Goal: Task Accomplishment & Management: Use online tool/utility

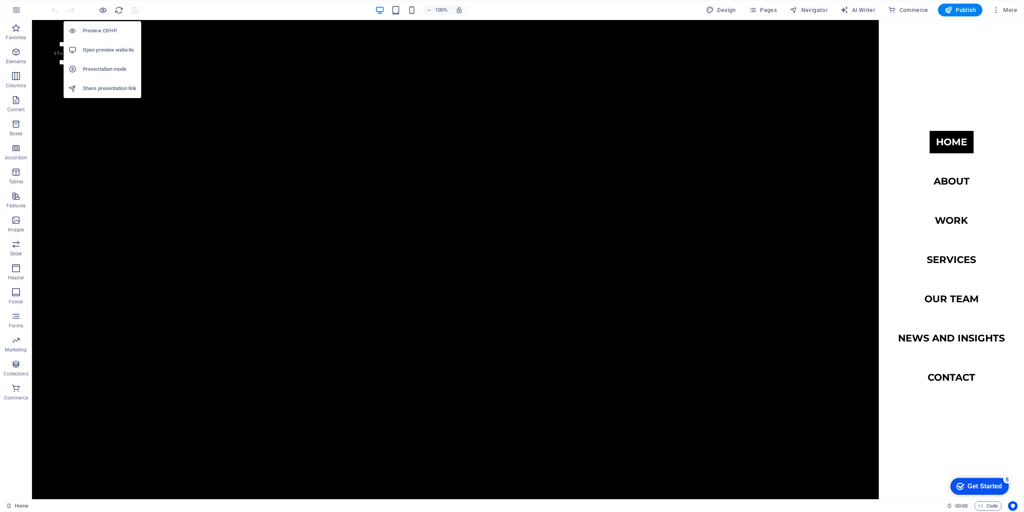
drag, startPoint x: 102, startPoint y: 9, endPoint x: 138, endPoint y: 38, distance: 47.2
click at [104, 11] on icon "button" at bounding box center [102, 10] width 9 height 9
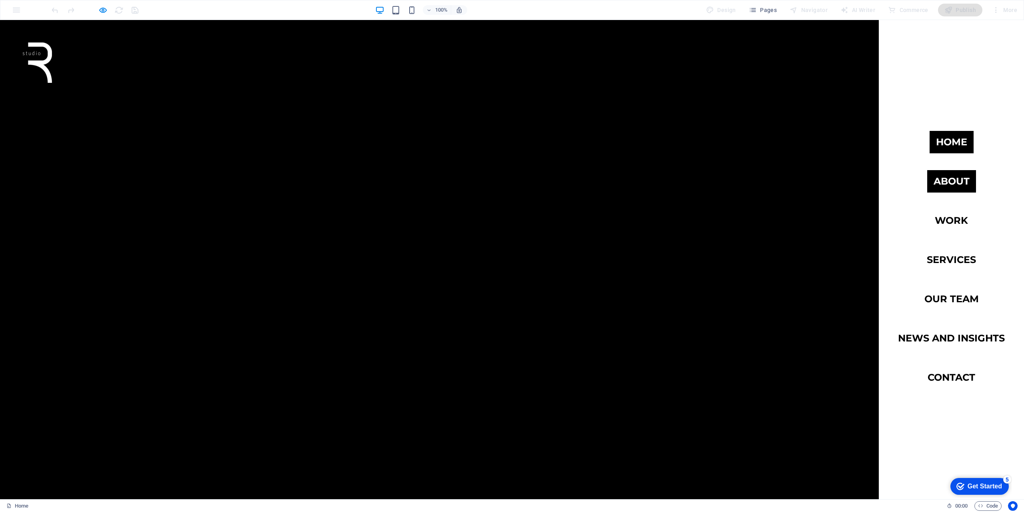
click at [948, 180] on link "about" at bounding box center [951, 181] width 49 height 22
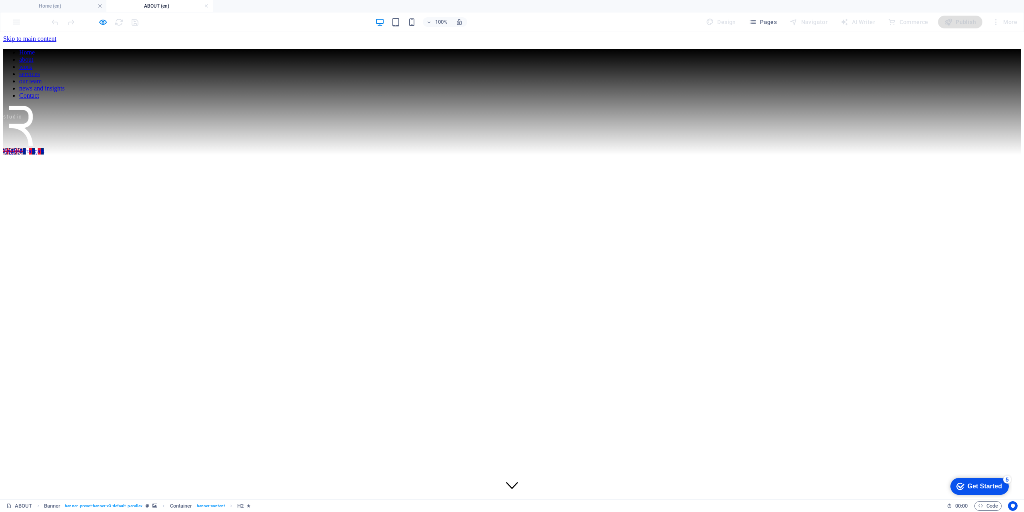
click at [983, 148] on div at bounding box center [512, 148] width 1018 height 0
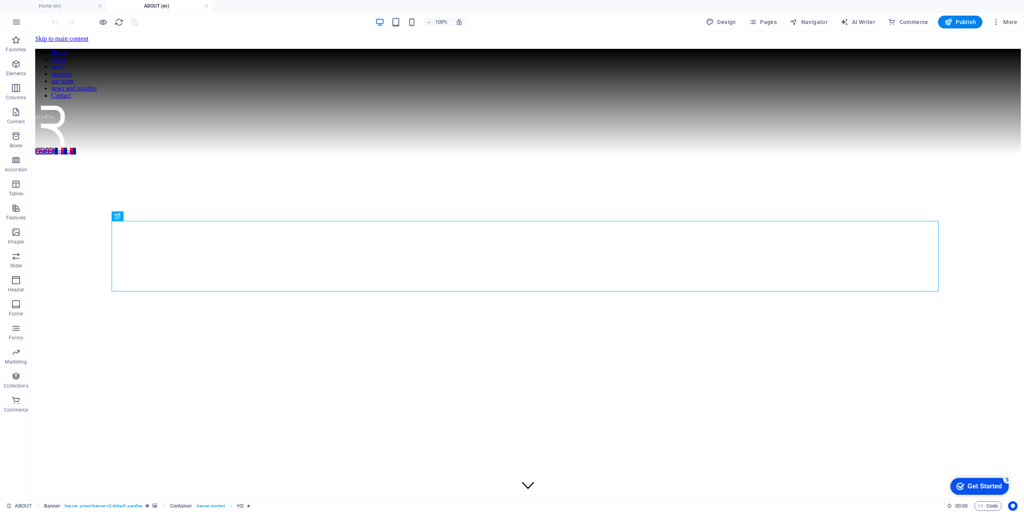
drag, startPoint x: 162, startPoint y: 6, endPoint x: 151, endPoint y: 20, distance: 17.7
click at [162, 6] on h4 "ABOUT (en)" at bounding box center [159, 6] width 106 height 9
click at [991, 148] on div at bounding box center [528, 148] width 986 height 0
click at [992, 148] on div at bounding box center [528, 148] width 986 height 0
click at [116, 23] on icon "reload" at bounding box center [118, 22] width 9 height 9
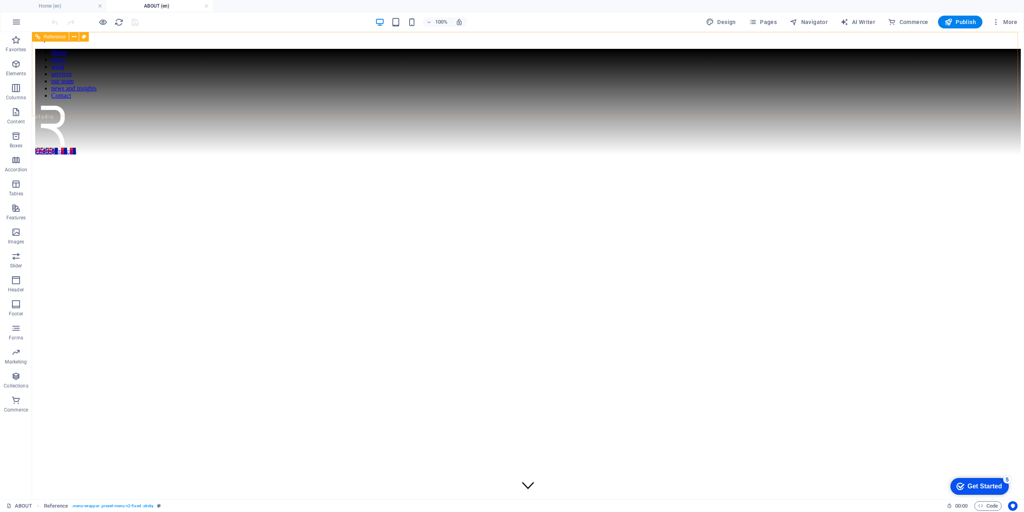
click at [984, 148] on div at bounding box center [528, 148] width 986 height 0
click at [58, 7] on h4 "Home (en)" at bounding box center [53, 6] width 106 height 9
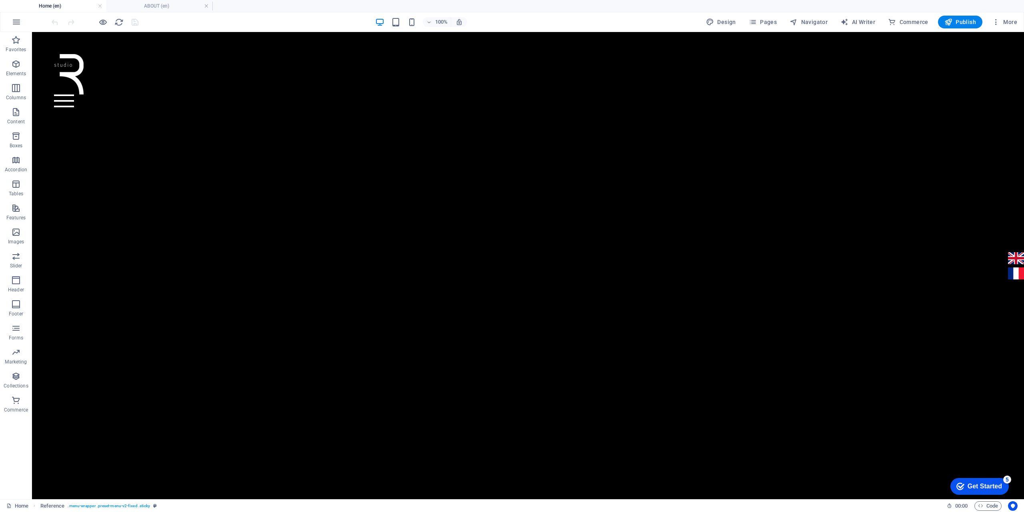
click at [74, 94] on div at bounding box center [64, 100] width 20 height 13
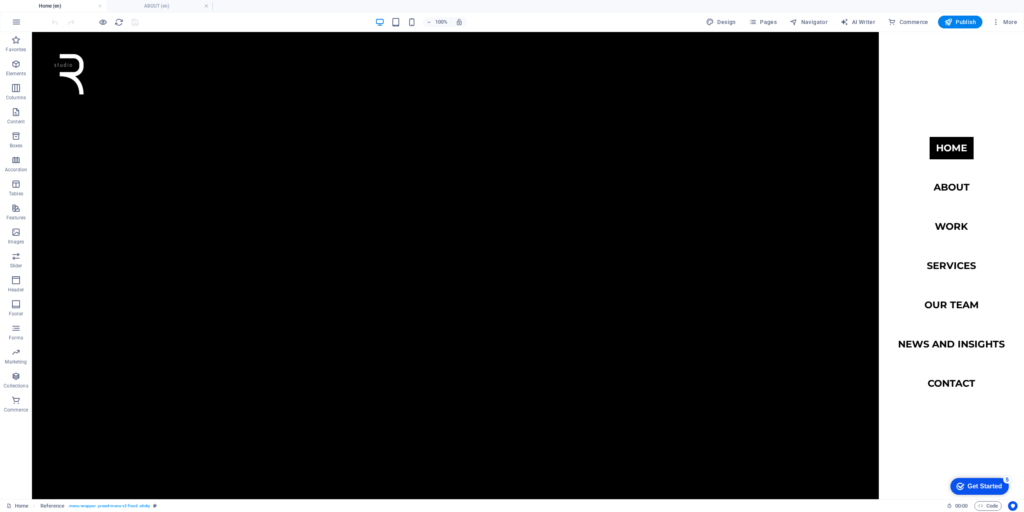
click at [71, 93] on div at bounding box center [63, 100] width 15 height 15
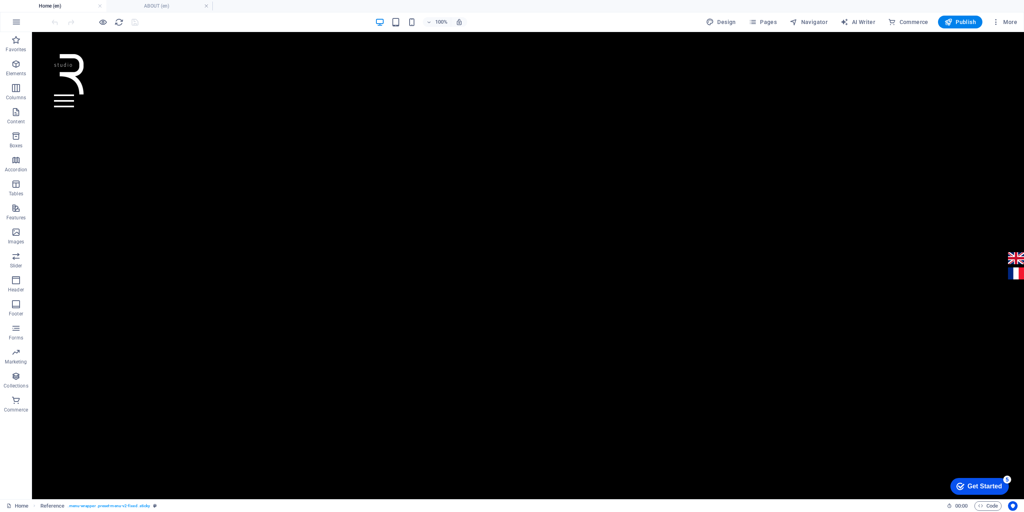
click at [74, 94] on div at bounding box center [64, 100] width 20 height 13
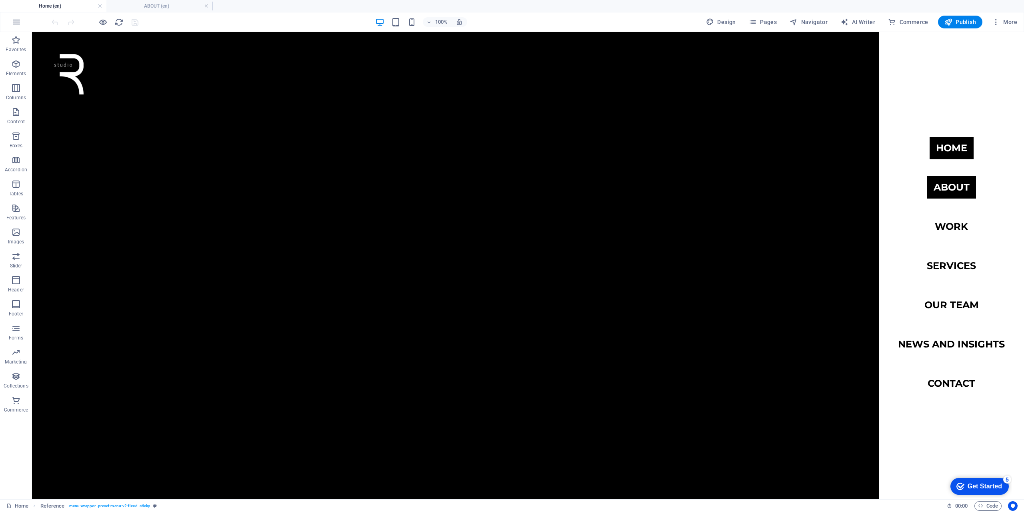
click at [951, 188] on link "about" at bounding box center [951, 187] width 49 height 22
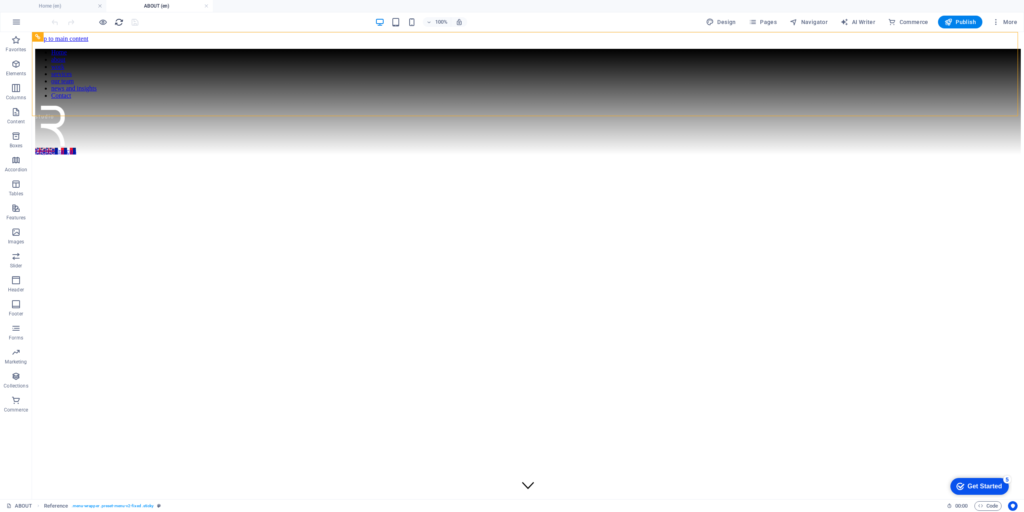
click at [120, 25] on icon "reload" at bounding box center [118, 22] width 9 height 9
click at [987, 148] on div at bounding box center [528, 148] width 986 height 0
click at [956, 99] on nav "Home about work services our team news and insights Contact" at bounding box center [528, 74] width 986 height 50
drag, startPoint x: 956, startPoint y: 146, endPoint x: 816, endPoint y: 146, distance: 140.8
click at [956, 99] on nav "Home about work services our team news and insights Contact" at bounding box center [528, 74] width 986 height 50
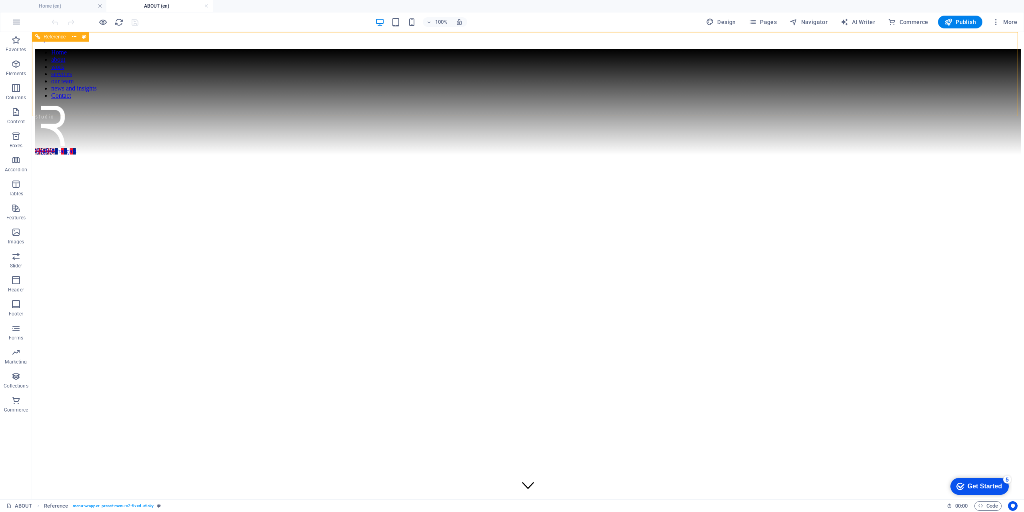
click at [816, 99] on nav "Home about work services our team news and insights Contact" at bounding box center [528, 74] width 986 height 50
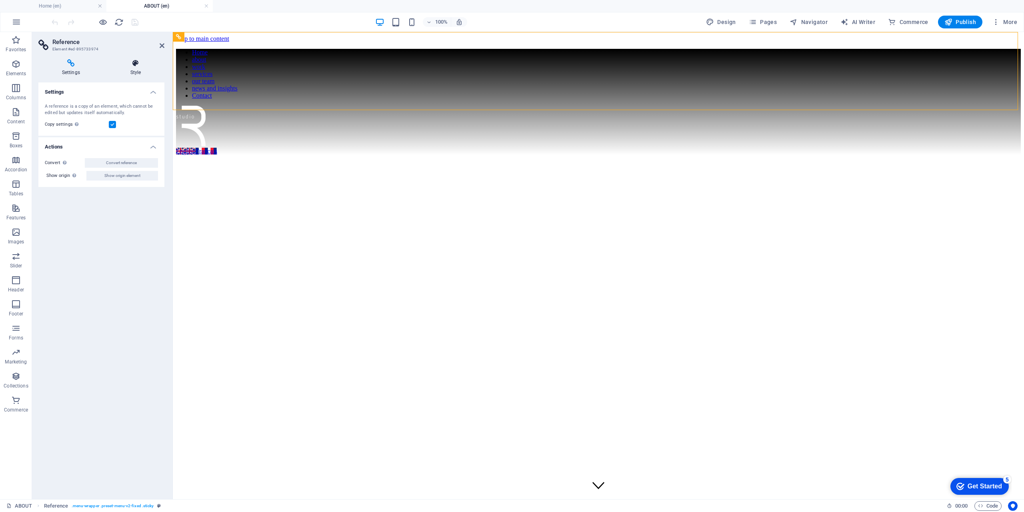
click at [140, 70] on h4 "Style" at bounding box center [136, 67] width 58 height 17
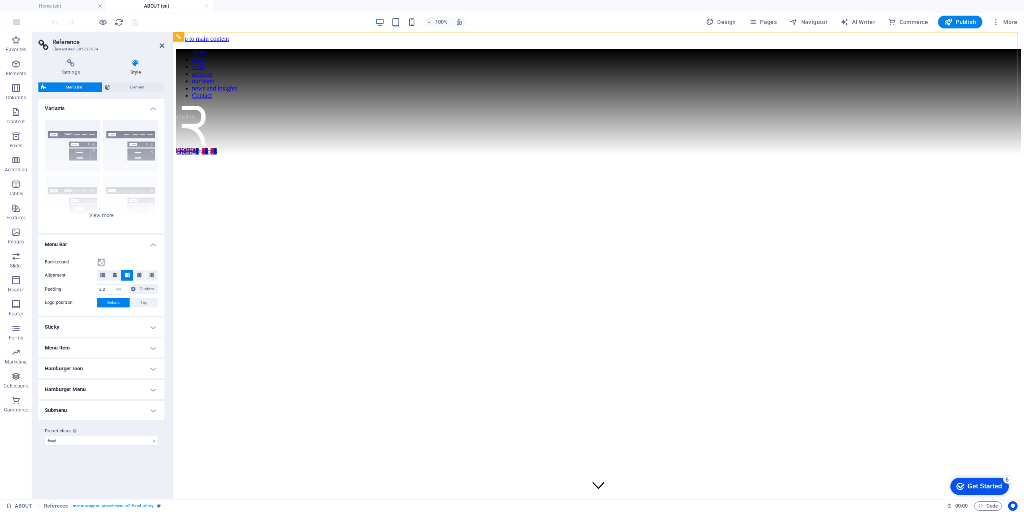
click at [138, 324] on h4 "Sticky" at bounding box center [101, 326] width 126 height 19
click at [138, 324] on h4 "Sticky" at bounding box center [101, 324] width 126 height 14
click at [139, 346] on h4 "Menu Item" at bounding box center [101, 347] width 126 height 19
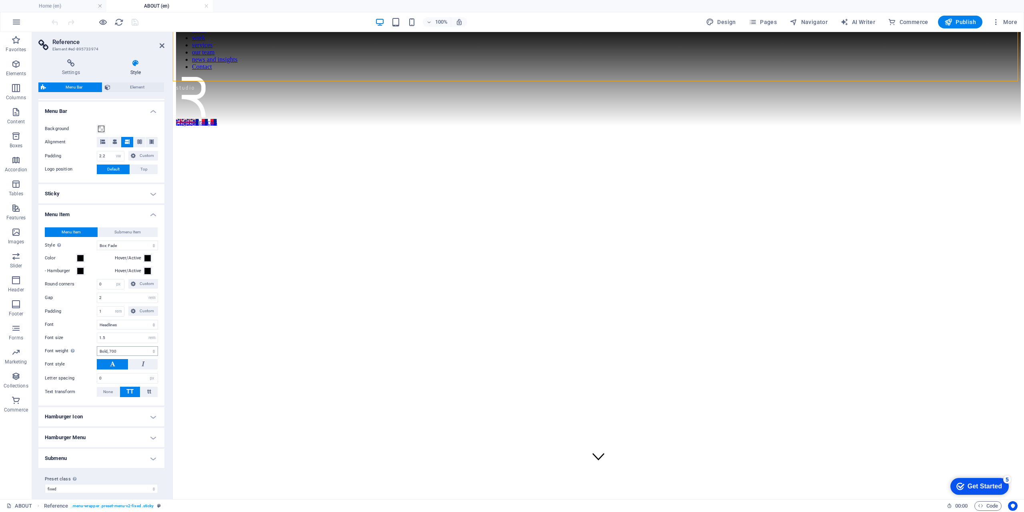
scroll to position [140, 0]
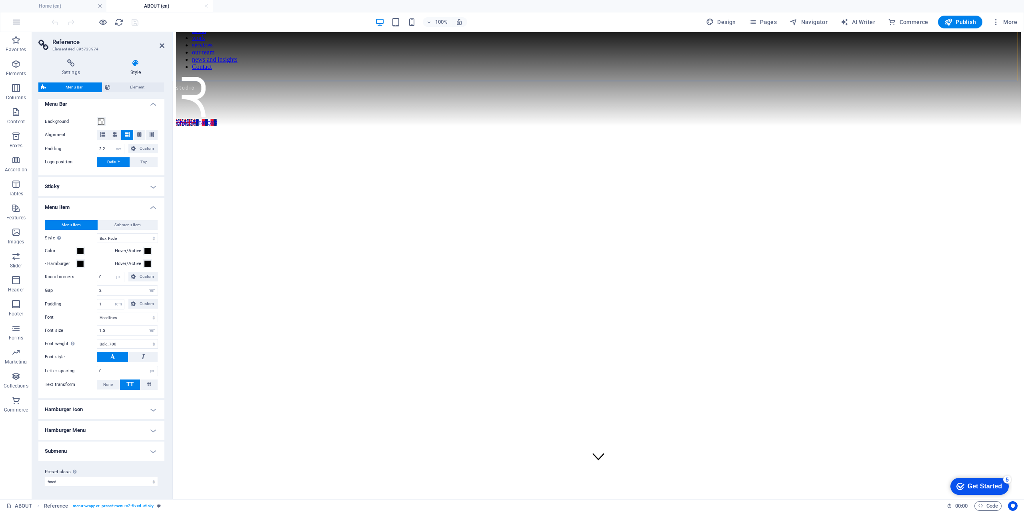
click at [87, 428] on h4 "Hamburger Menu" at bounding box center [101, 429] width 126 height 19
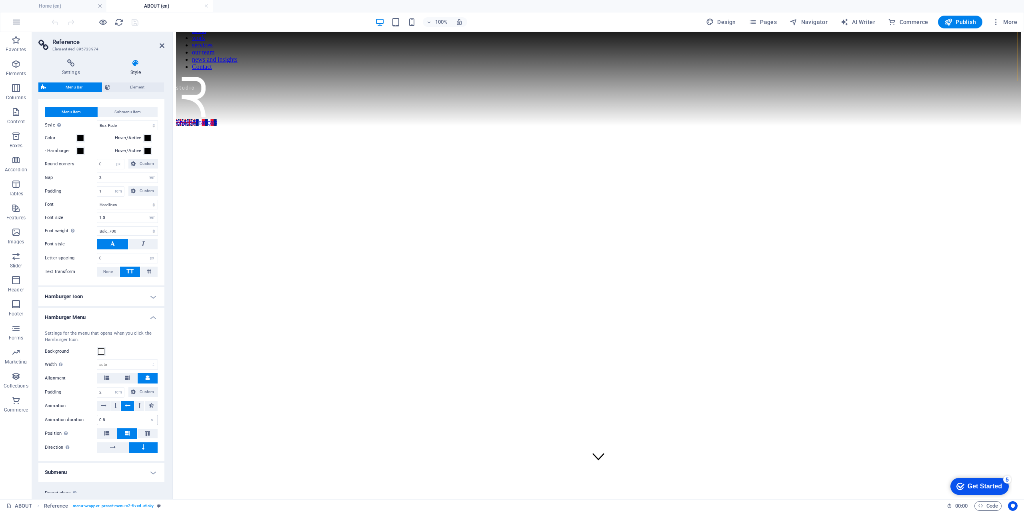
scroll to position [274, 0]
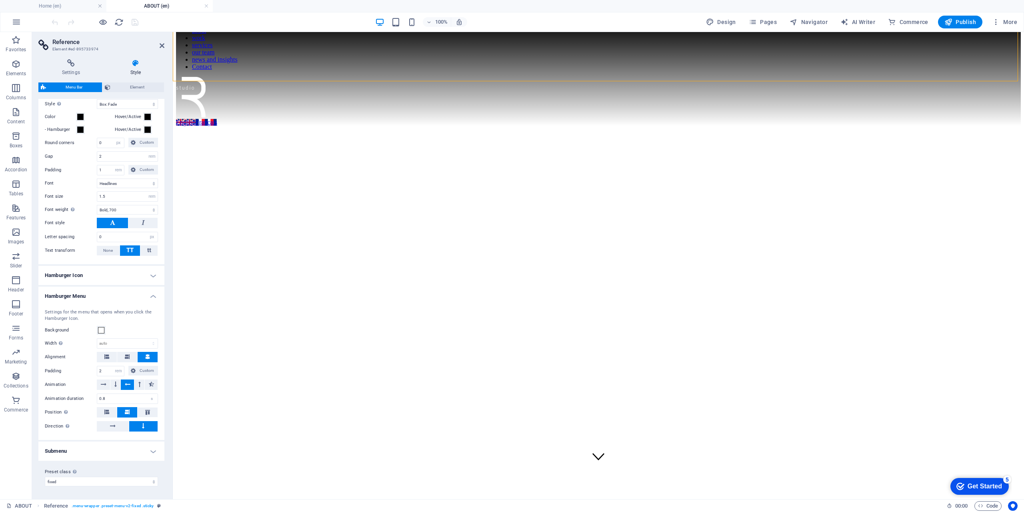
click at [98, 451] on h4 "Submenu" at bounding box center [101, 450] width 126 height 19
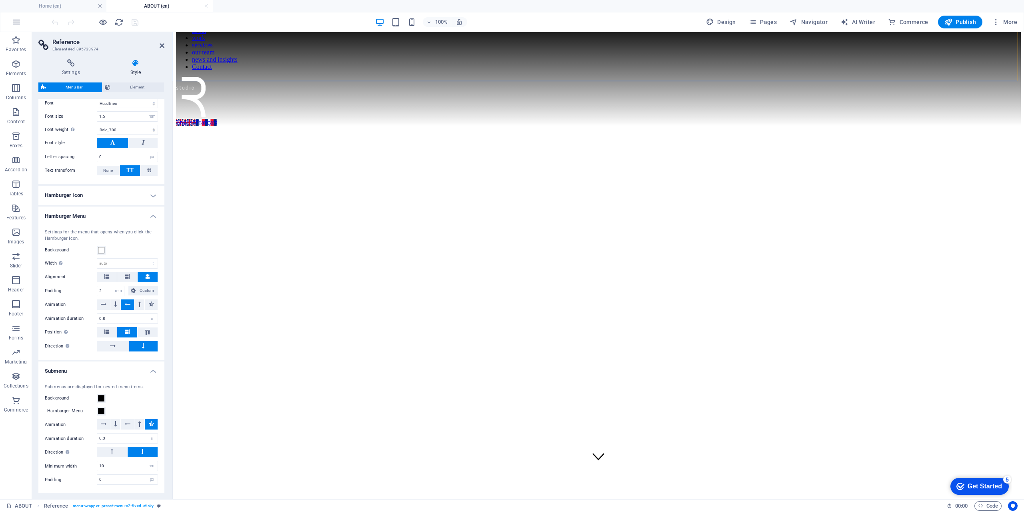
scroll to position [386, 0]
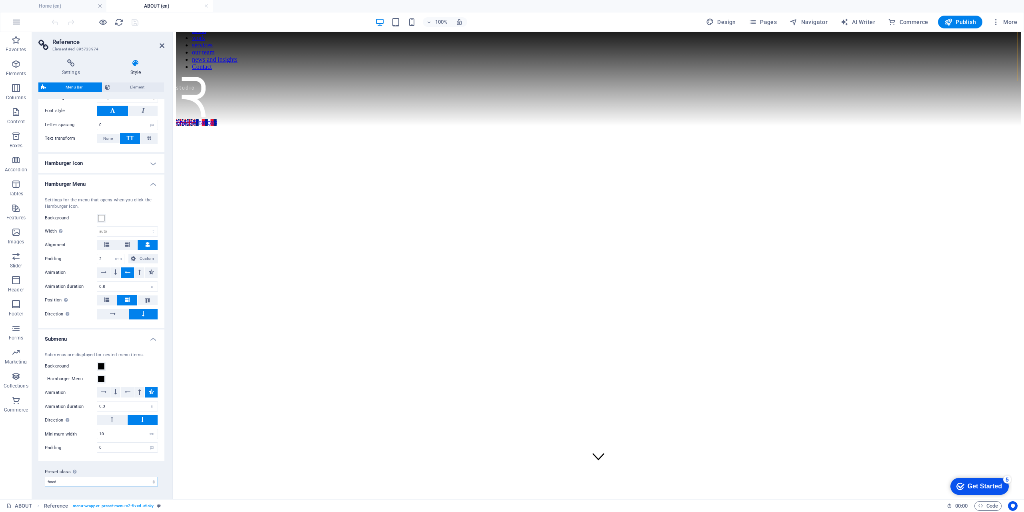
click at [109, 479] on select "fixed Add preset class" at bounding box center [101, 481] width 113 height 10
click at [45, 476] on select "fixed Add preset class" at bounding box center [101, 481] width 113 height 10
select select "preset-menu-v2-fixed"
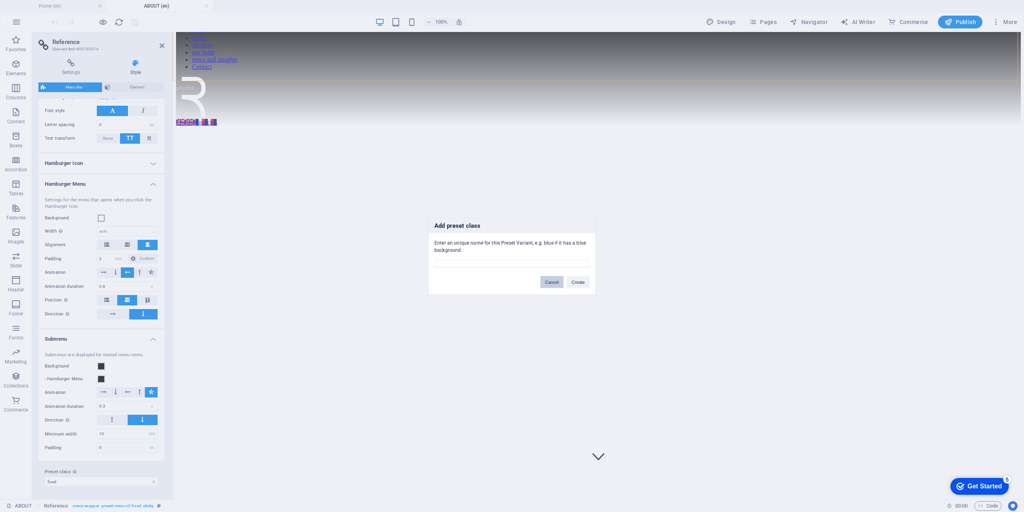
click at [557, 284] on button "Cancel" at bounding box center [551, 282] width 23 height 12
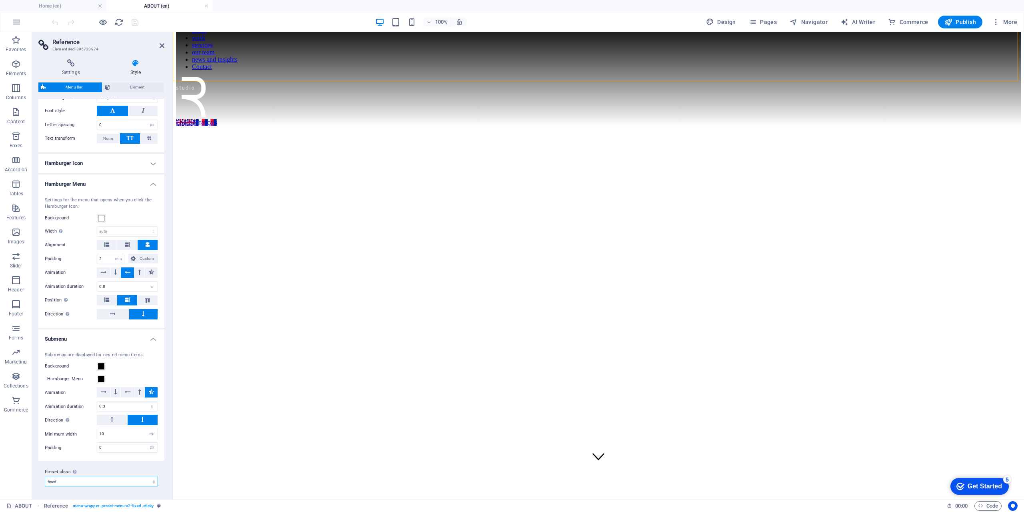
click at [134, 478] on select "fixed Add preset class" at bounding box center [101, 481] width 113 height 10
click at [992, 119] on div at bounding box center [598, 119] width 845 height 0
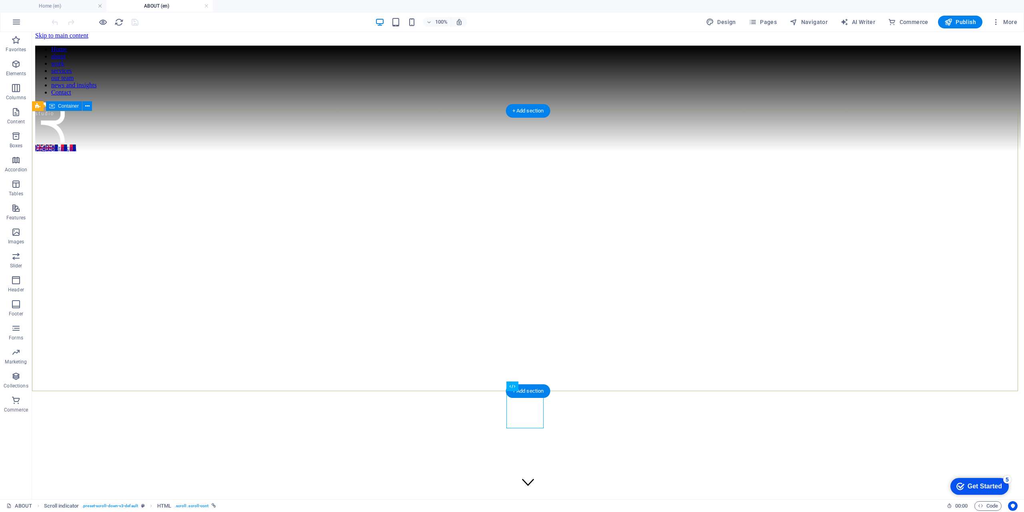
scroll to position [0, 0]
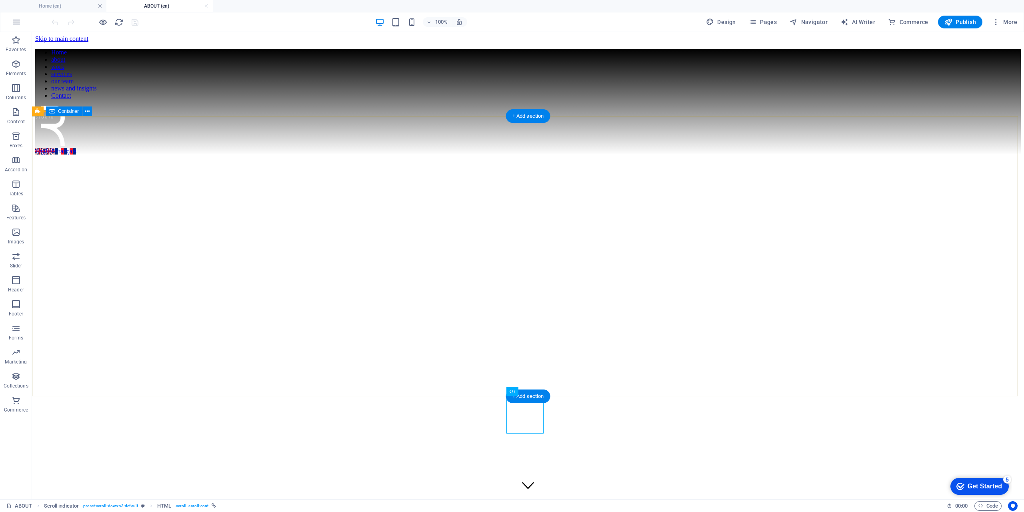
click at [60, 7] on h4 "Home (en)" at bounding box center [53, 6] width 106 height 9
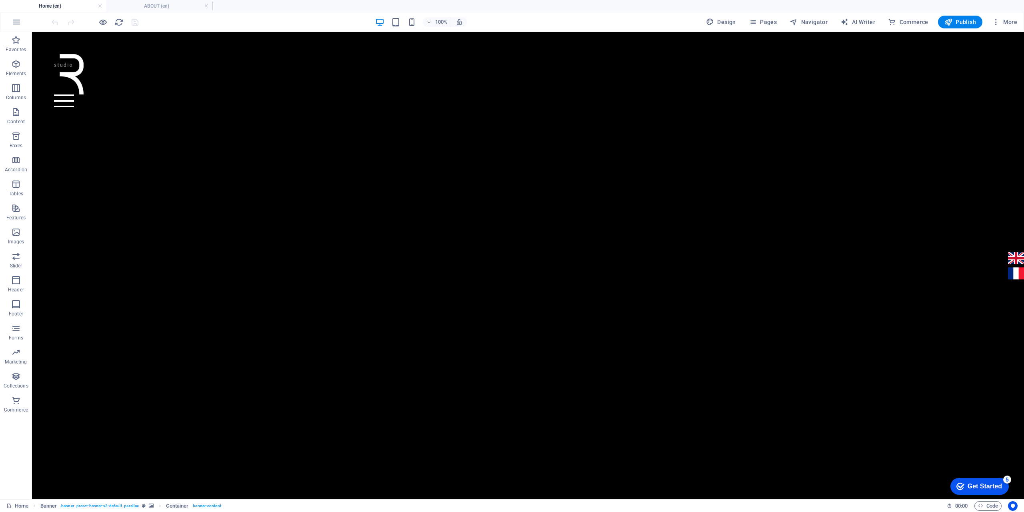
click at [60, 7] on h4 "Home (en)" at bounding box center [53, 6] width 106 height 9
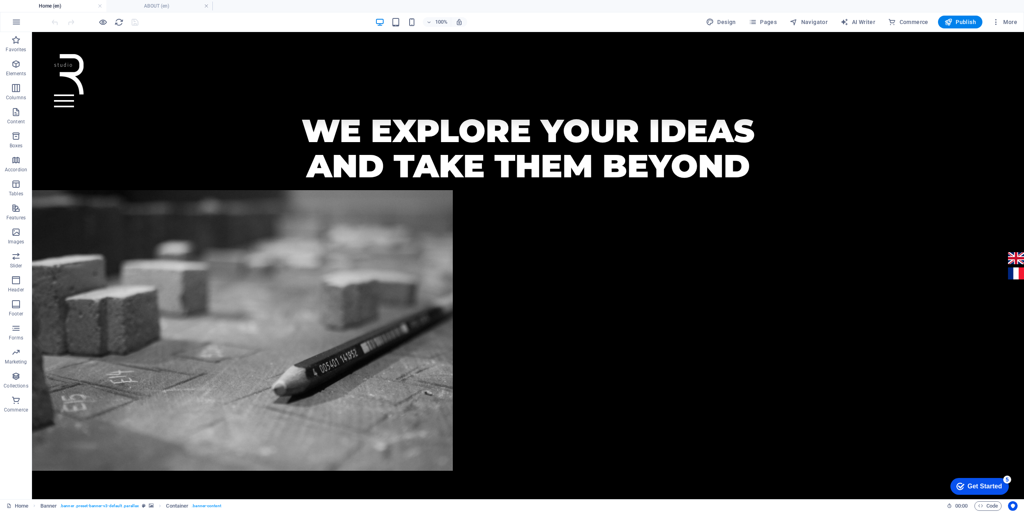
scroll to position [520, 0]
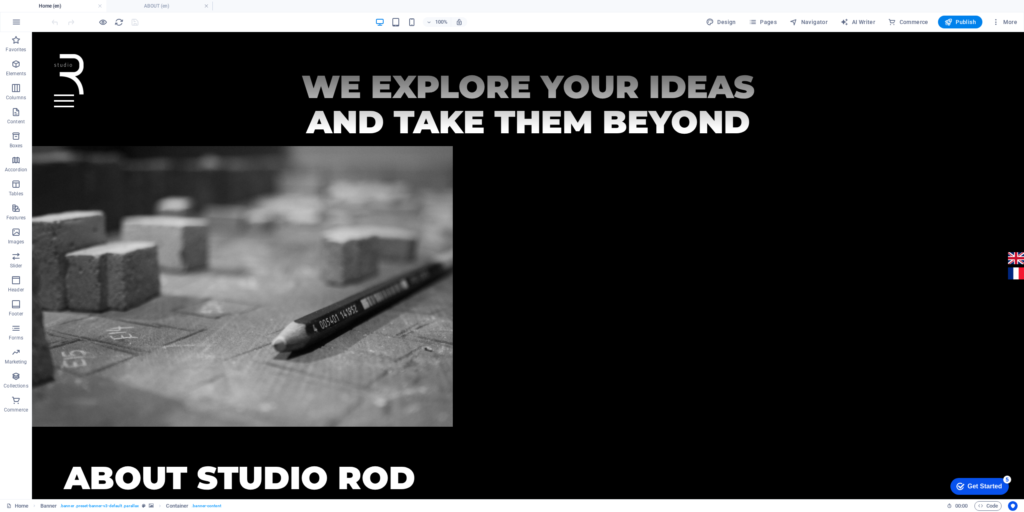
click at [336, 216] on img at bounding box center [242, 286] width 421 height 280
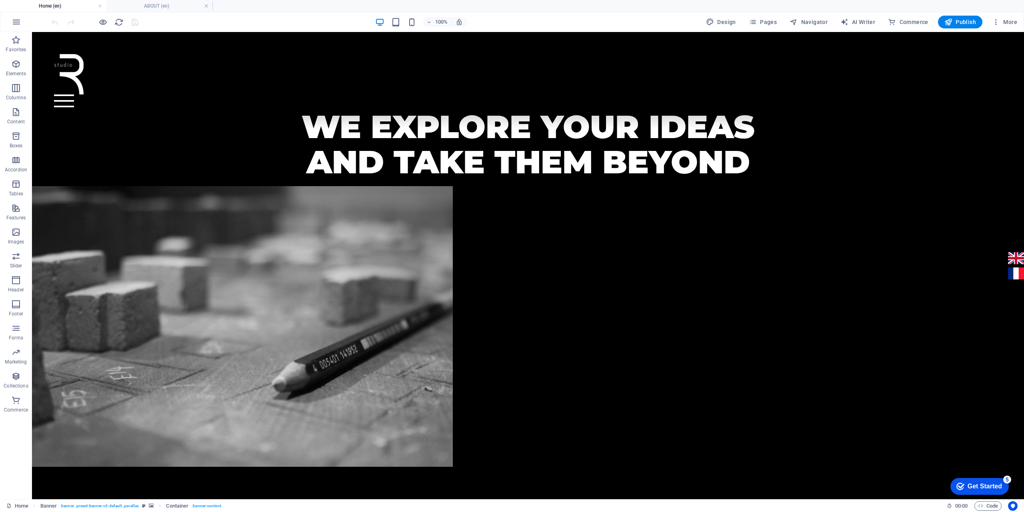
scroll to position [400, 0]
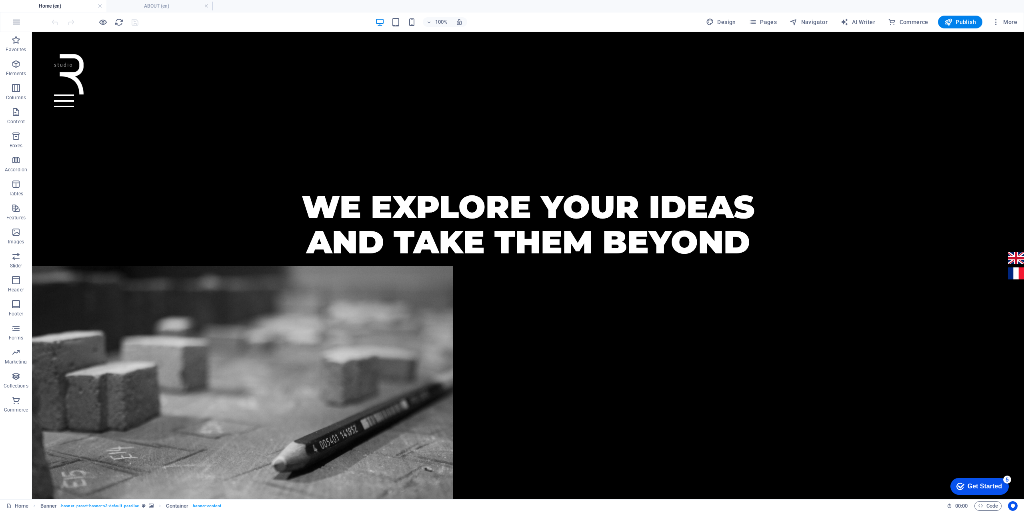
click at [382, 266] on img at bounding box center [242, 406] width 421 height 280
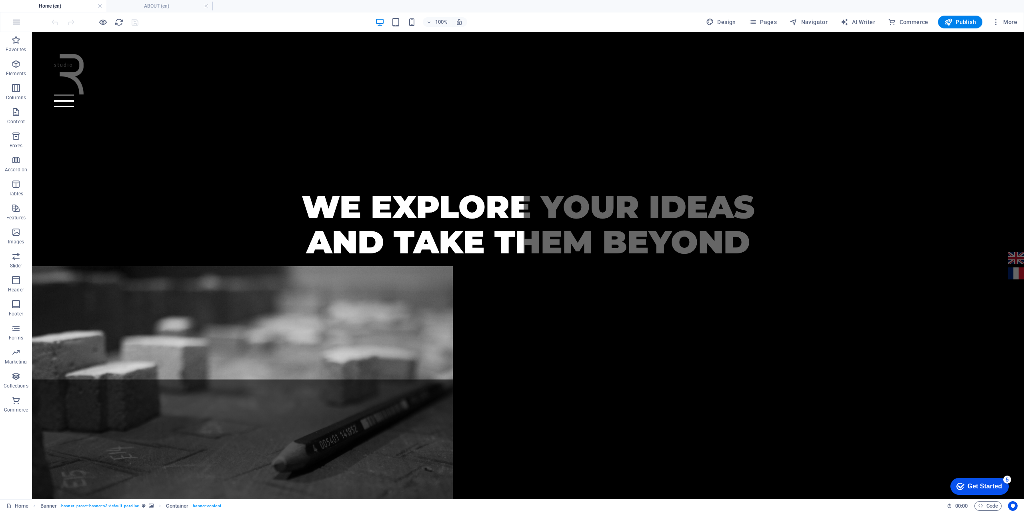
click at [381, 266] on figure at bounding box center [528, 406] width 992 height 280
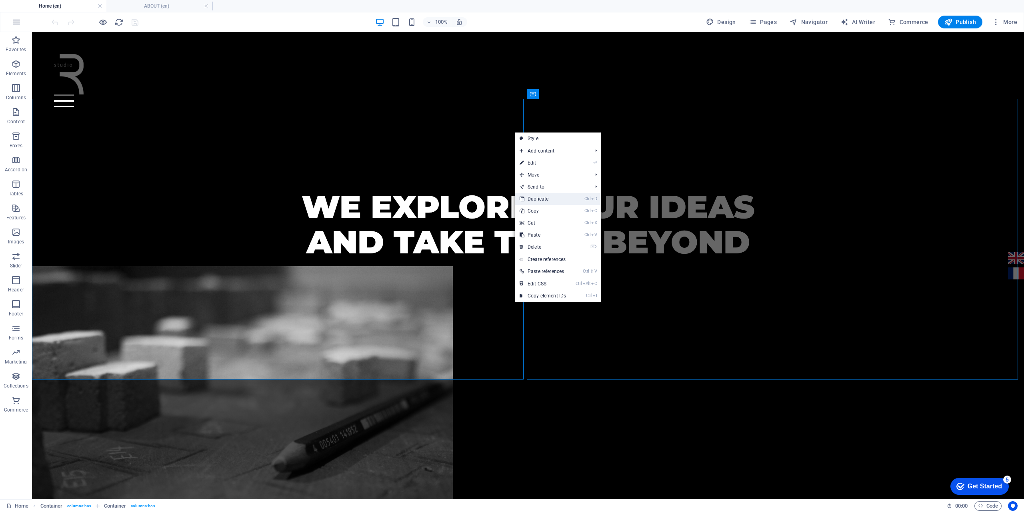
click at [540, 197] on link "Ctrl D Duplicate" at bounding box center [543, 199] width 56 height 12
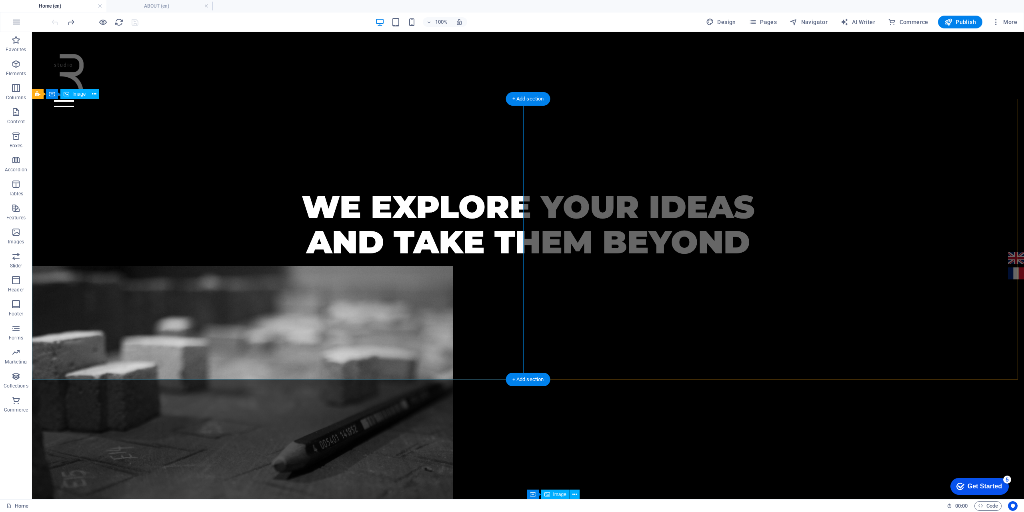
click at [420, 266] on figure at bounding box center [528, 406] width 992 height 280
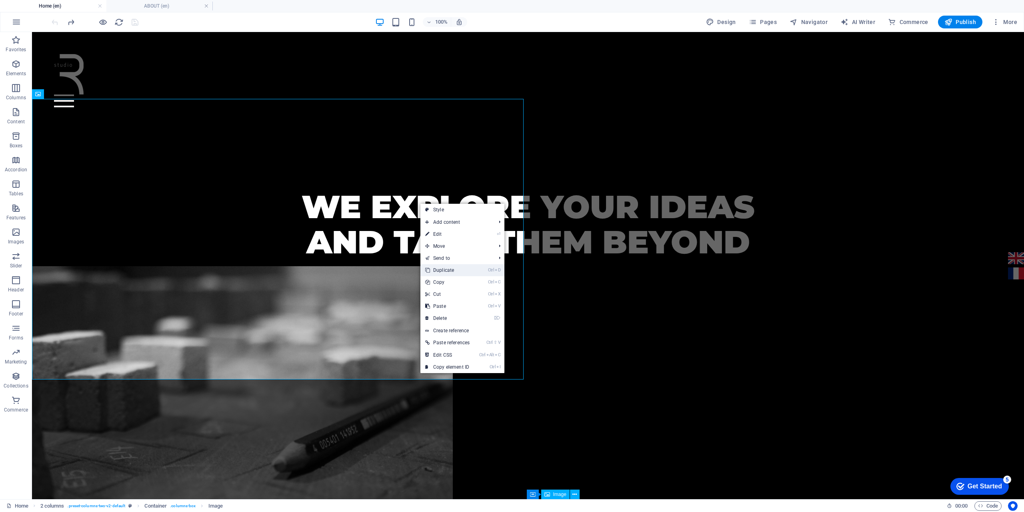
click at [458, 271] on link "Ctrl D Duplicate" at bounding box center [447, 270] width 54 height 12
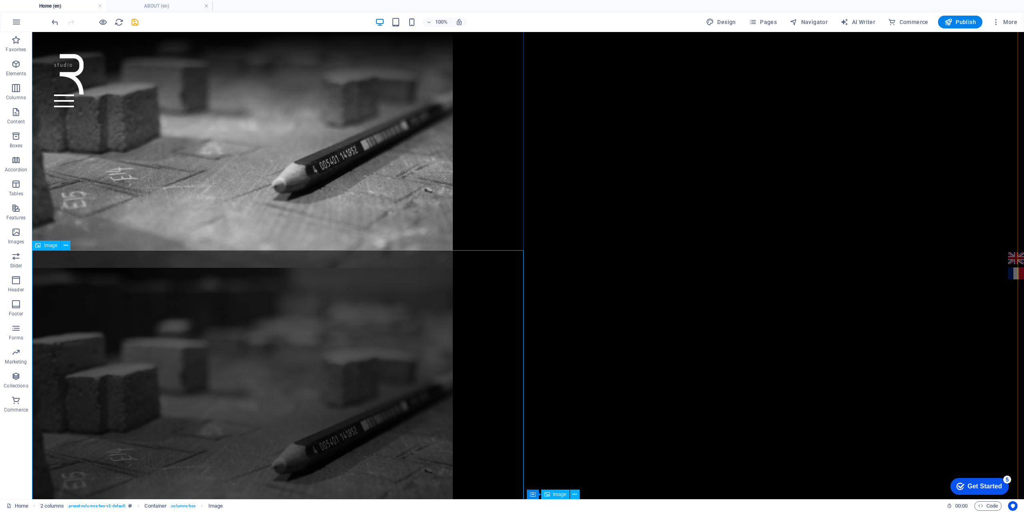
scroll to position [680, 0]
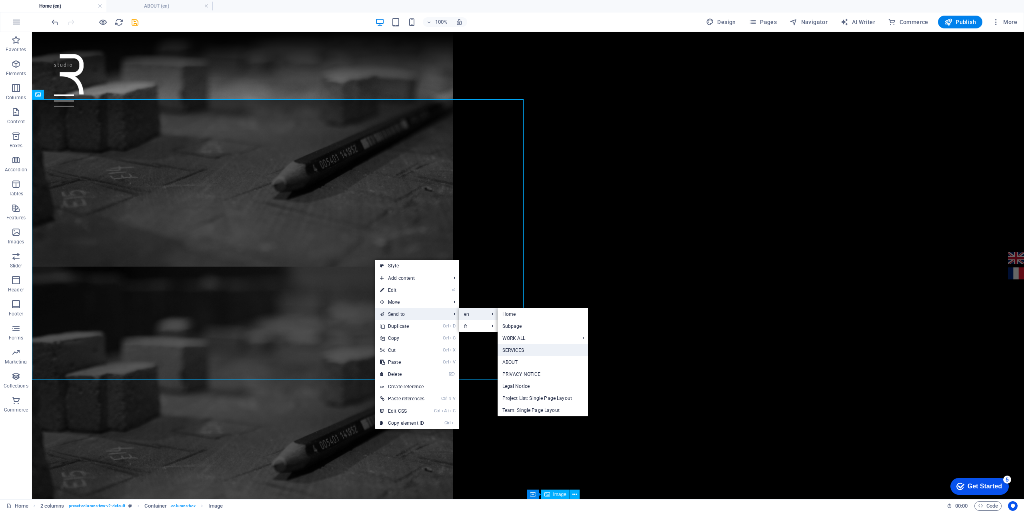
click at [516, 352] on link "SERVICES" at bounding box center [543, 350] width 90 height 12
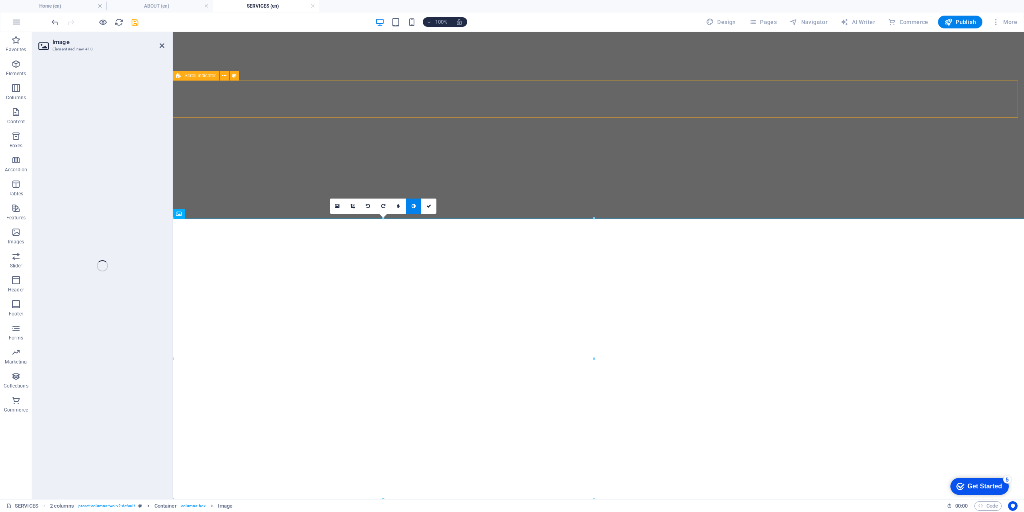
select select "px"
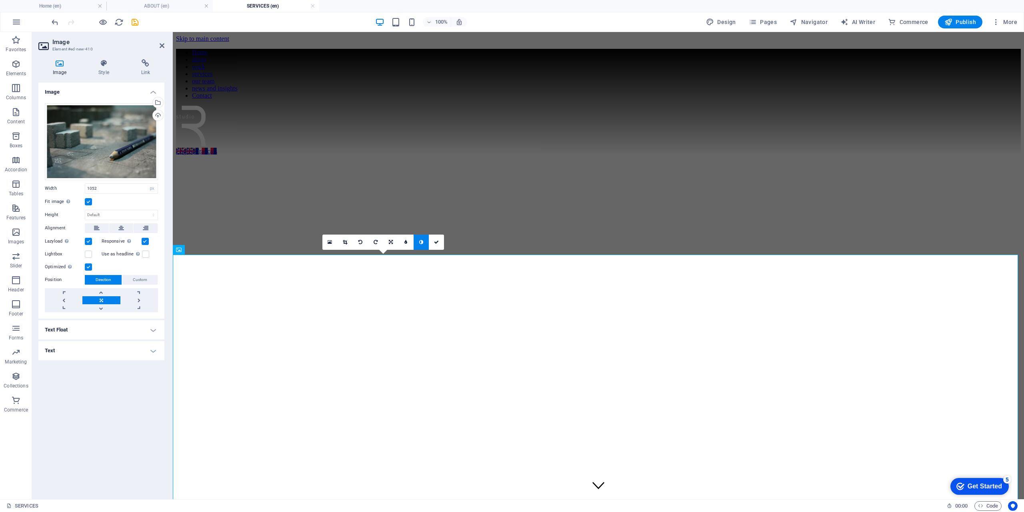
scroll to position [274, 0]
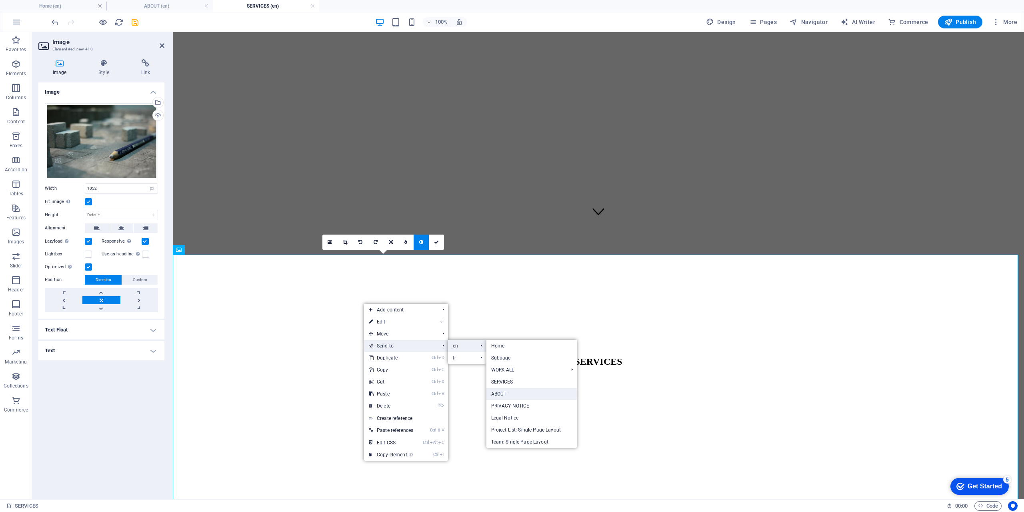
click at [514, 394] on link "ABOUT" at bounding box center [531, 394] width 90 height 12
select select "px"
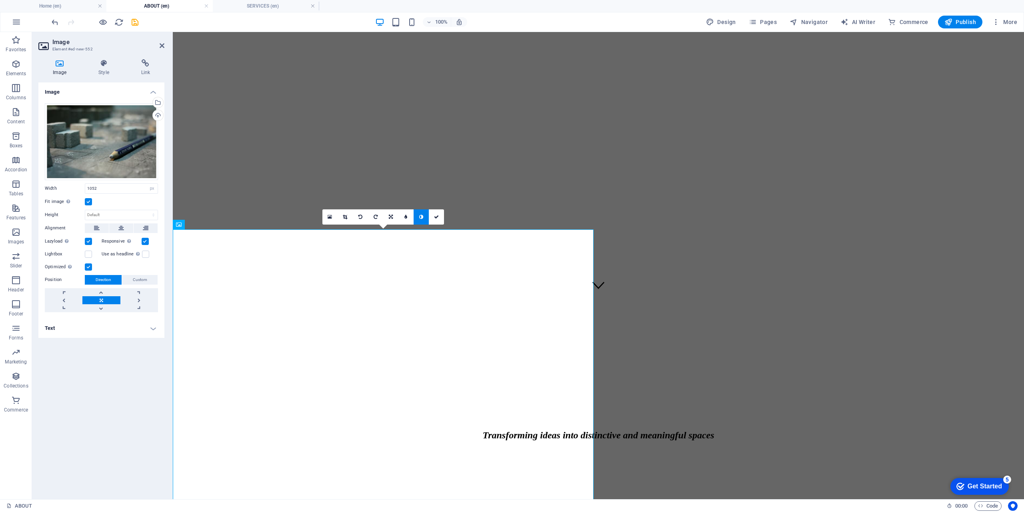
scroll to position [0, 0]
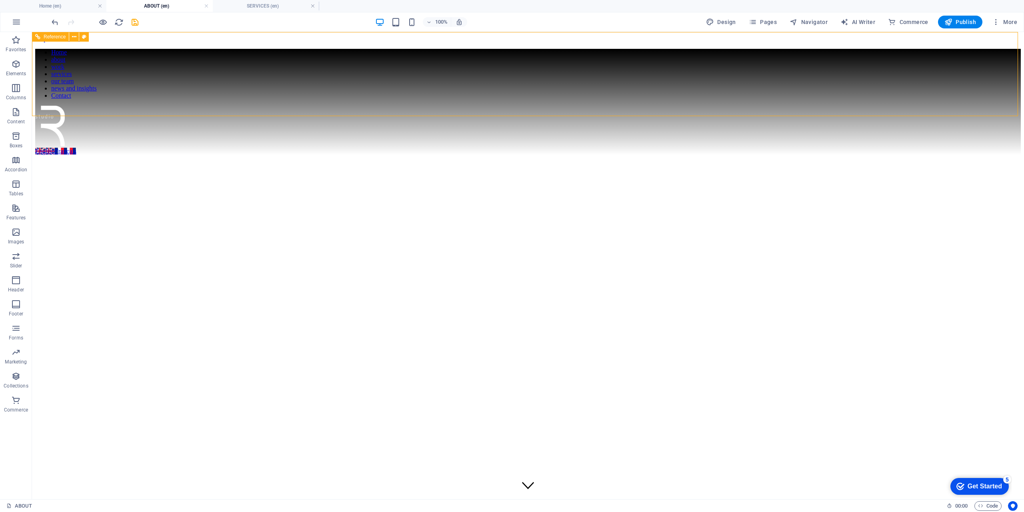
drag, startPoint x: 438, startPoint y: 90, endPoint x: 580, endPoint y: 90, distance: 141.6
click at [580, 106] on div at bounding box center [528, 127] width 986 height 42
click at [763, 23] on span "Pages" at bounding box center [763, 22] width 28 height 8
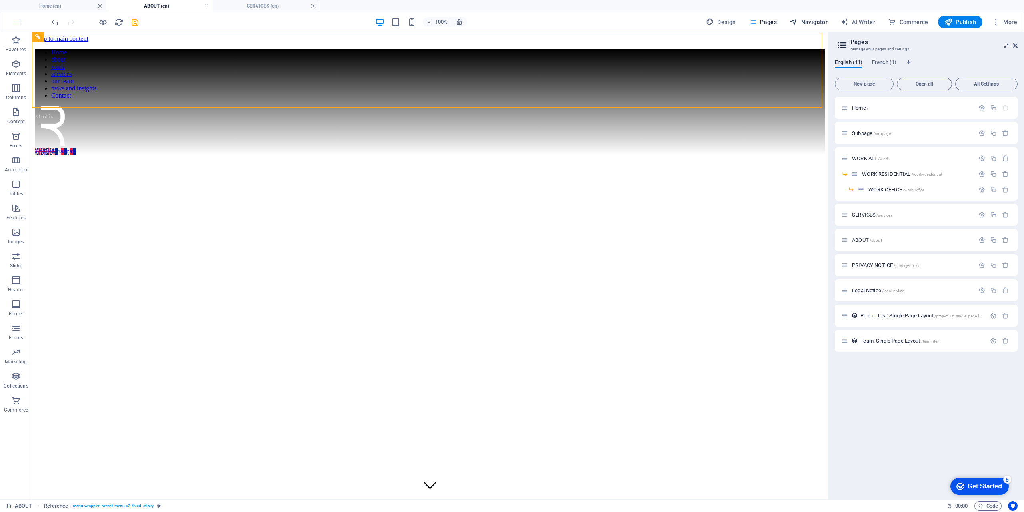
click at [818, 22] on span "Navigator" at bounding box center [809, 22] width 38 height 8
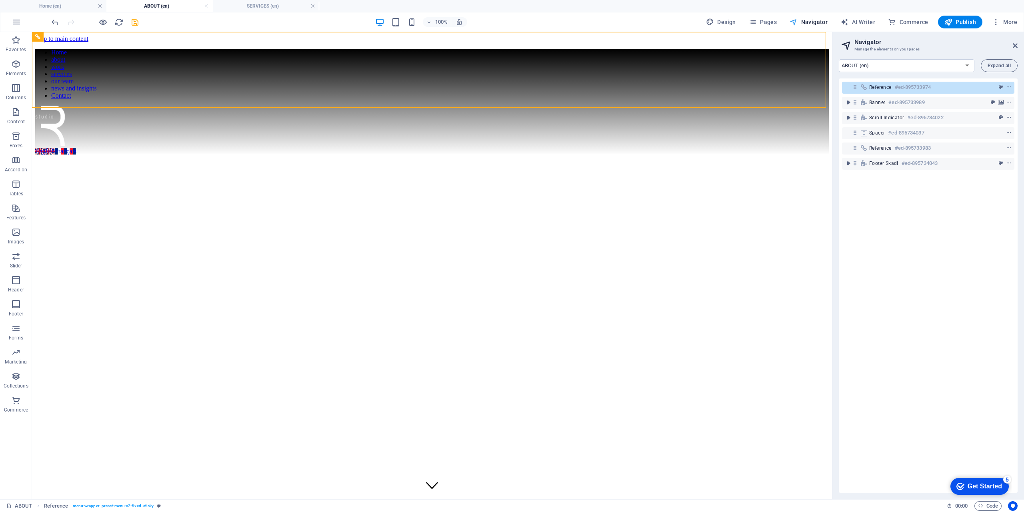
click at [818, 22] on span "Navigator" at bounding box center [809, 22] width 38 height 8
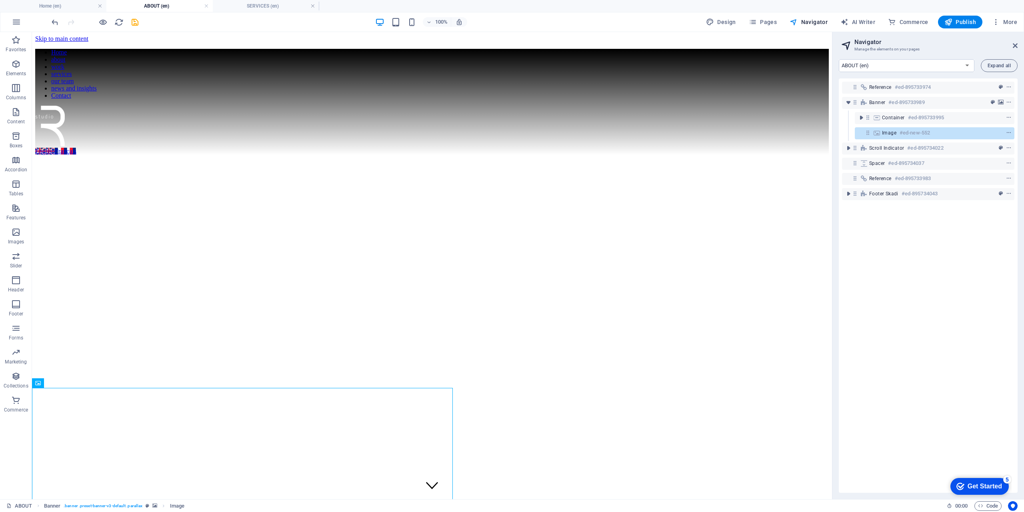
drag, startPoint x: 885, startPoint y: 134, endPoint x: 867, endPoint y: 155, distance: 27.9
click at [867, 156] on div "Reference #ed-895733974 Banner #ed-895733989 Container #ed-895733995 Image #ed-…" at bounding box center [928, 285] width 179 height 414
drag, startPoint x: 869, startPoint y: 132, endPoint x: 854, endPoint y: 171, distance: 41.5
click at [854, 171] on div "Reference #ed-895733974 Banner #ed-895733989 Container #ed-895733995 Image #ed-…" at bounding box center [928, 285] width 179 height 414
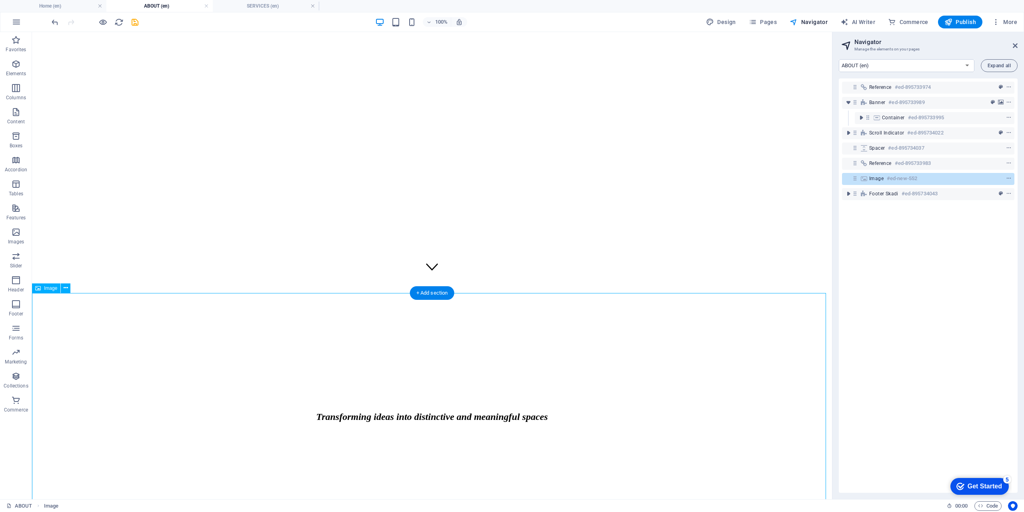
scroll to position [240, 0]
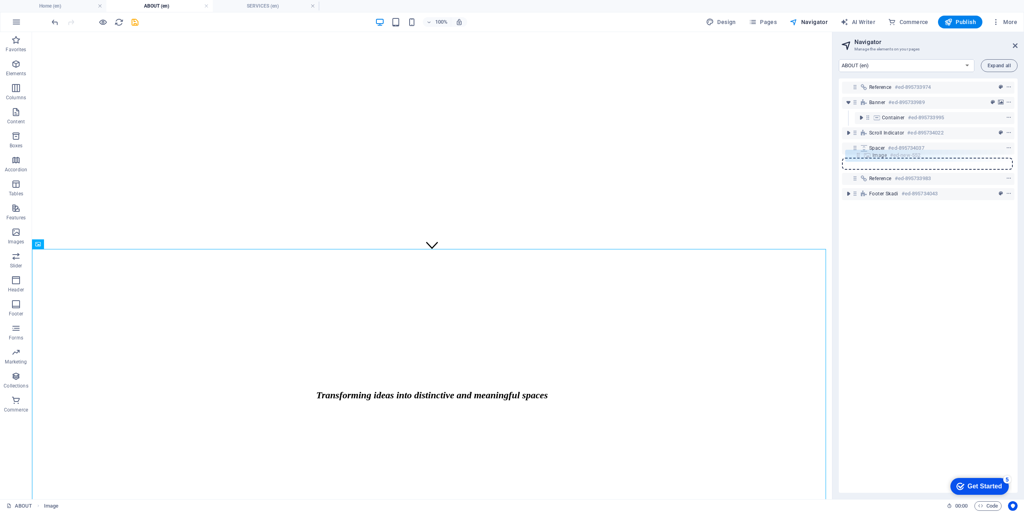
drag, startPoint x: 853, startPoint y: 180, endPoint x: 858, endPoint y: 154, distance: 26.4
click at [858, 154] on div "Reference #ed-895733974 Banner #ed-895733989 Container #ed-895733995 Scroll ind…" at bounding box center [928, 285] width 179 height 414
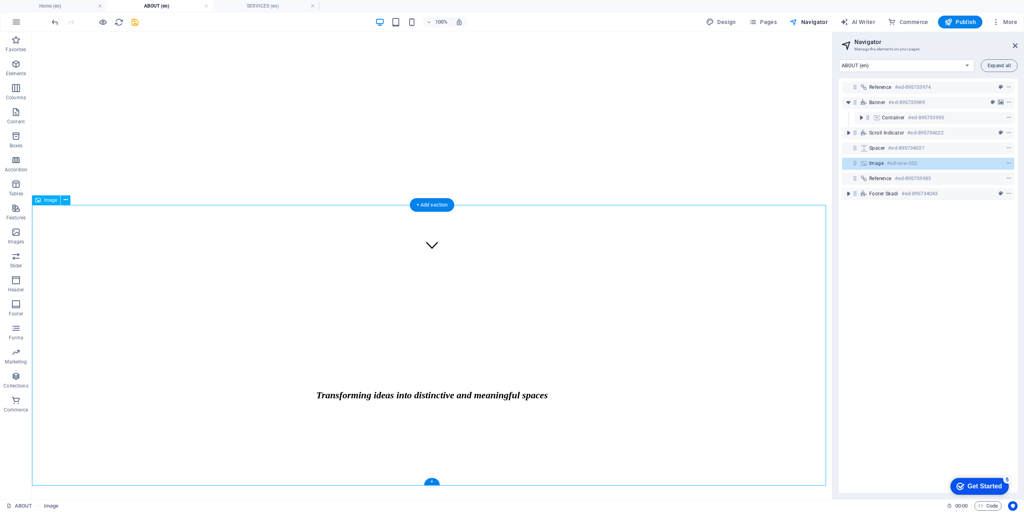
scroll to position [307, 0]
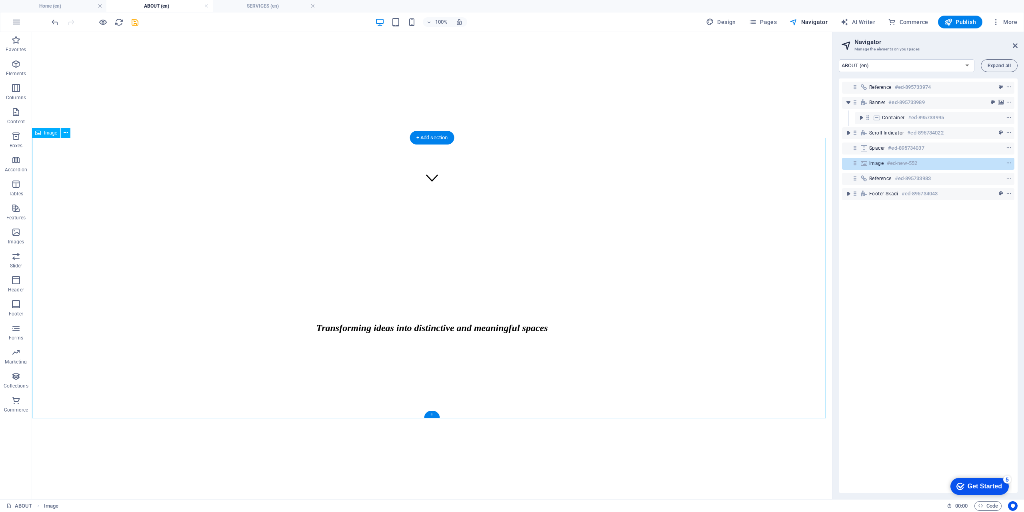
click at [58, 8] on h4 "Home (en)" at bounding box center [53, 6] width 106 height 9
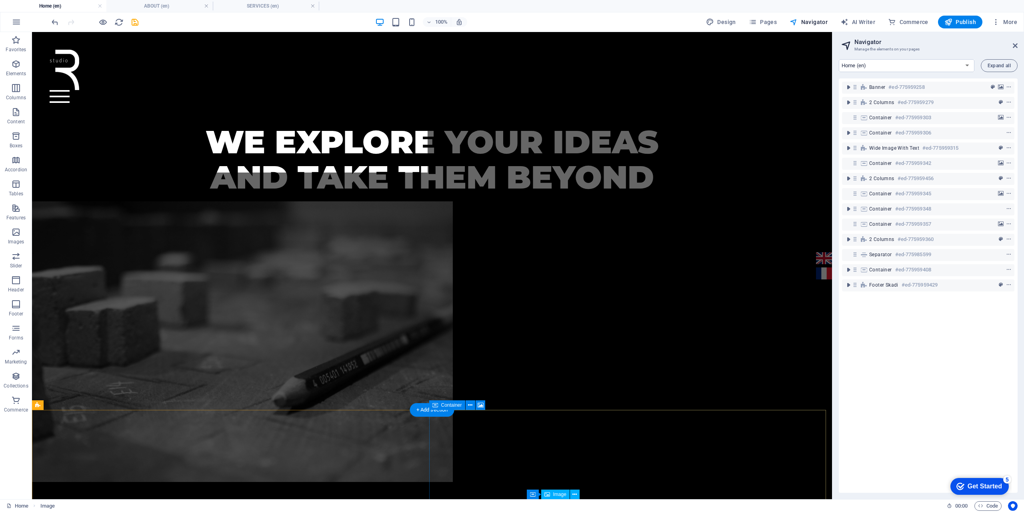
scroll to position [392, 0]
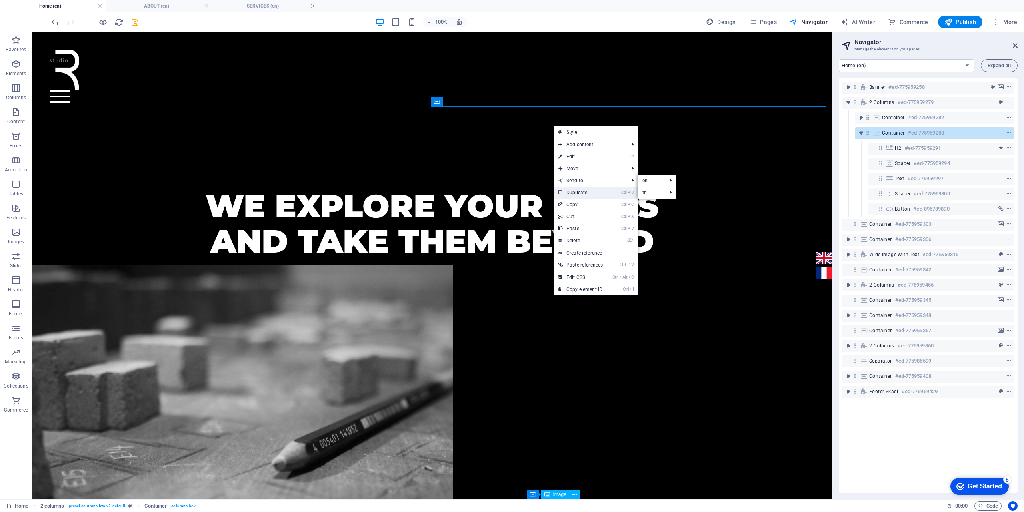
click at [585, 194] on link "Ctrl D Duplicate" at bounding box center [581, 192] width 54 height 12
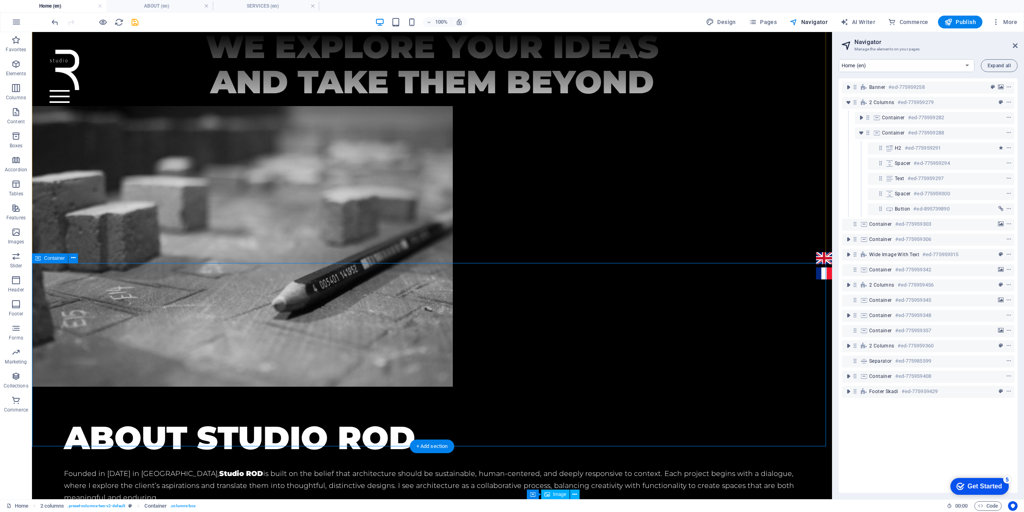
scroll to position [552, 0]
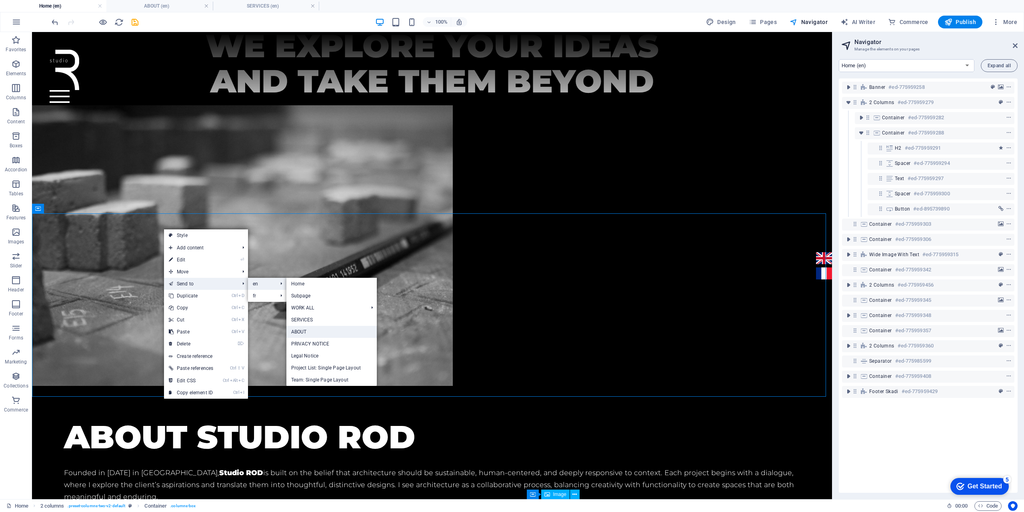
click at [318, 331] on link "ABOUT" at bounding box center [331, 332] width 90 height 12
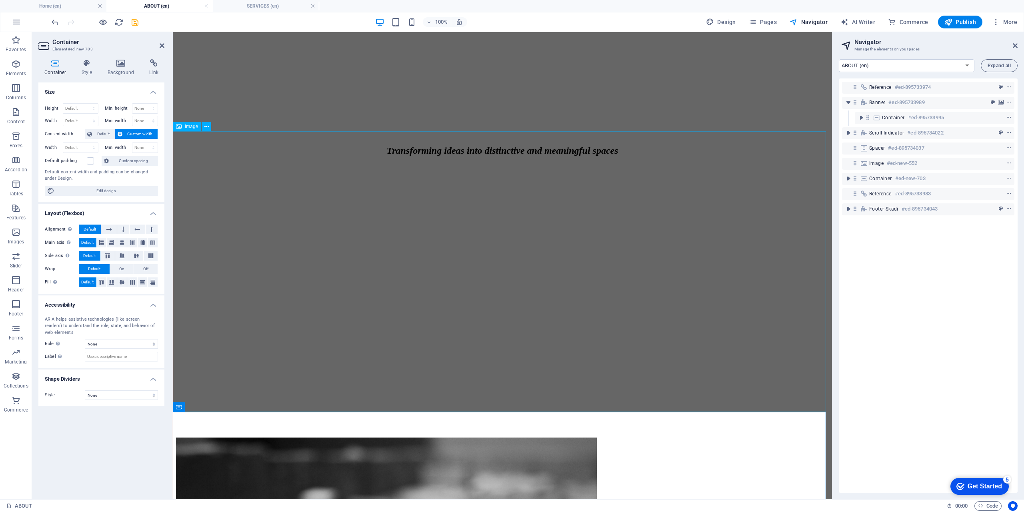
scroll to position [307, 0]
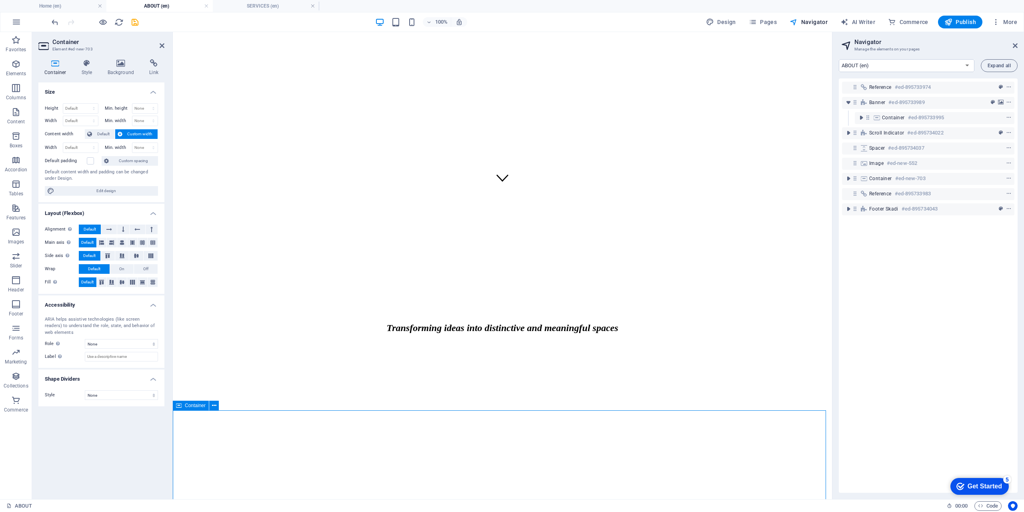
scroll to position [314, 0]
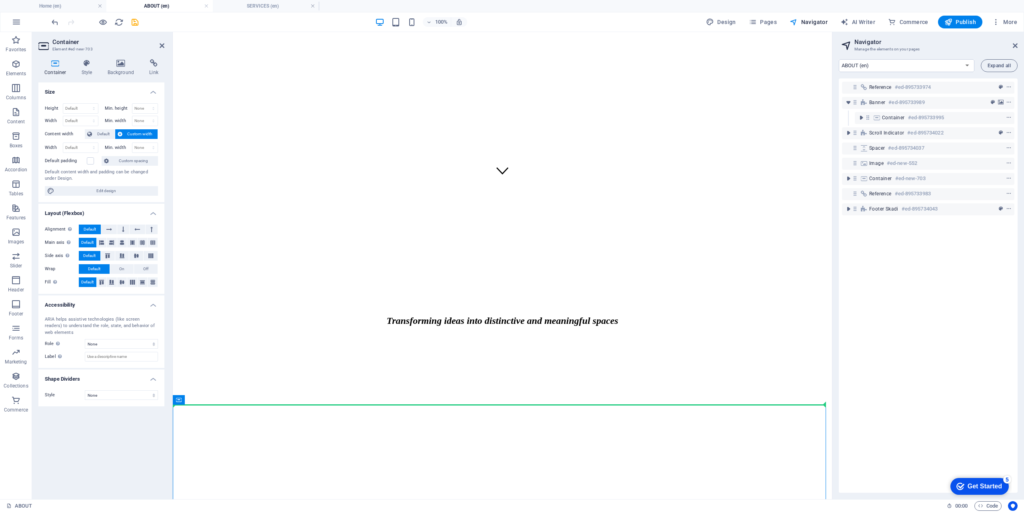
drag, startPoint x: 359, startPoint y: 440, endPoint x: 645, endPoint y: 284, distance: 326.1
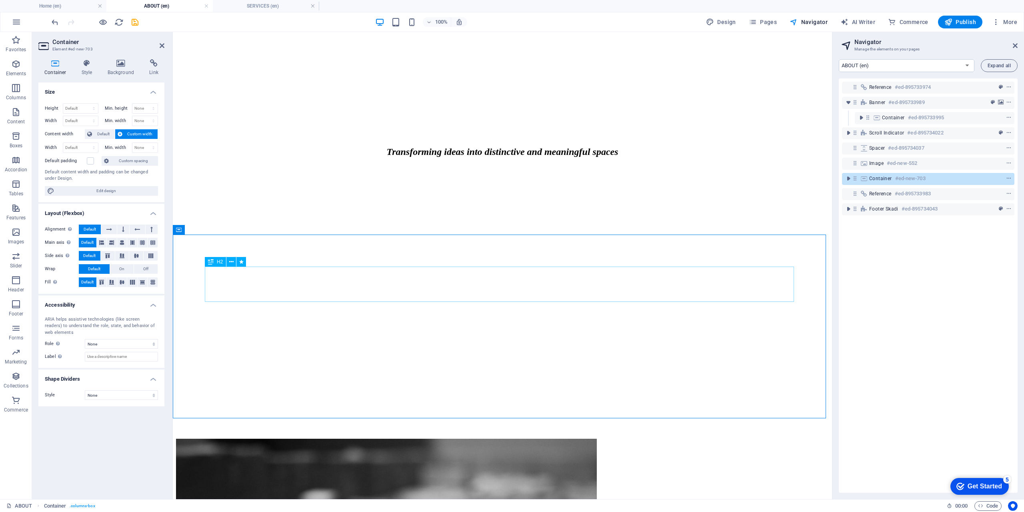
scroll to position [484, 0]
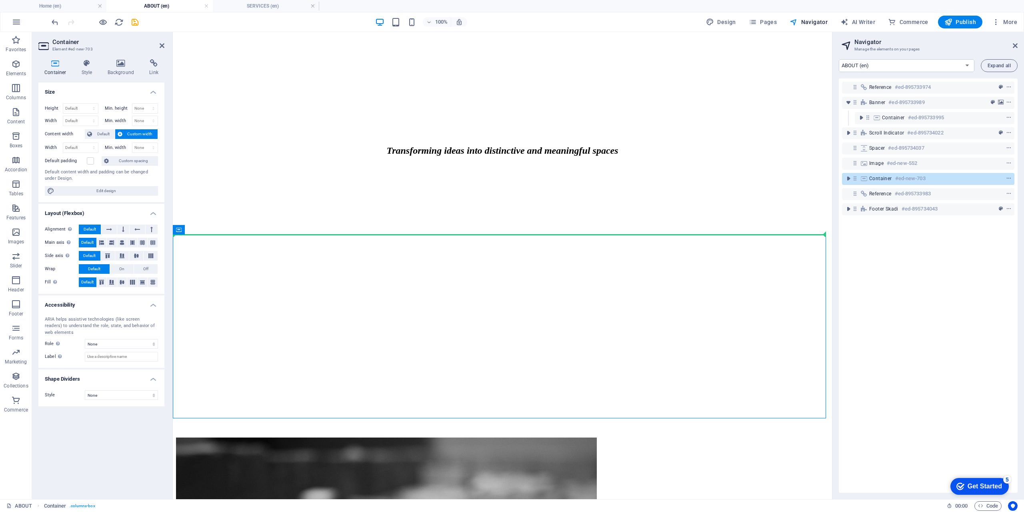
drag, startPoint x: 355, startPoint y: 264, endPoint x: 594, endPoint y: 112, distance: 282.9
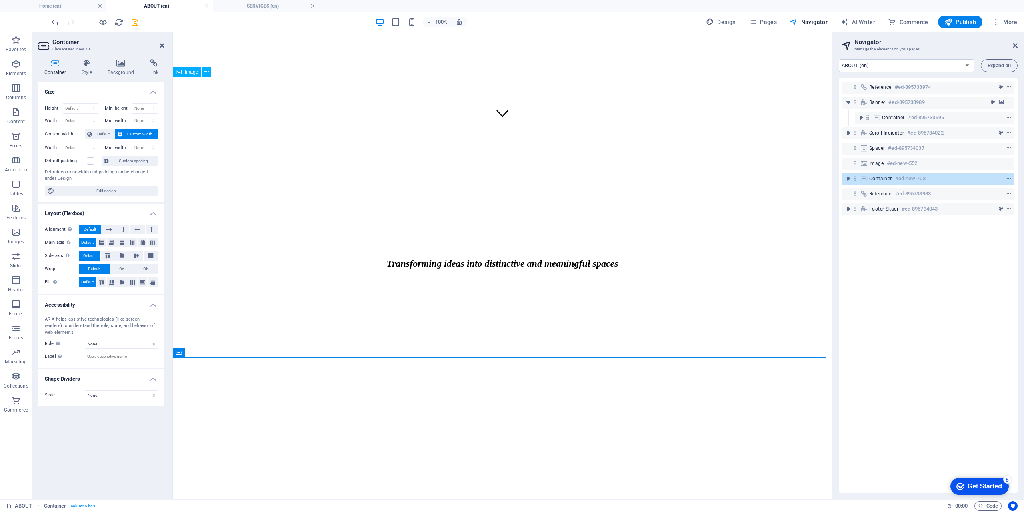
scroll to position [324, 0]
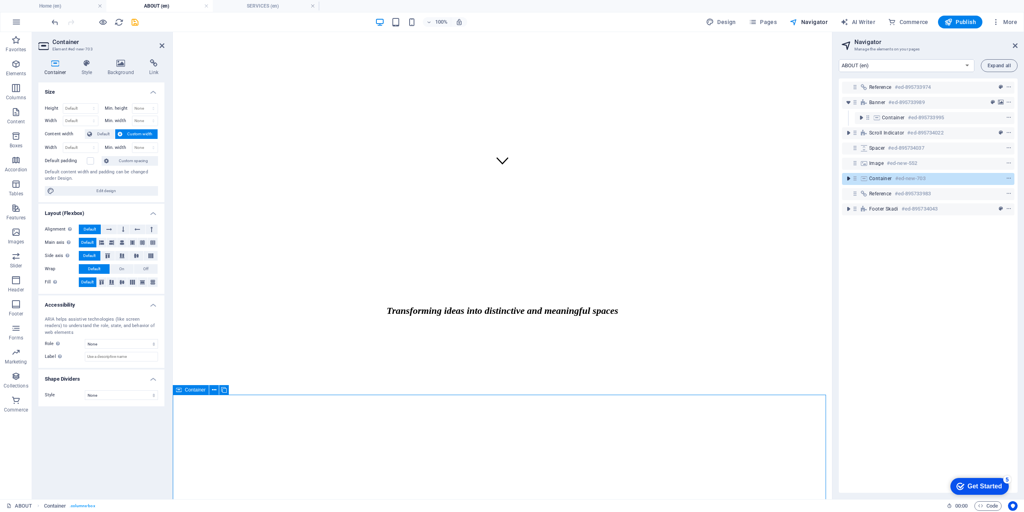
click at [849, 177] on icon "toggle-expand" at bounding box center [848, 178] width 8 height 8
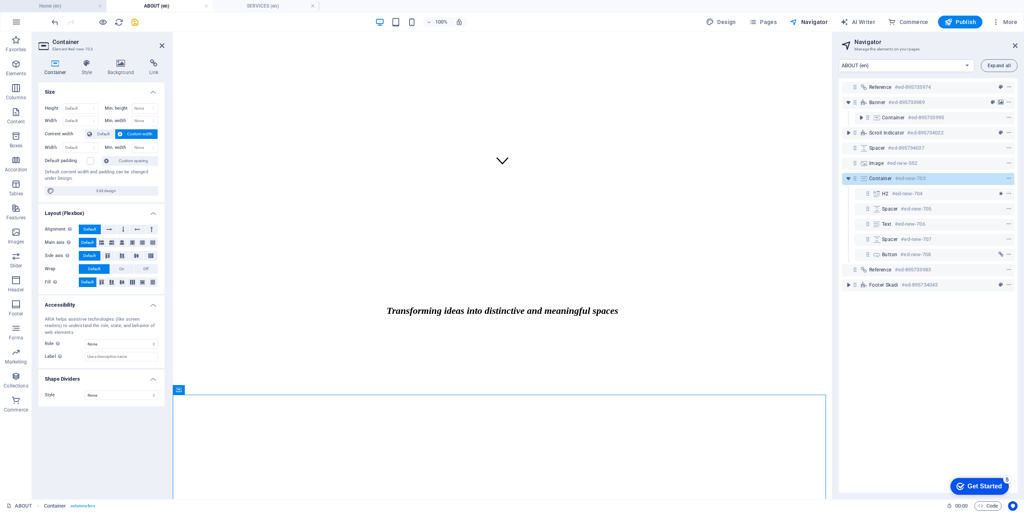
click at [70, 6] on h4 "Home (en)" at bounding box center [53, 6] width 106 height 9
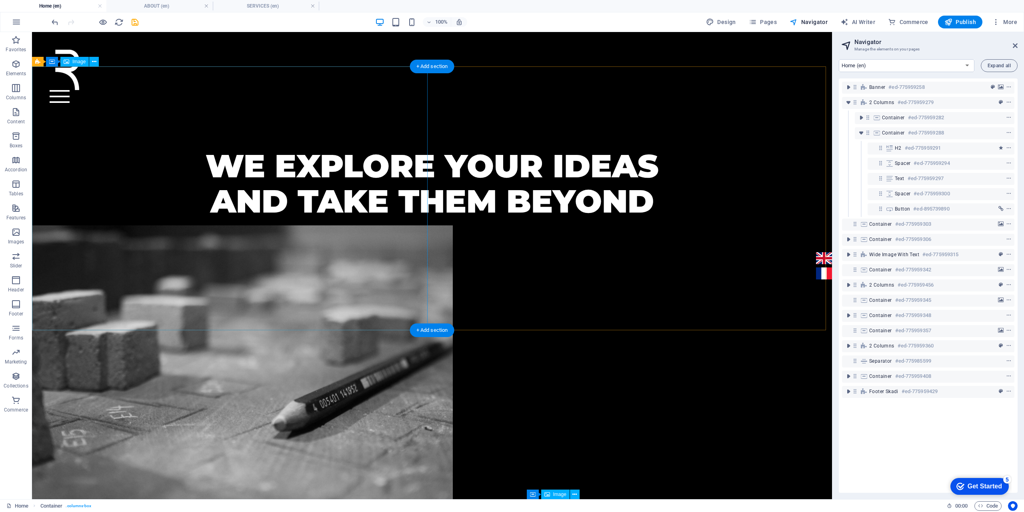
scroll to position [392, 0]
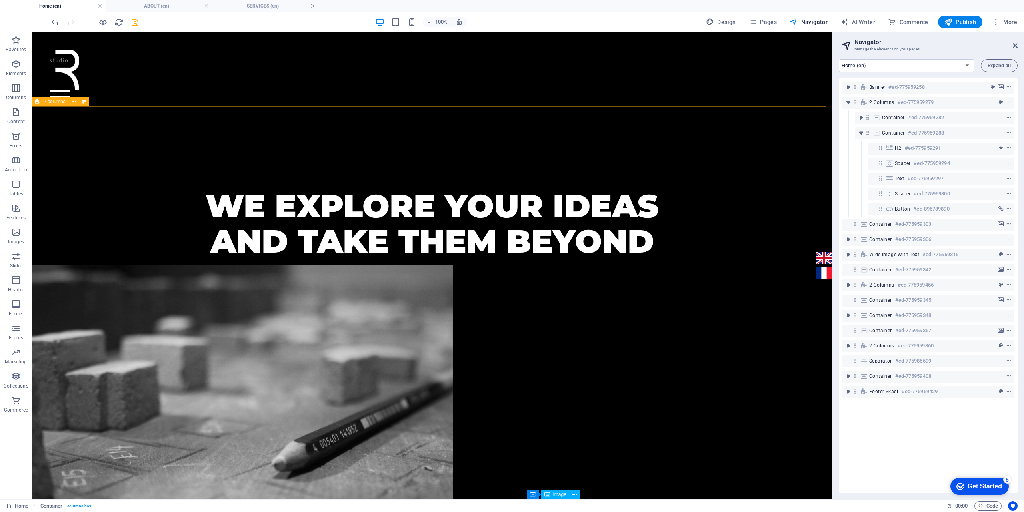
click at [41, 102] on div "2 columns" at bounding box center [50, 102] width 37 height 10
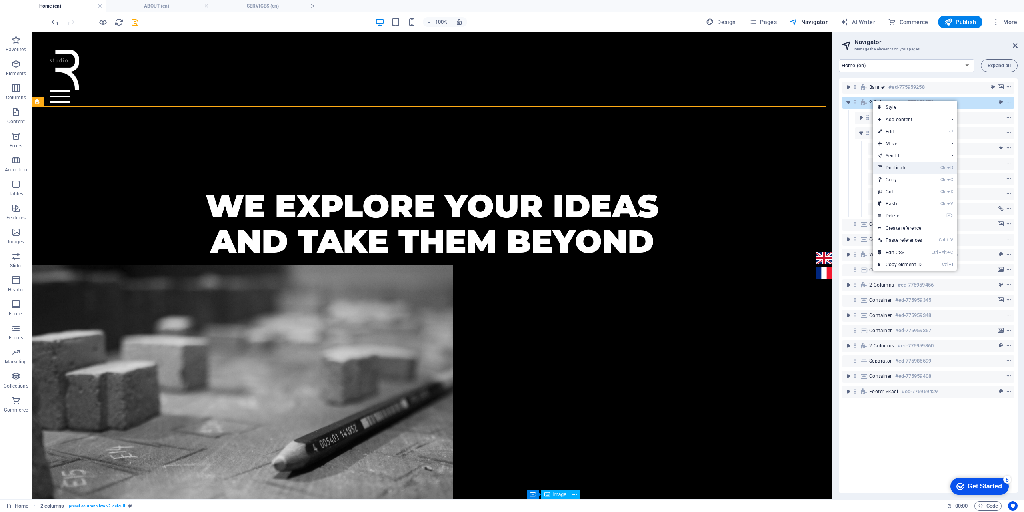
click at [899, 166] on link "Ctrl D Duplicate" at bounding box center [900, 168] width 54 height 12
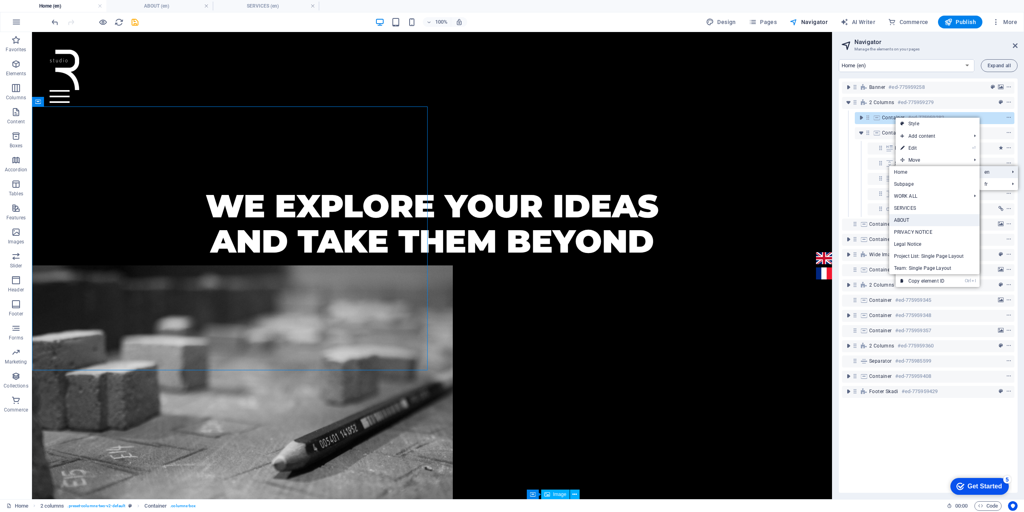
click at [920, 219] on link "ABOUT" at bounding box center [934, 220] width 90 height 12
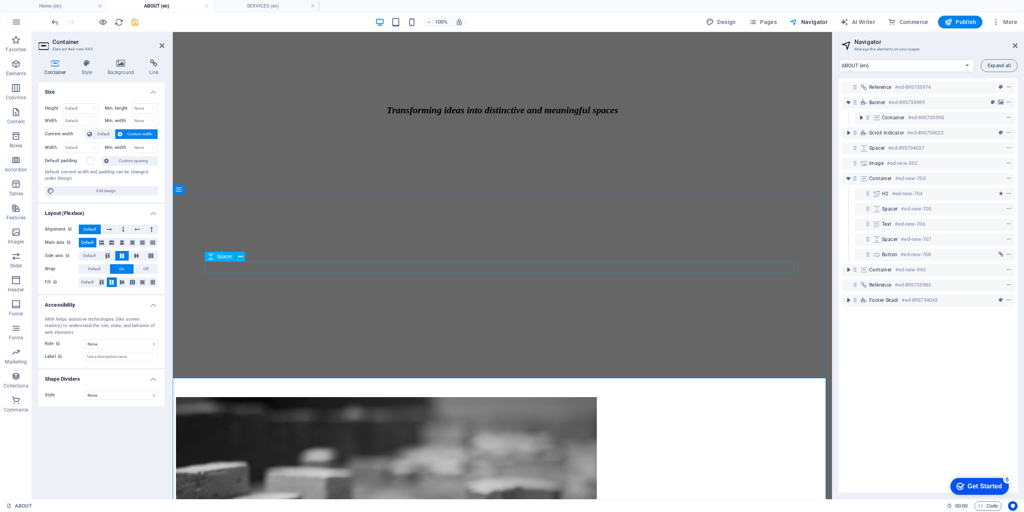
scroll to position [725, 0]
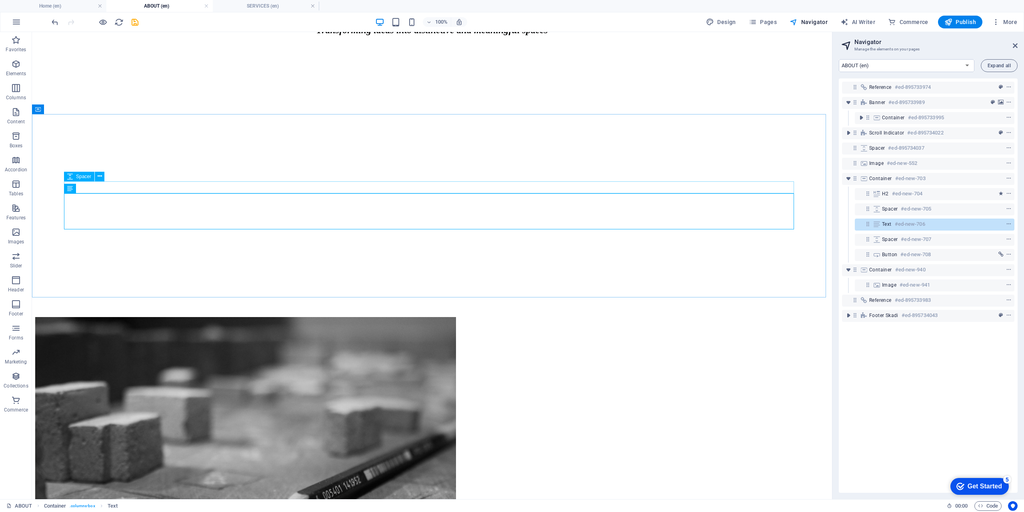
scroll to position [611, 0]
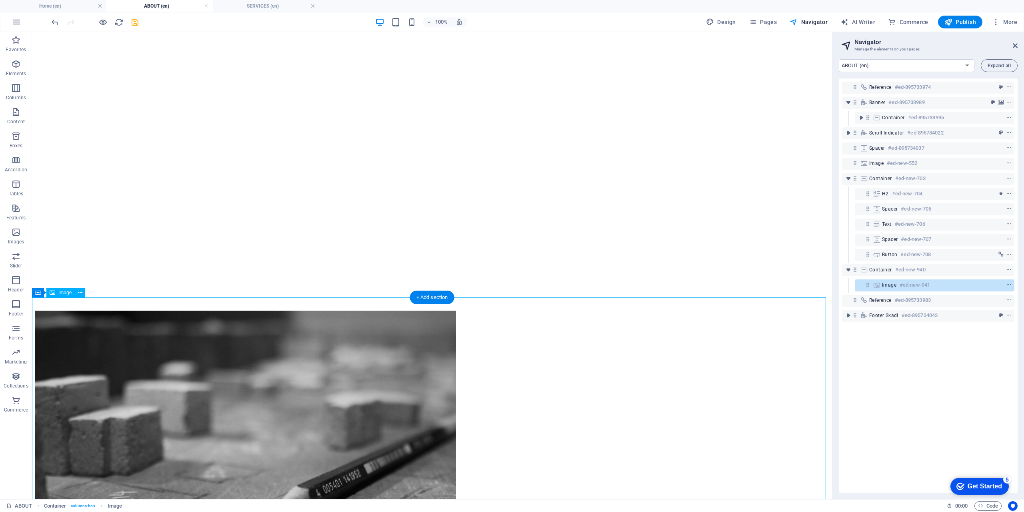
click at [849, 271] on icon "toggle-expand" at bounding box center [848, 270] width 8 height 8
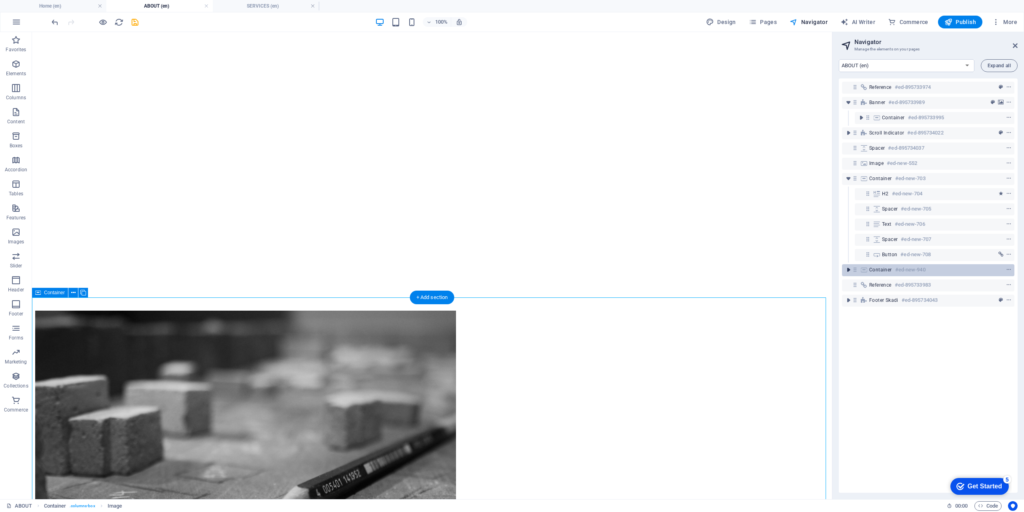
click at [849, 271] on icon "toggle-expand" at bounding box center [848, 270] width 8 height 8
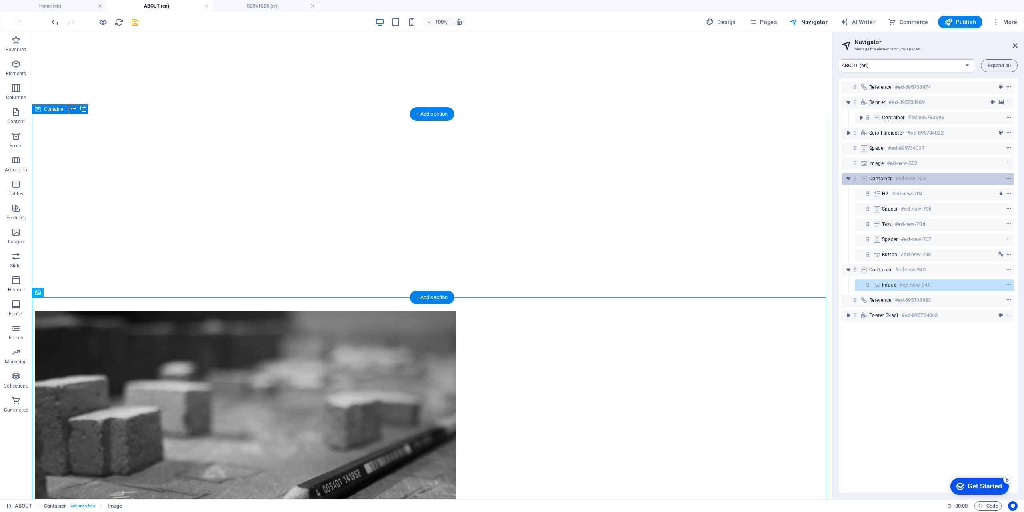
click at [882, 179] on span "Container" at bounding box center [880, 178] width 23 height 6
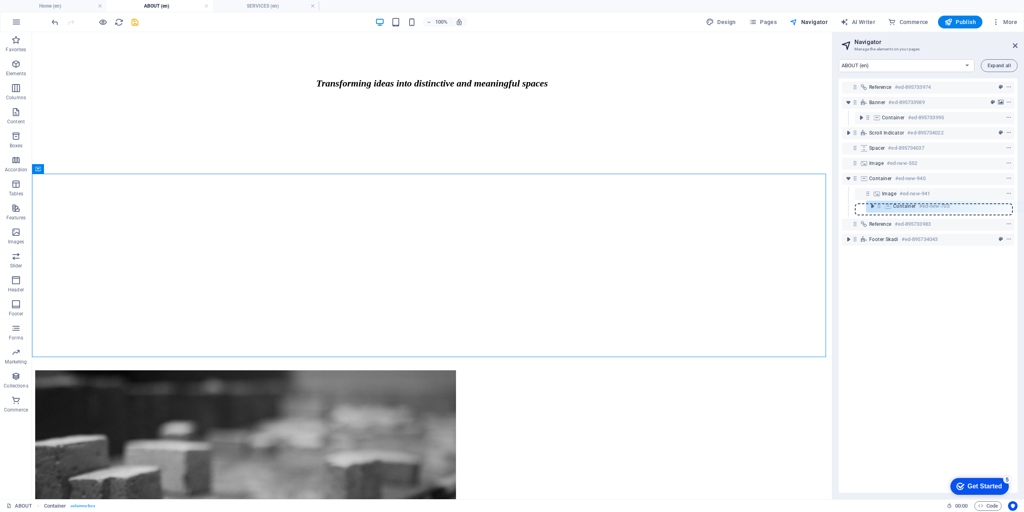
drag, startPoint x: 855, startPoint y: 178, endPoint x: 881, endPoint y: 208, distance: 39.1
click at [881, 208] on div "Reference #ed-895733974 Banner #ed-895733989 Container #ed-895733995 Scroll ind…" at bounding box center [928, 285] width 179 height 414
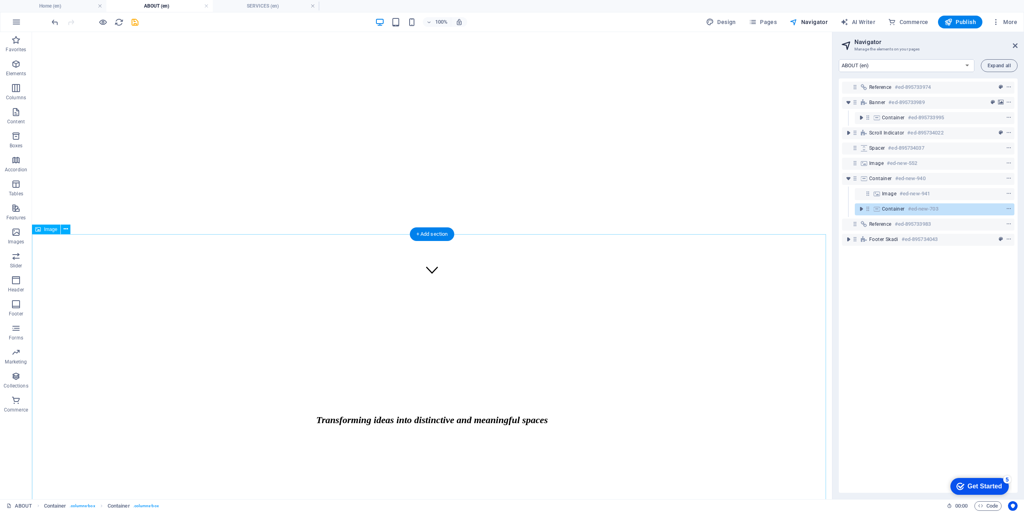
scroll to position [211, 0]
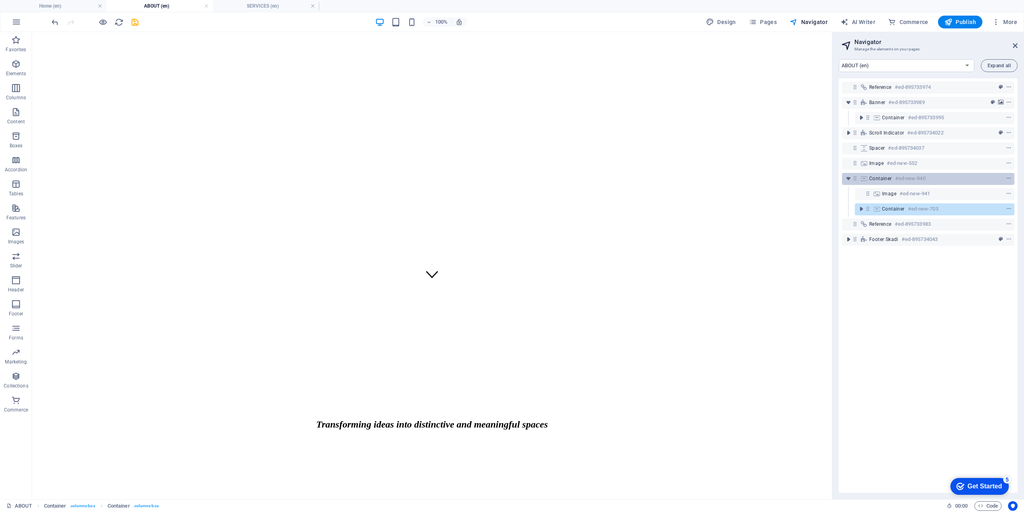
click at [878, 178] on span "Container" at bounding box center [880, 178] width 23 height 6
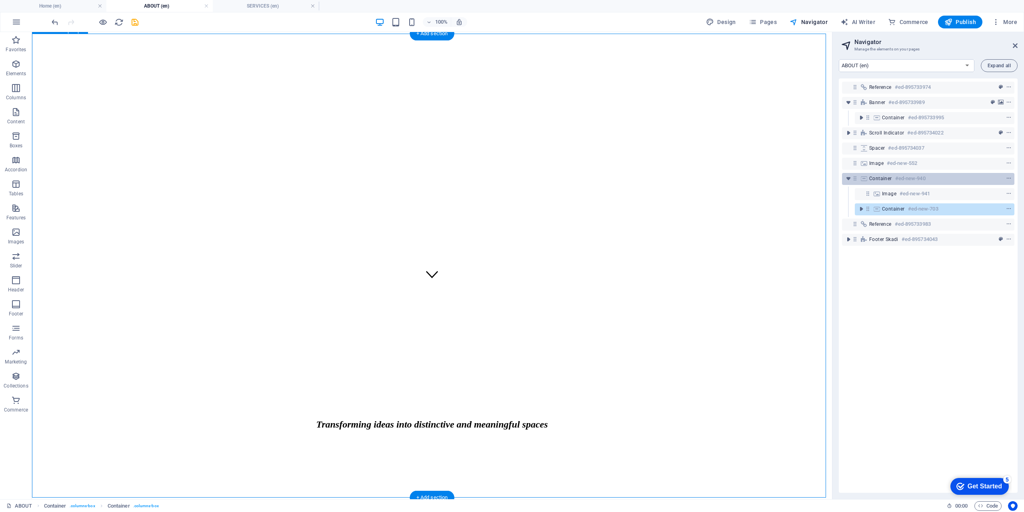
scroll to position [692, 0]
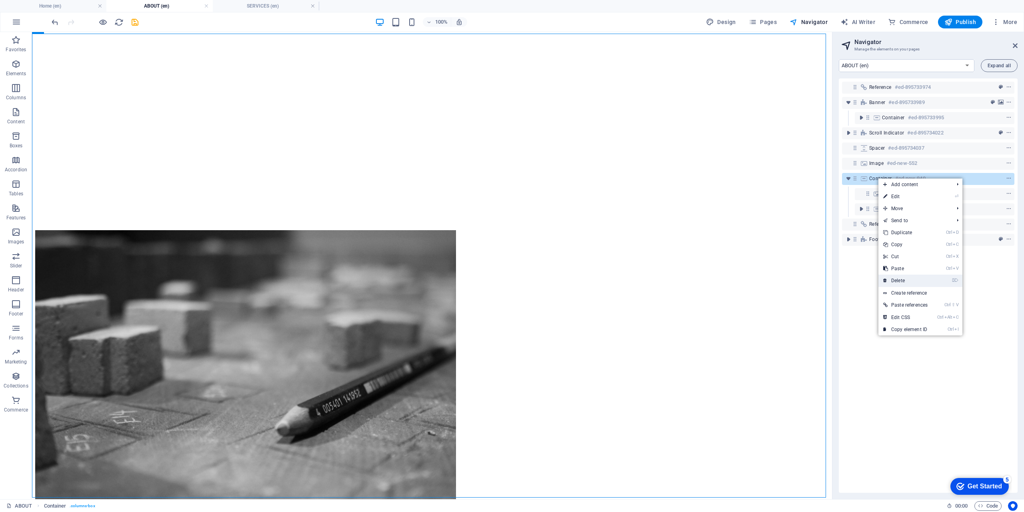
click at [910, 279] on link "⌦ Delete" at bounding box center [905, 280] width 54 height 12
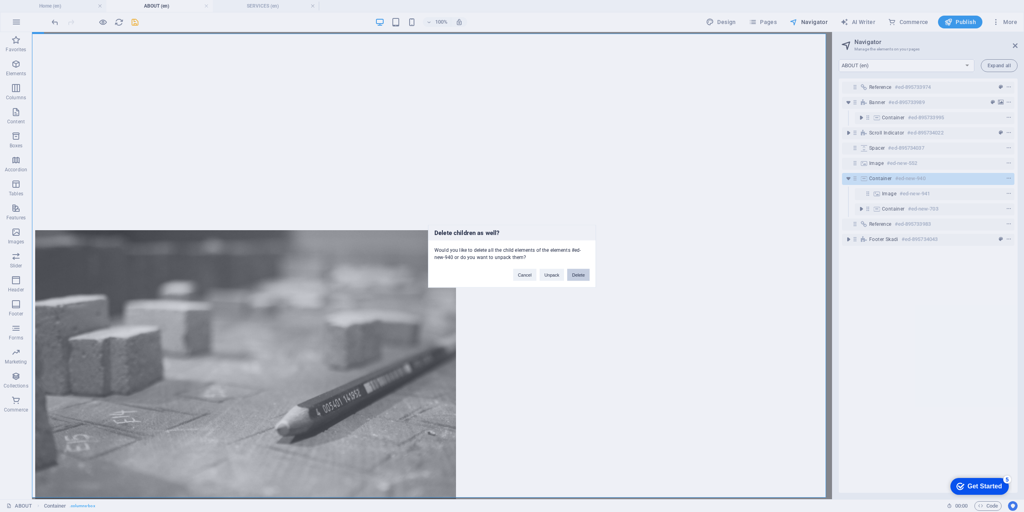
click at [580, 273] on button "Delete" at bounding box center [578, 274] width 22 height 12
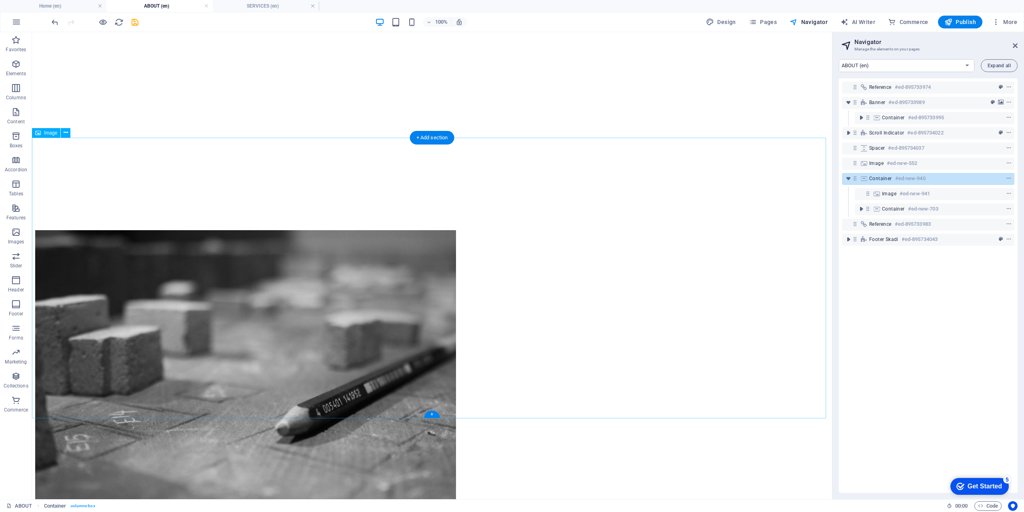
scroll to position [307, 0]
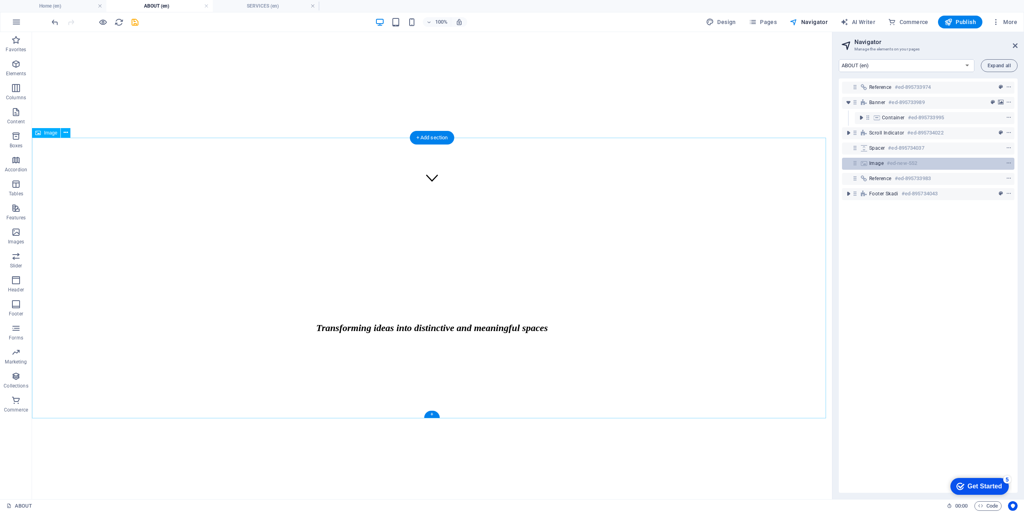
click at [876, 163] on span "Image" at bounding box center [876, 163] width 14 height 6
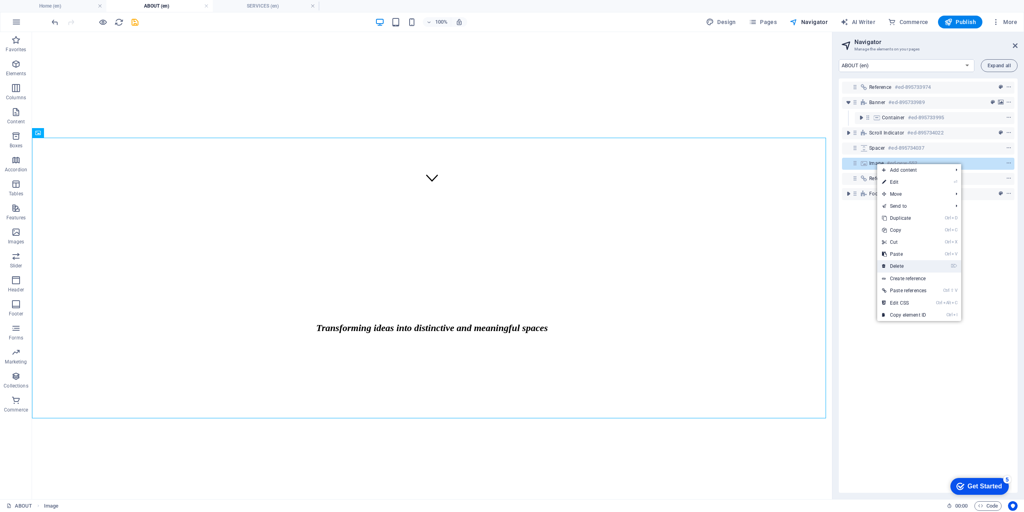
click at [907, 265] on link "⌦ Delete" at bounding box center [904, 266] width 54 height 12
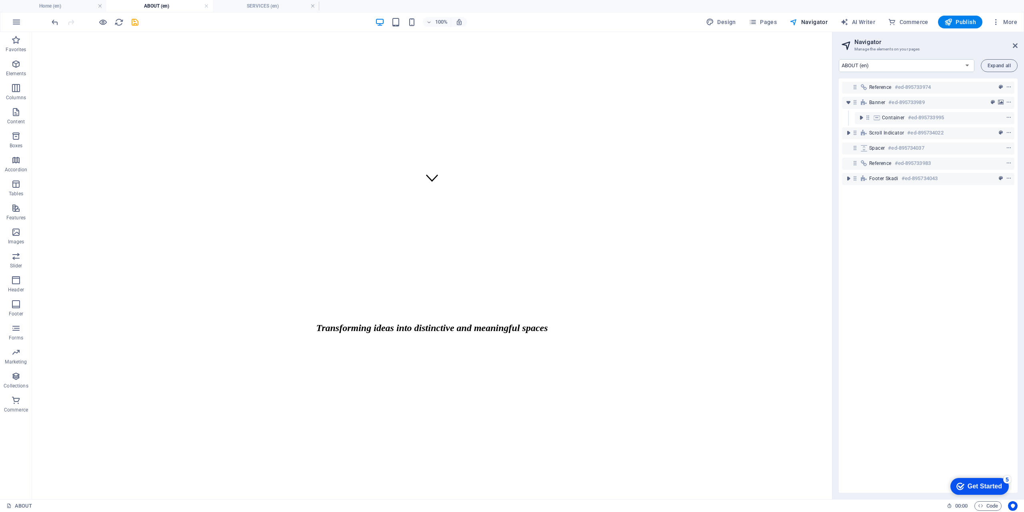
scroll to position [27, 0]
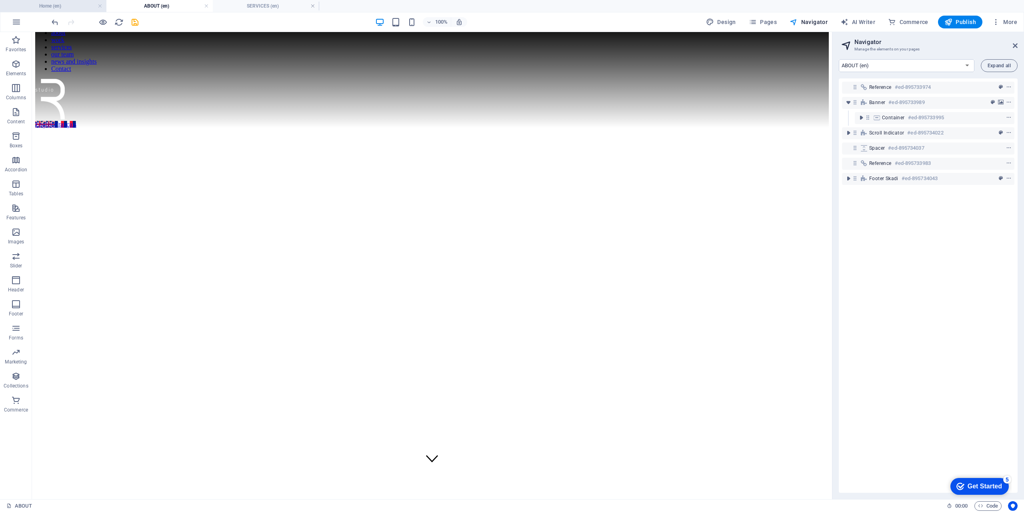
click at [55, 9] on h4 "Home (en)" at bounding box center [53, 6] width 106 height 9
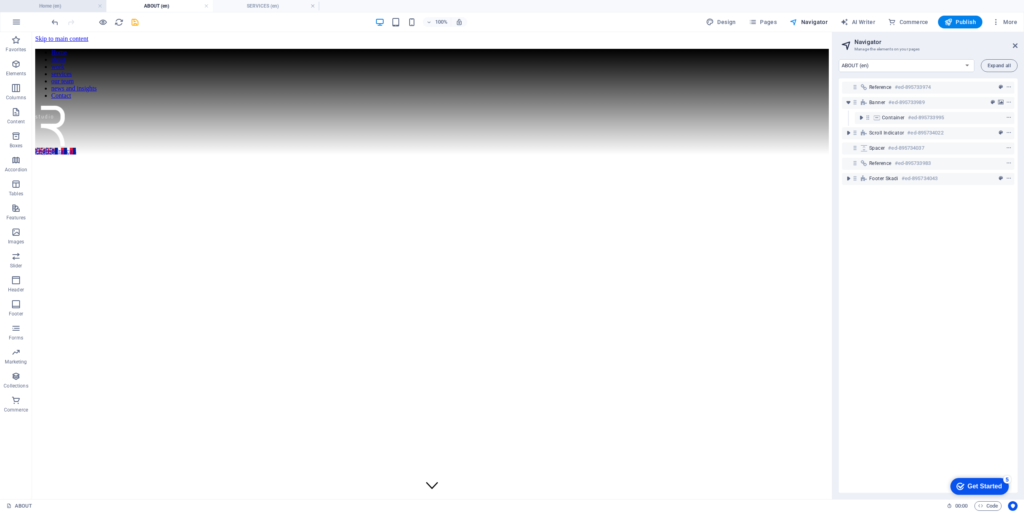
select select "15047091-en"
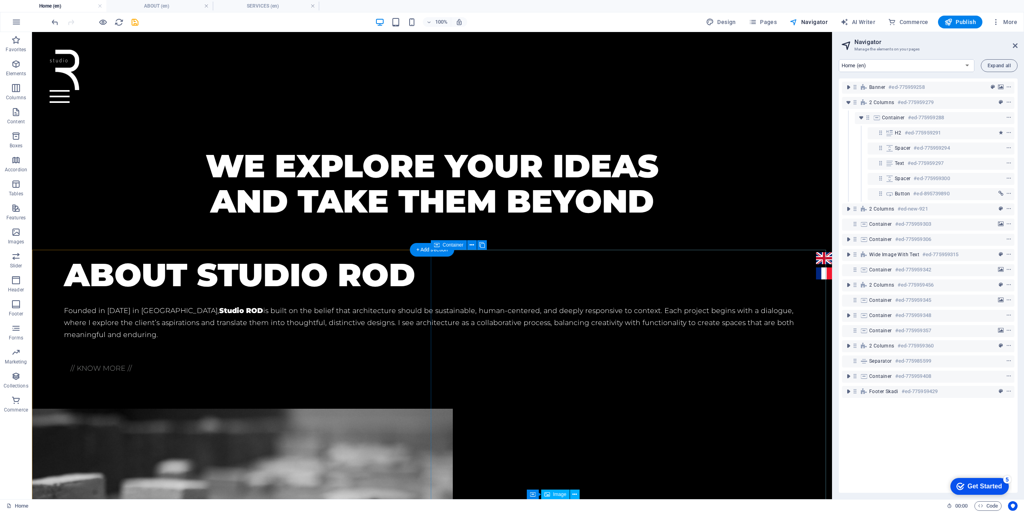
scroll to position [352, 0]
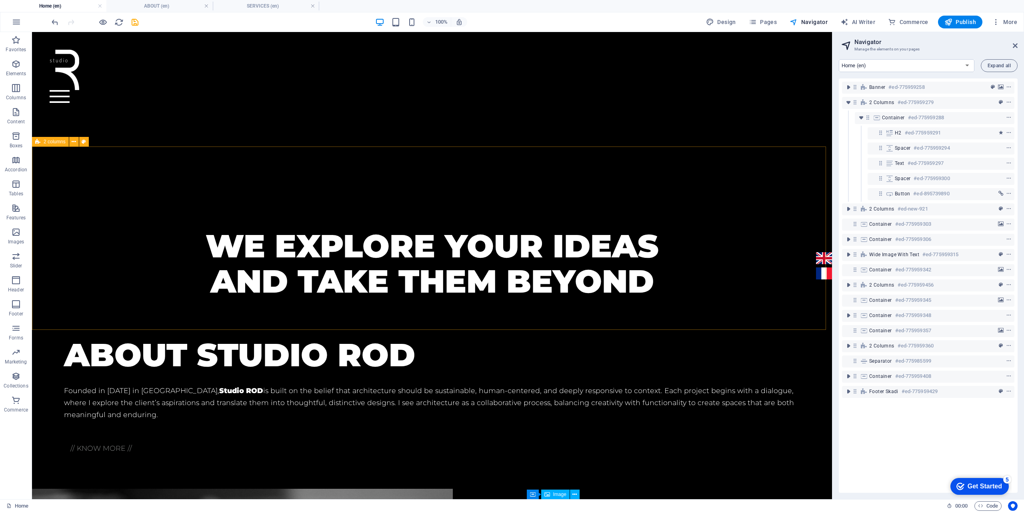
click at [49, 142] on span "2 columns" at bounding box center [55, 141] width 22 height 5
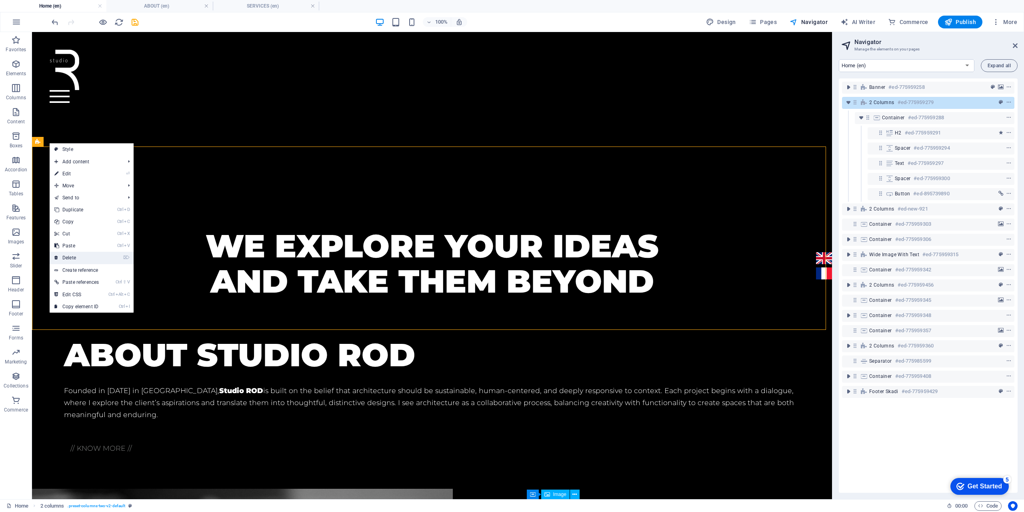
click at [81, 253] on link "⌦ Delete" at bounding box center [77, 258] width 54 height 12
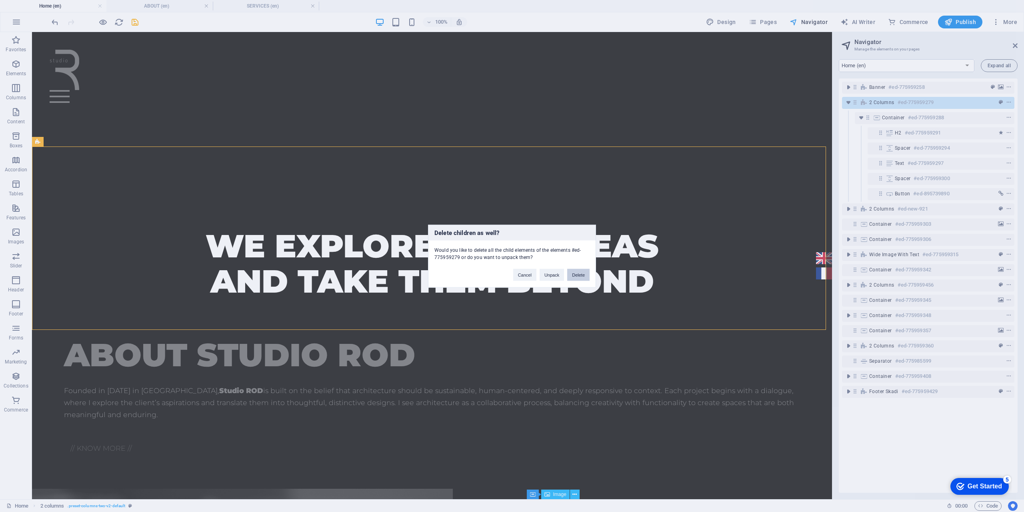
drag, startPoint x: 574, startPoint y: 274, endPoint x: 542, endPoint y: 242, distance: 45.3
click at [574, 274] on button "Delete" at bounding box center [578, 274] width 22 height 12
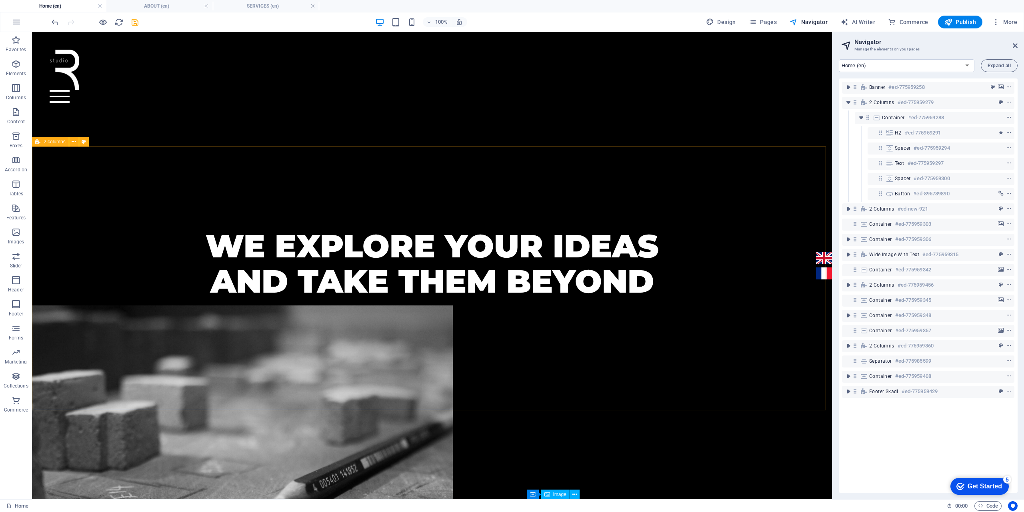
click at [37, 142] on icon at bounding box center [37, 142] width 5 height 10
click at [847, 210] on icon "toggle-expand" at bounding box center [848, 209] width 8 height 8
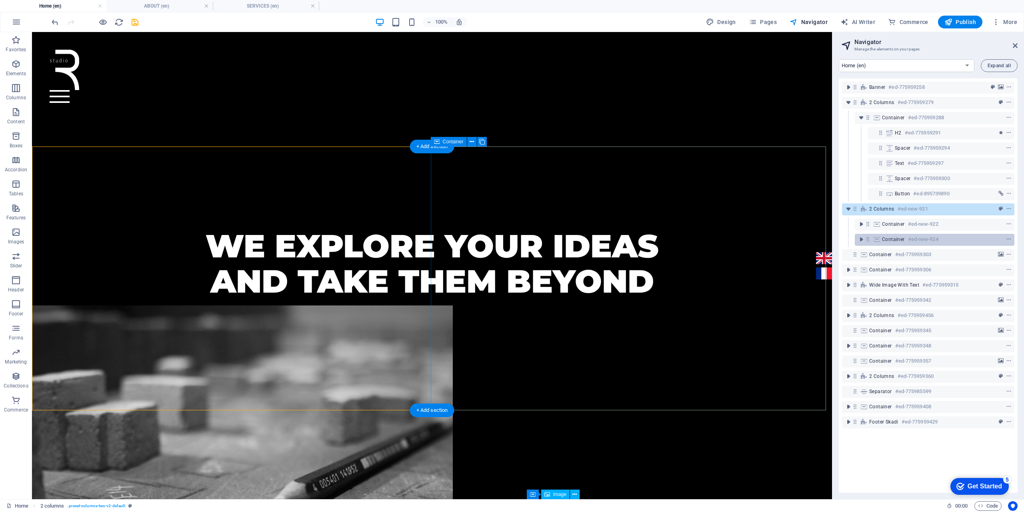
click at [905, 242] on div "Container #ed-new-924" at bounding box center [928, 239] width 92 height 10
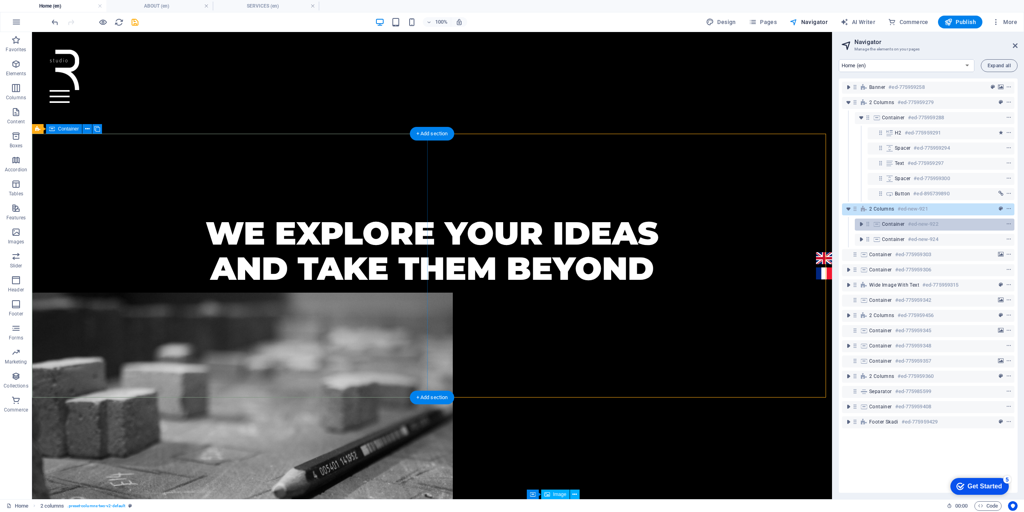
click at [908, 226] on h6 "#ed-new-922" at bounding box center [923, 224] width 30 height 10
click at [850, 208] on icon "toggle-expand" at bounding box center [848, 209] width 8 height 8
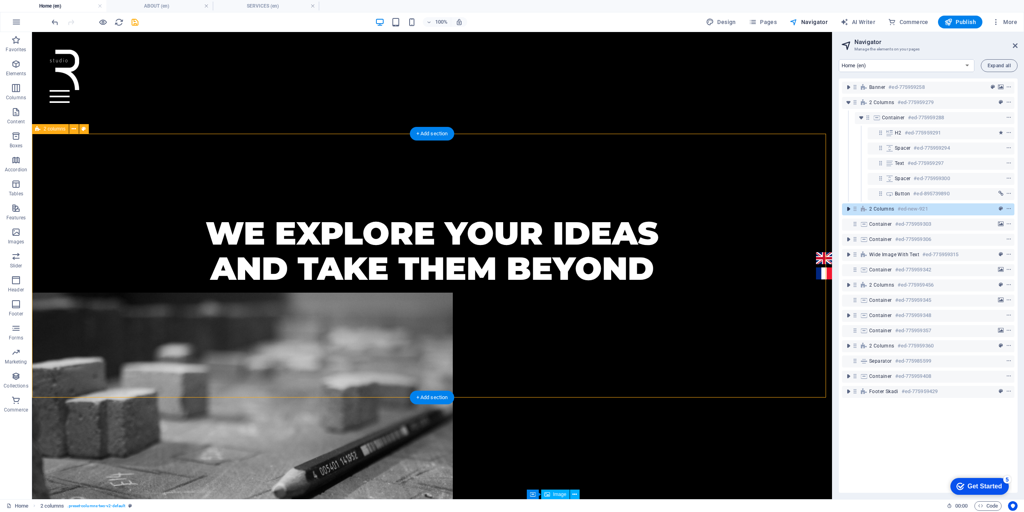
click at [850, 208] on icon "toggle-expand" at bounding box center [848, 209] width 8 height 8
click at [884, 210] on span "2 columns" at bounding box center [881, 209] width 25 height 6
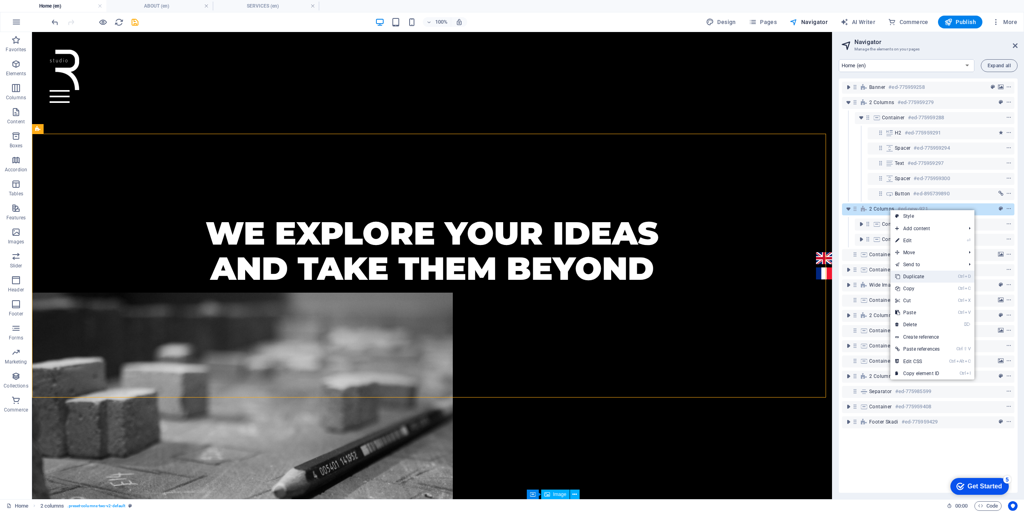
click at [916, 276] on link "Ctrl D Duplicate" at bounding box center [917, 276] width 54 height 12
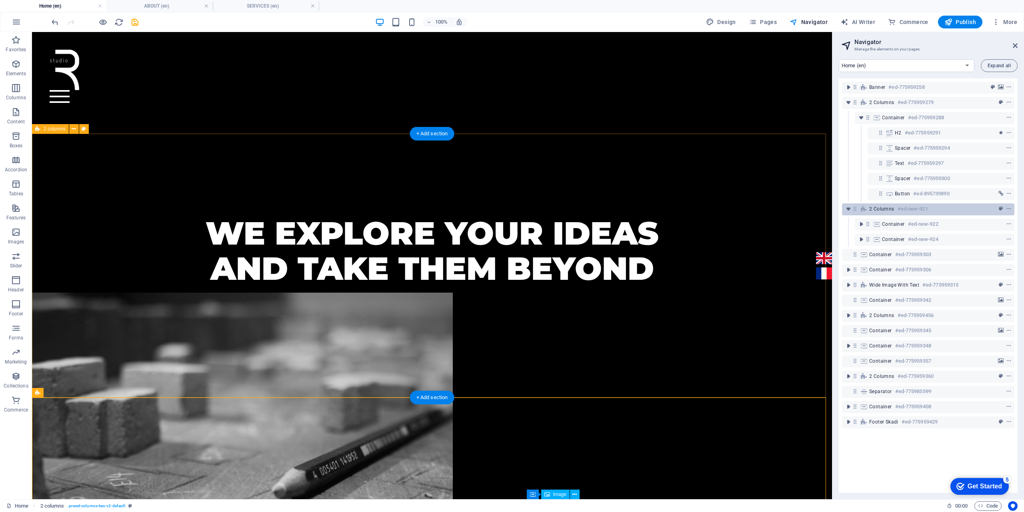
click at [881, 212] on span "2 columns" at bounding box center [881, 209] width 25 height 6
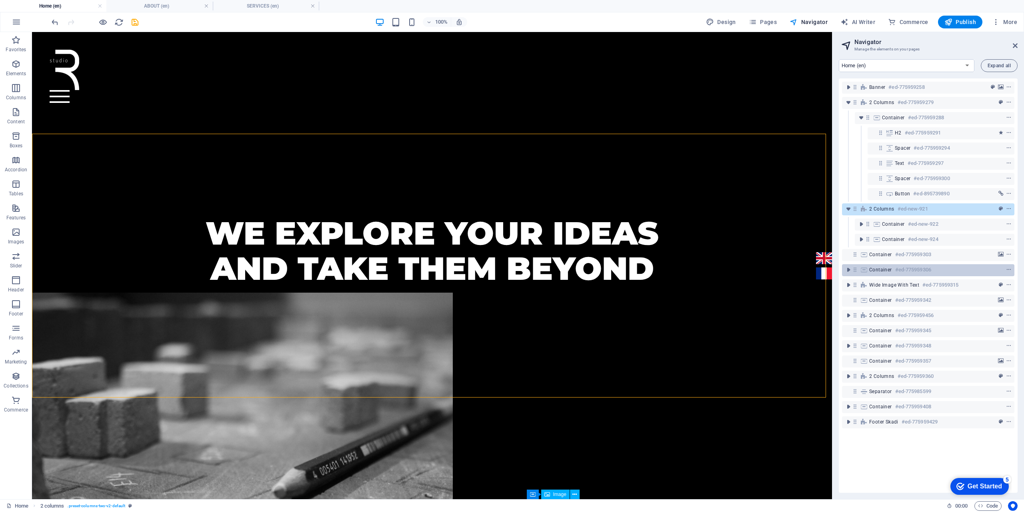
click at [886, 269] on span "Container" at bounding box center [880, 269] width 23 height 6
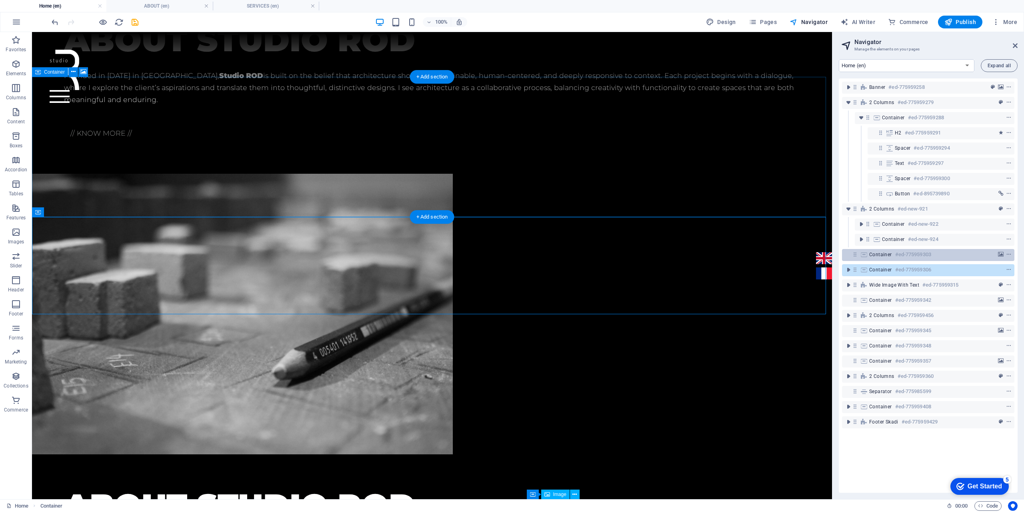
click at [880, 255] on span "Container" at bounding box center [880, 254] width 23 height 6
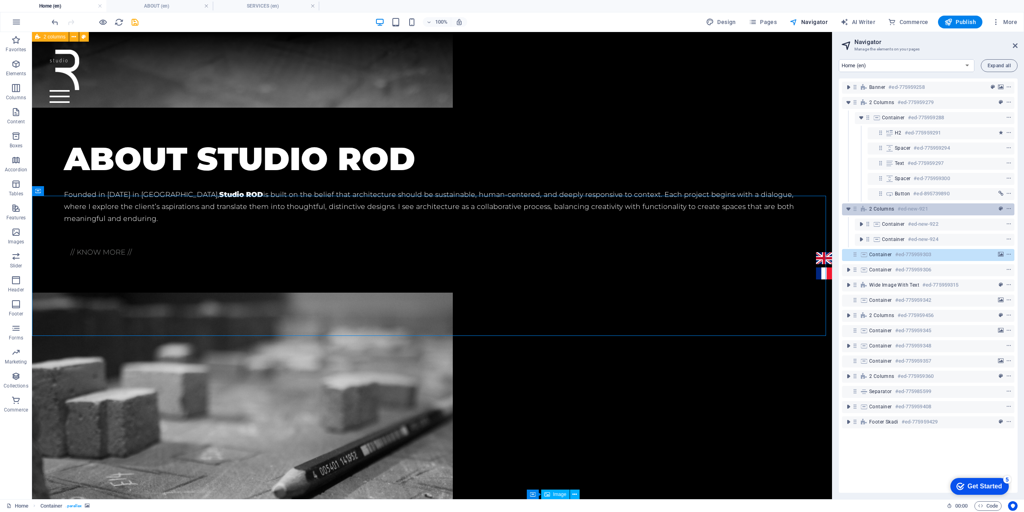
click at [880, 211] on span "2 columns" at bounding box center [881, 209] width 25 height 6
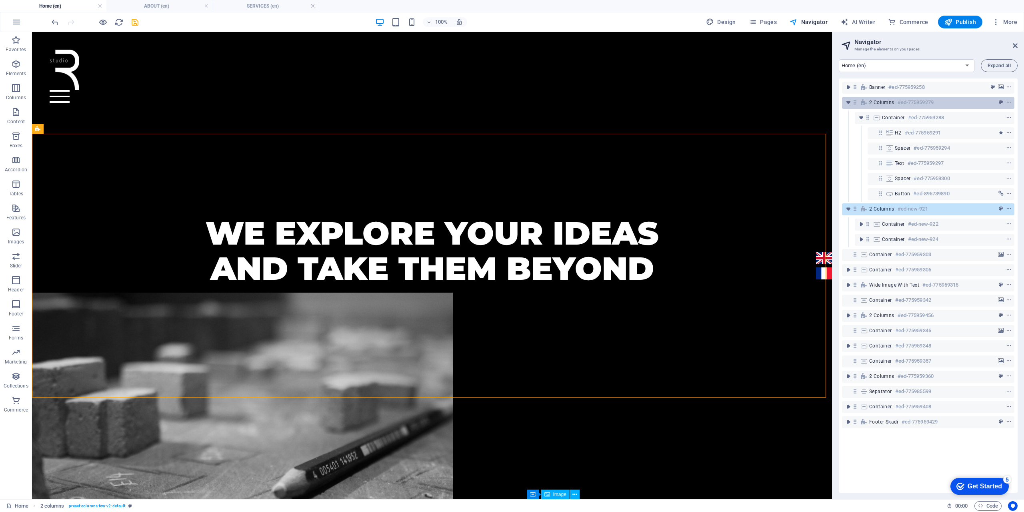
click at [885, 105] on span "2 columns" at bounding box center [881, 102] width 25 height 6
click at [884, 101] on span "2 columns" at bounding box center [881, 102] width 25 height 6
click at [884, 207] on span "2 columns" at bounding box center [881, 209] width 25 height 6
click at [873, 106] on div "2 columns #ed-775959279" at bounding box center [921, 103] width 105 height 10
click at [882, 212] on div "2 columns #ed-new-921" at bounding box center [921, 209] width 105 height 10
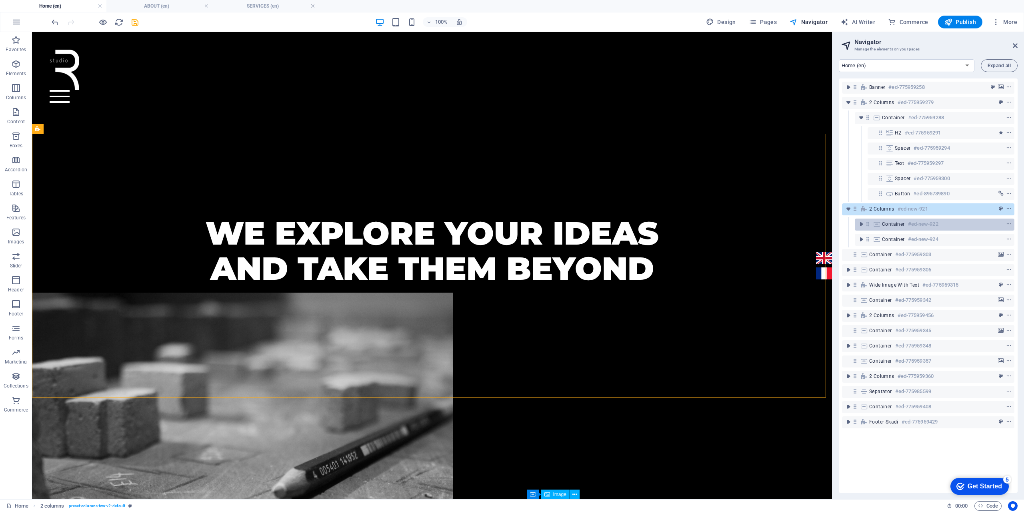
click at [886, 222] on span "Container" at bounding box center [893, 224] width 23 height 6
click at [884, 275] on div "Container #ed-775959306" at bounding box center [928, 270] width 172 height 12
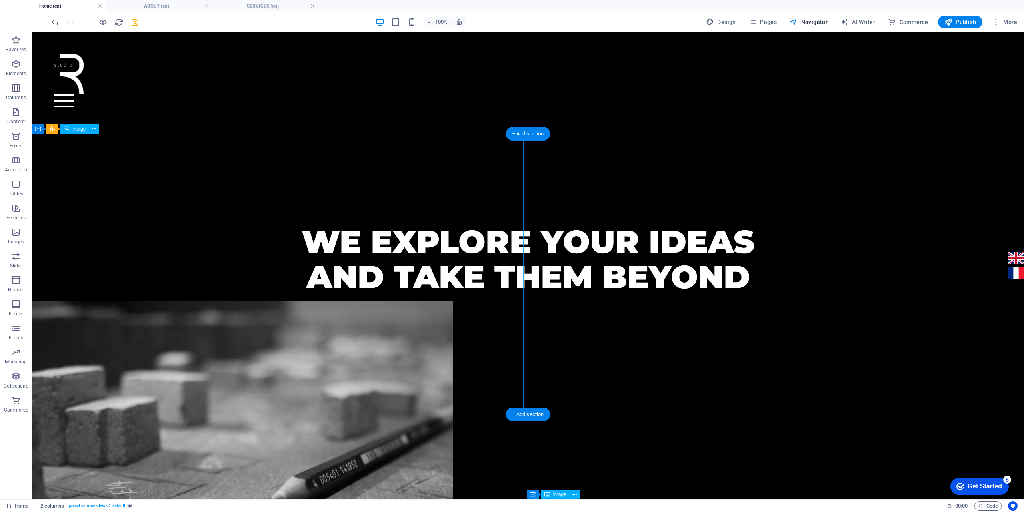
click at [491, 355] on figure at bounding box center [528, 441] width 992 height 280
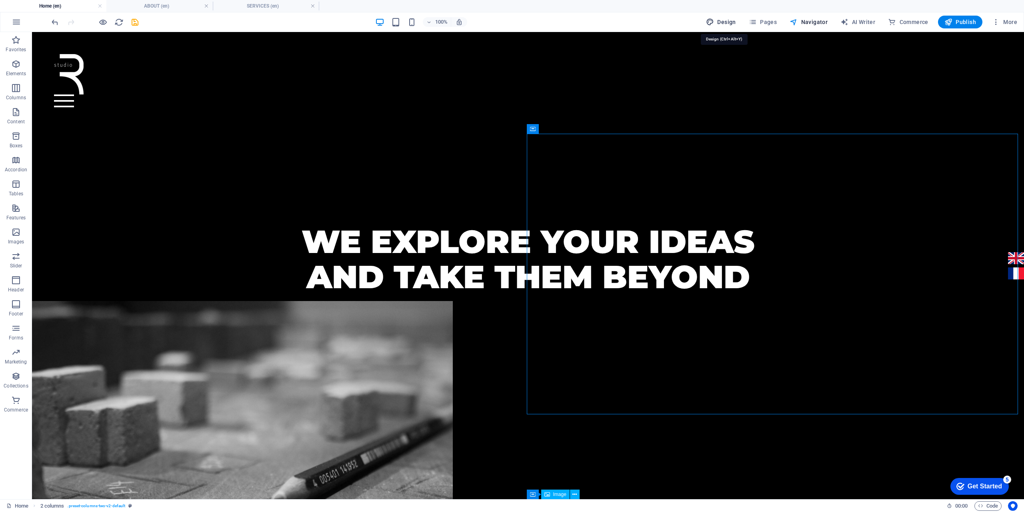
click at [736, 23] on span "Design" at bounding box center [721, 22] width 30 height 8
click at [823, 22] on span "Navigator" at bounding box center [809, 22] width 38 height 8
click at [134, 24] on icon "save" at bounding box center [134, 22] width 9 height 9
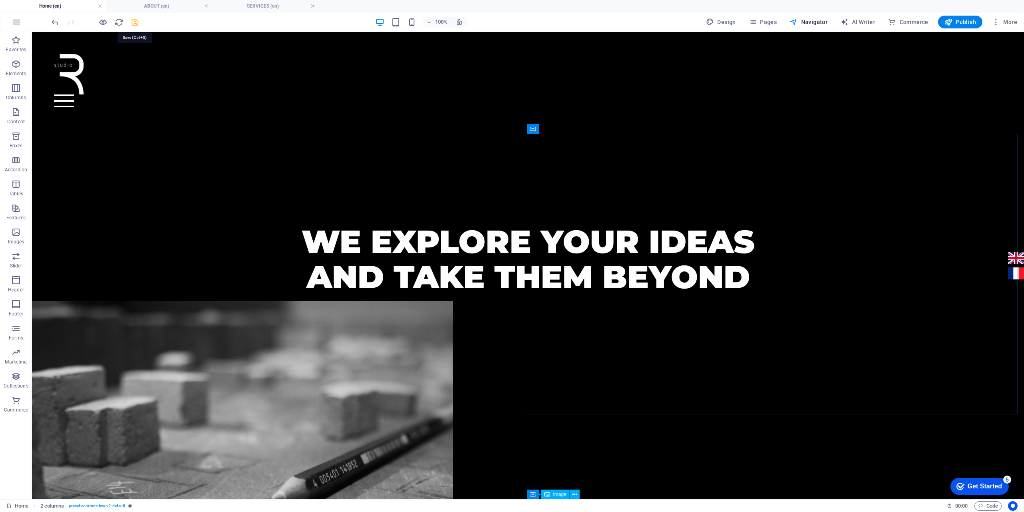
click at [136, 23] on icon "save" at bounding box center [134, 22] width 9 height 9
click at [120, 24] on icon "reload" at bounding box center [118, 22] width 9 height 9
click at [138, 22] on icon "save" at bounding box center [134, 22] width 9 height 9
click at [984, 94] on div at bounding box center [528, 100] width 948 height 13
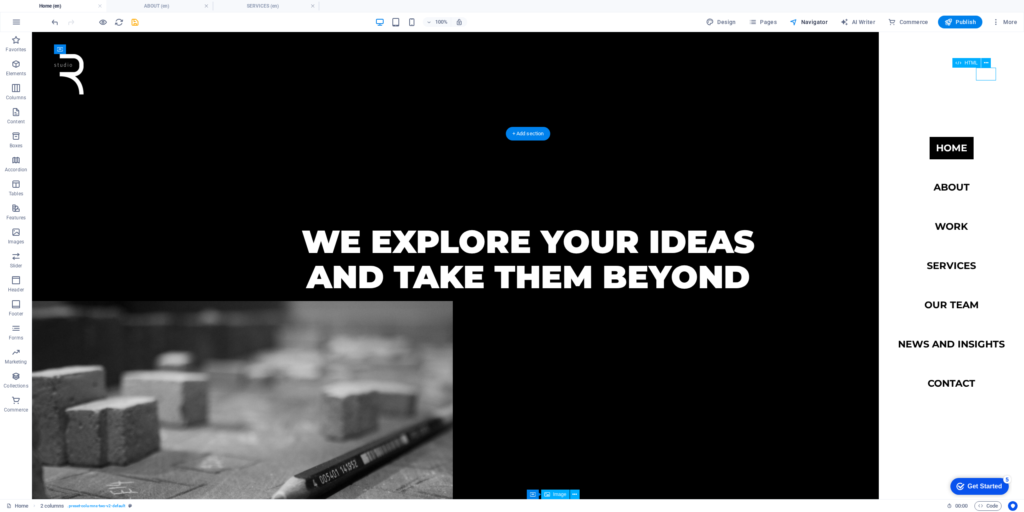
click at [984, 94] on div at bounding box center [528, 100] width 948 height 13
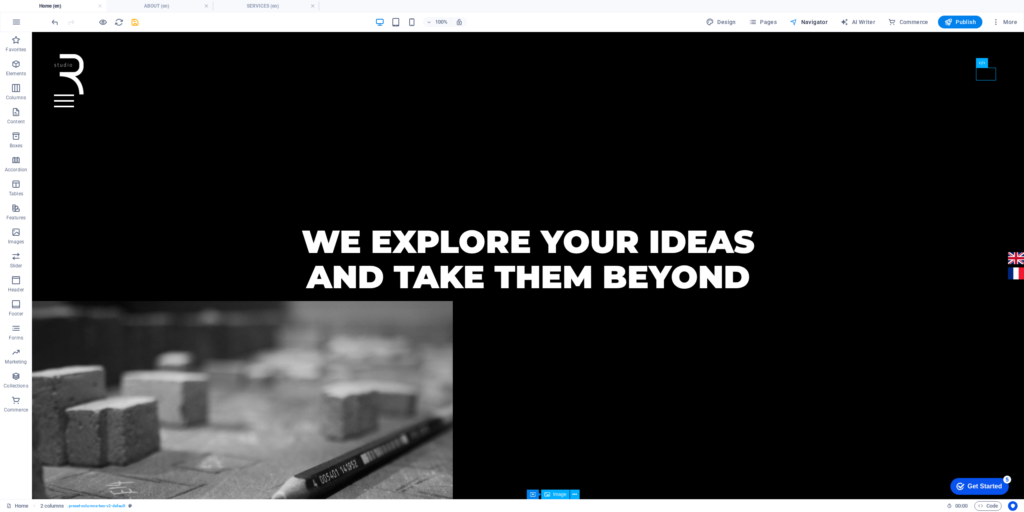
click at [812, 23] on span "Navigator" at bounding box center [809, 22] width 38 height 8
click at [510, 301] on figure at bounding box center [528, 441] width 992 height 280
click at [819, 21] on span "Navigator" at bounding box center [809, 22] width 38 height 8
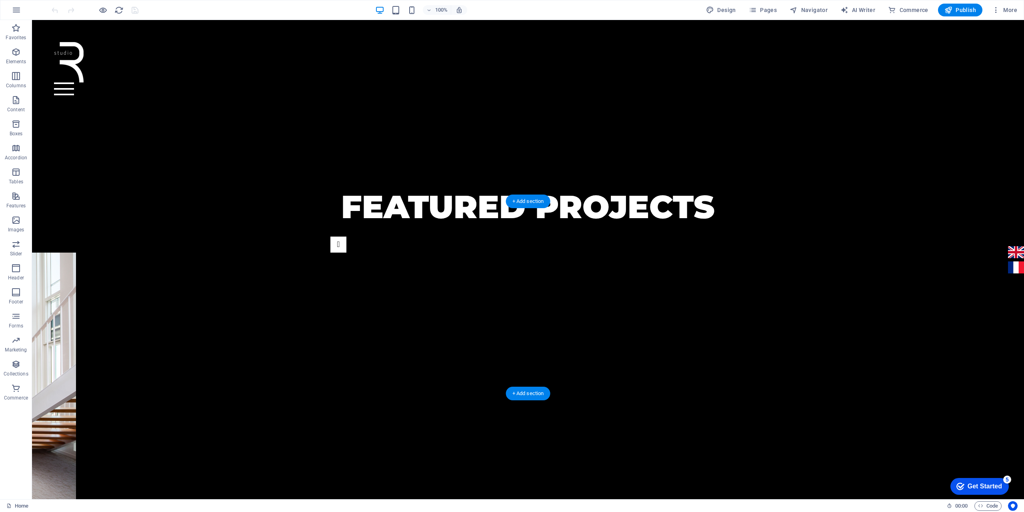
scroll to position [1040, 0]
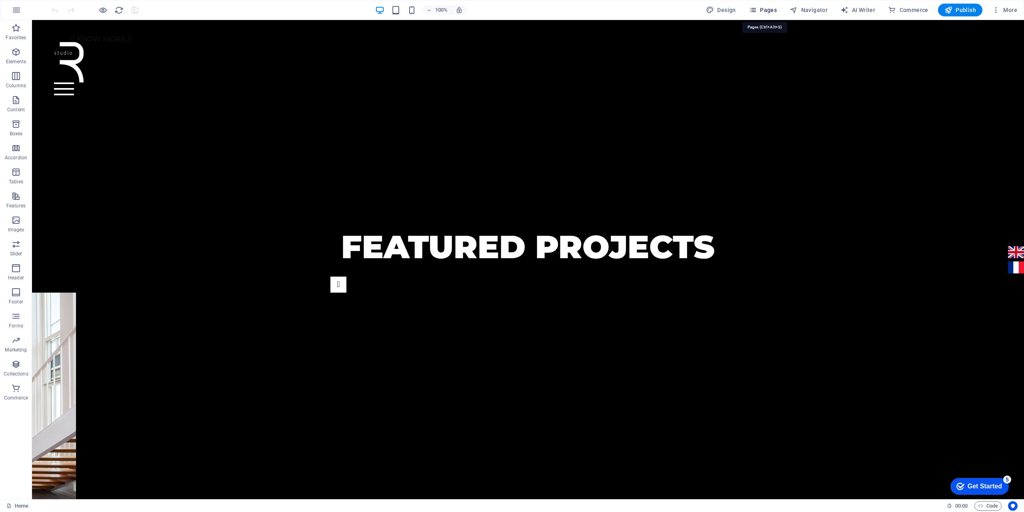
click at [764, 10] on span "Pages" at bounding box center [763, 10] width 28 height 8
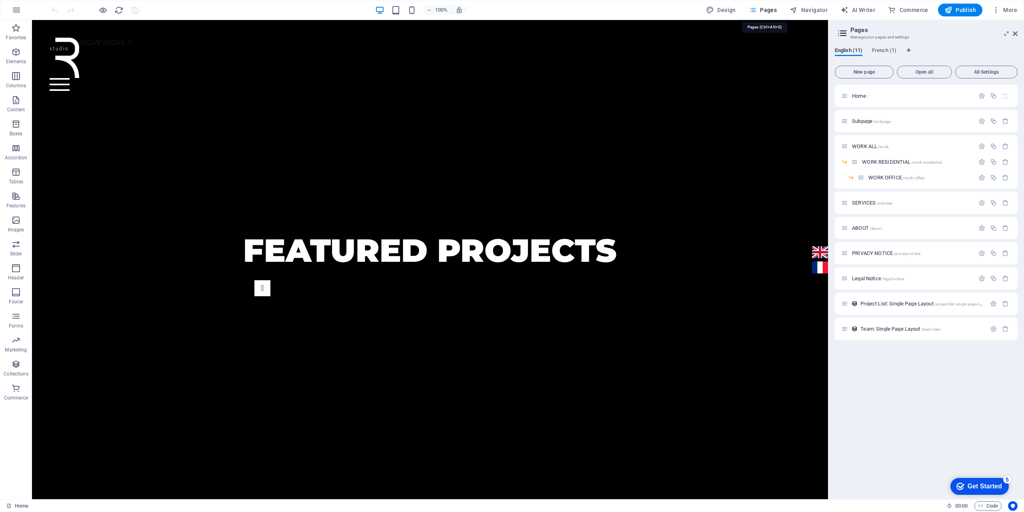
scroll to position [1022, 0]
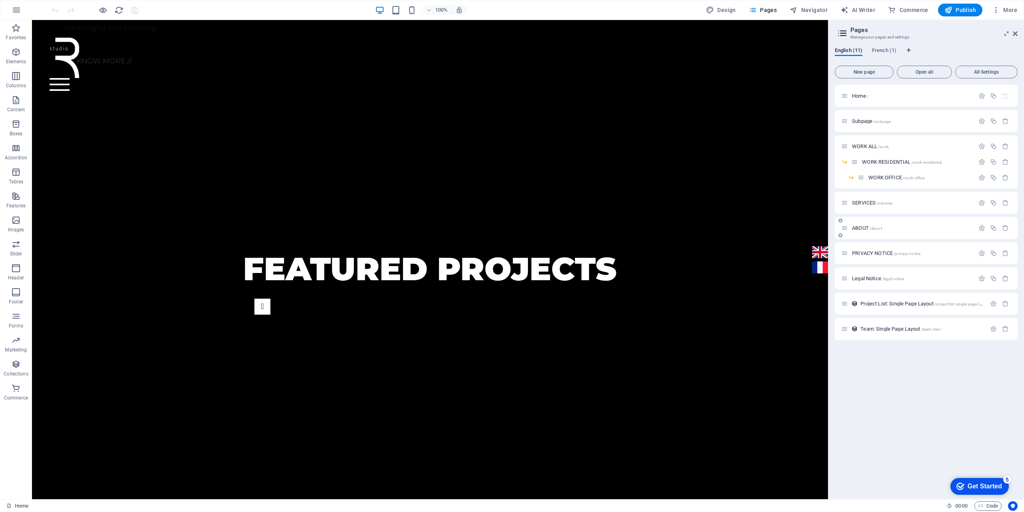
click at [870, 227] on span "ABOUT /about" at bounding box center [867, 228] width 30 height 6
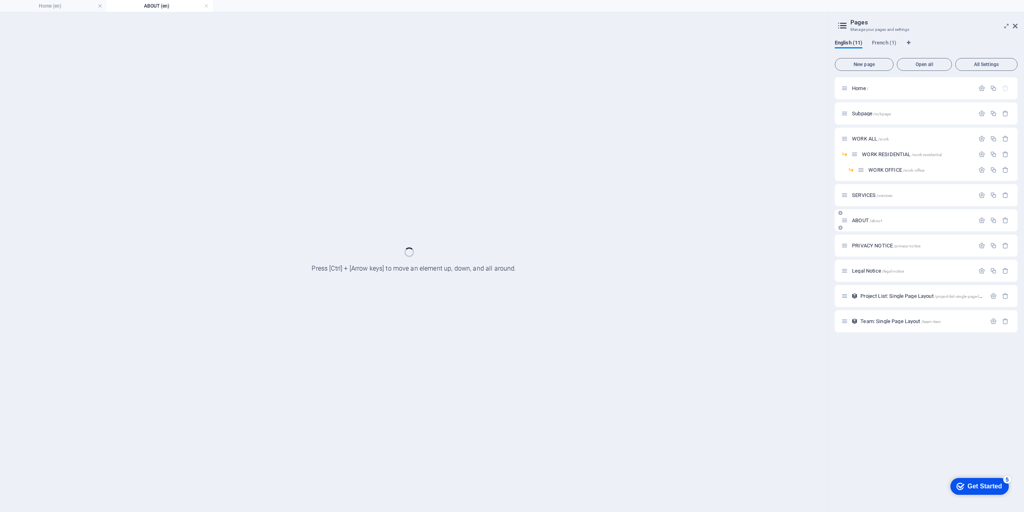
click at [870, 227] on div "Home / Subpage /subpage WORK ALL /work WORK RESIDENTIAL /work-residential WORK …" at bounding box center [926, 204] width 183 height 255
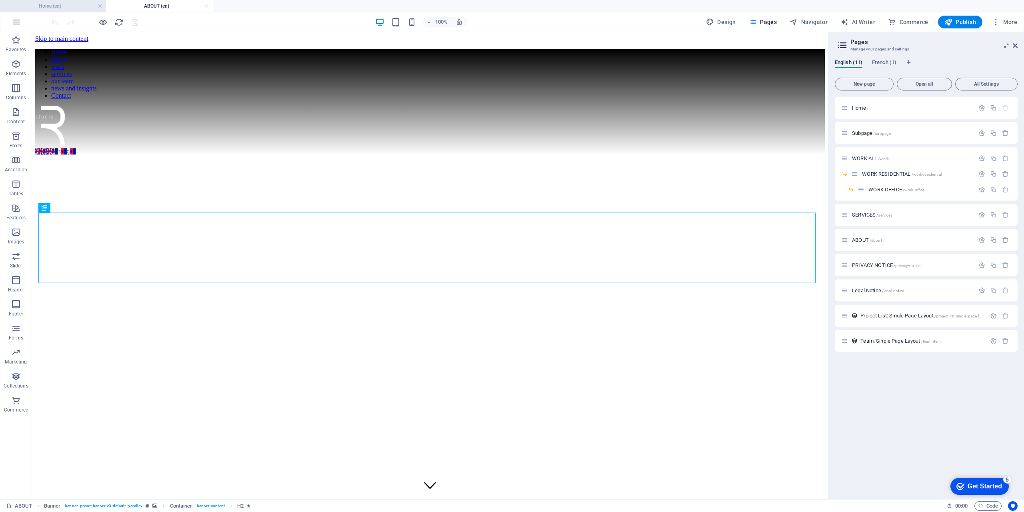
click at [74, 2] on h4 "Home (en)" at bounding box center [53, 6] width 106 height 9
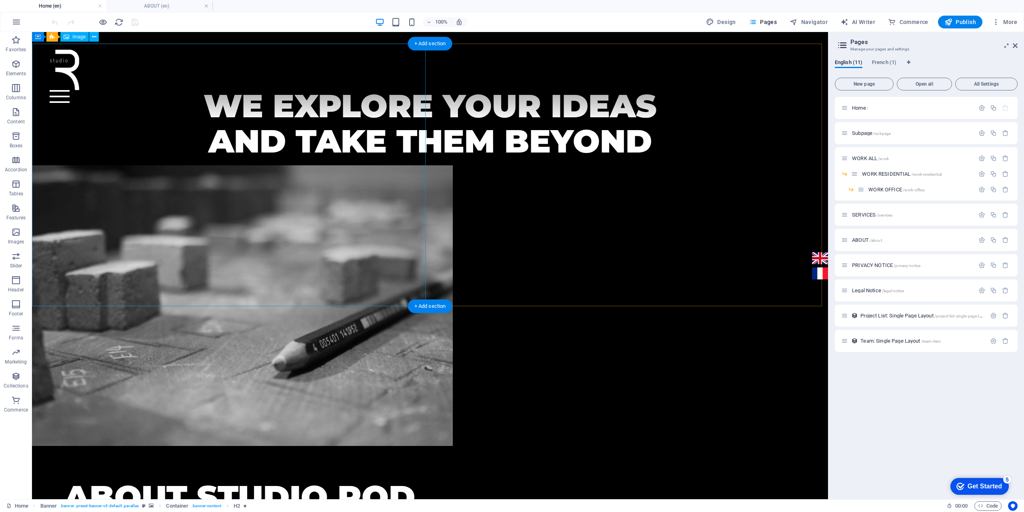
scroll to position [368, 0]
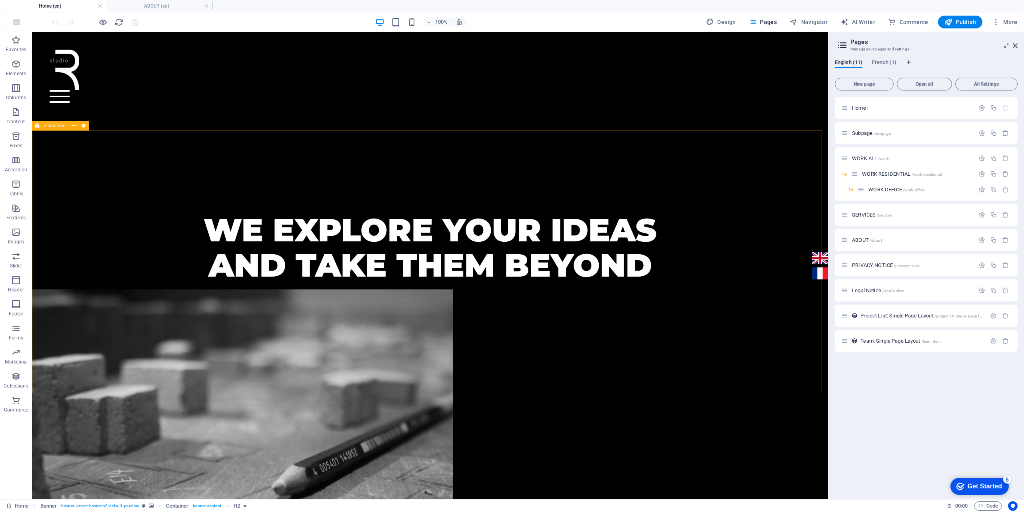
click at [44, 126] on span "2 columns" at bounding box center [55, 125] width 22 height 5
click at [41, 127] on div "2 columns" at bounding box center [50, 126] width 37 height 10
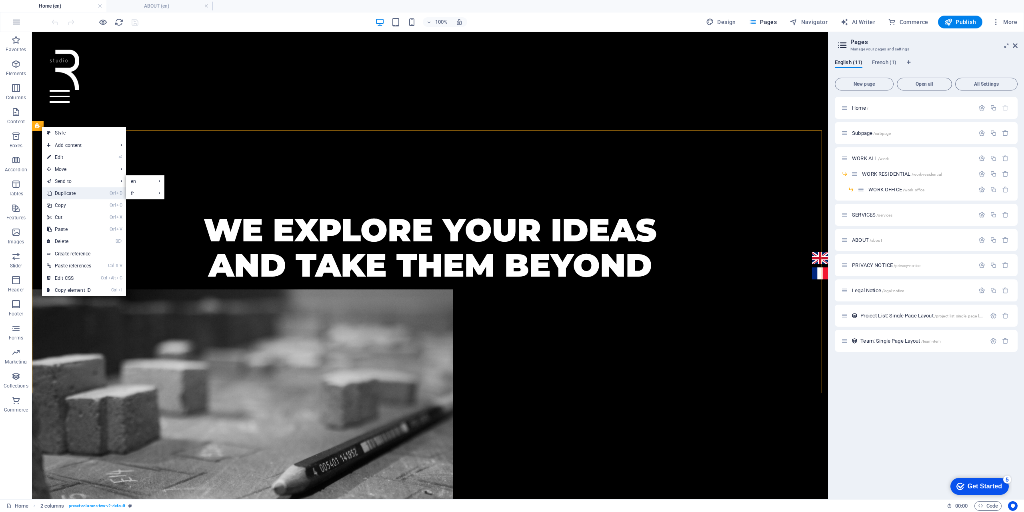
click at [63, 190] on link "Ctrl D Duplicate" at bounding box center [69, 193] width 54 height 12
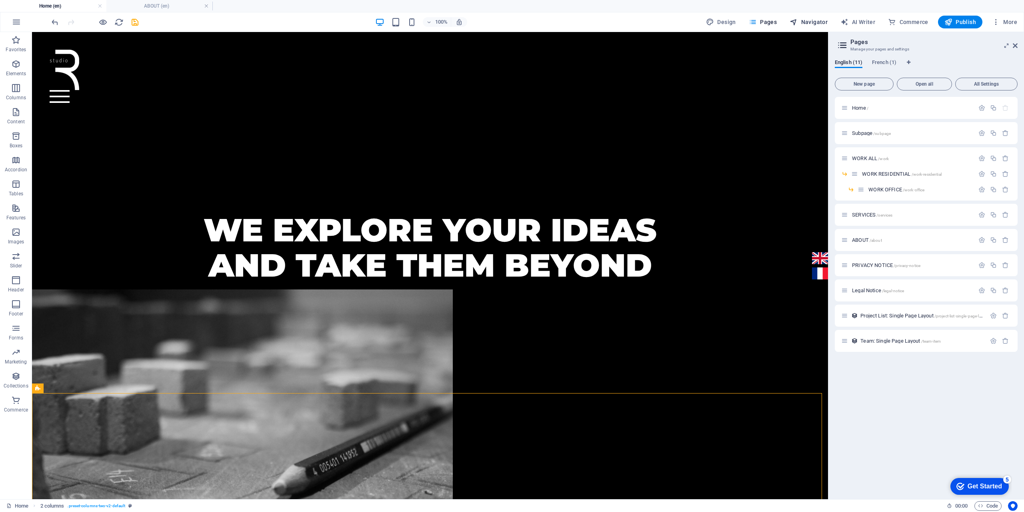
click at [808, 22] on span "Navigator" at bounding box center [809, 22] width 38 height 8
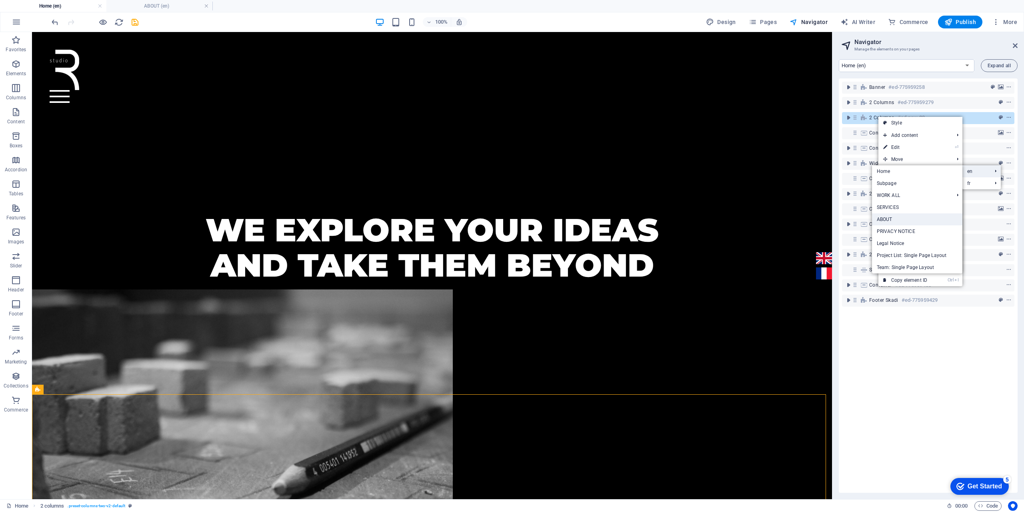
click at [913, 219] on link "ABOUT" at bounding box center [917, 219] width 90 height 12
select select "16867966-en"
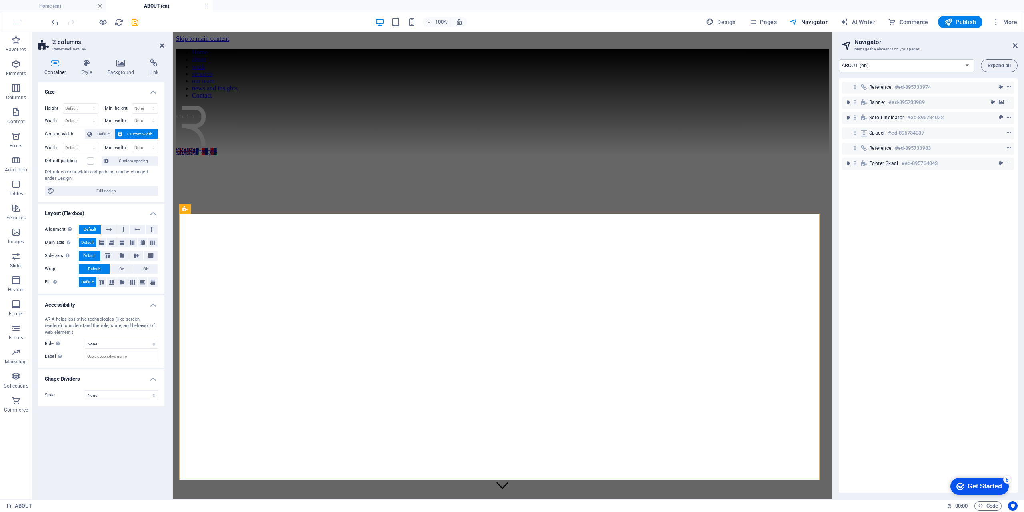
scroll to position [0, 0]
click at [847, 104] on icon "toggle-expand" at bounding box center [848, 102] width 8 height 8
click at [888, 118] on span "Container" at bounding box center [893, 117] width 23 height 6
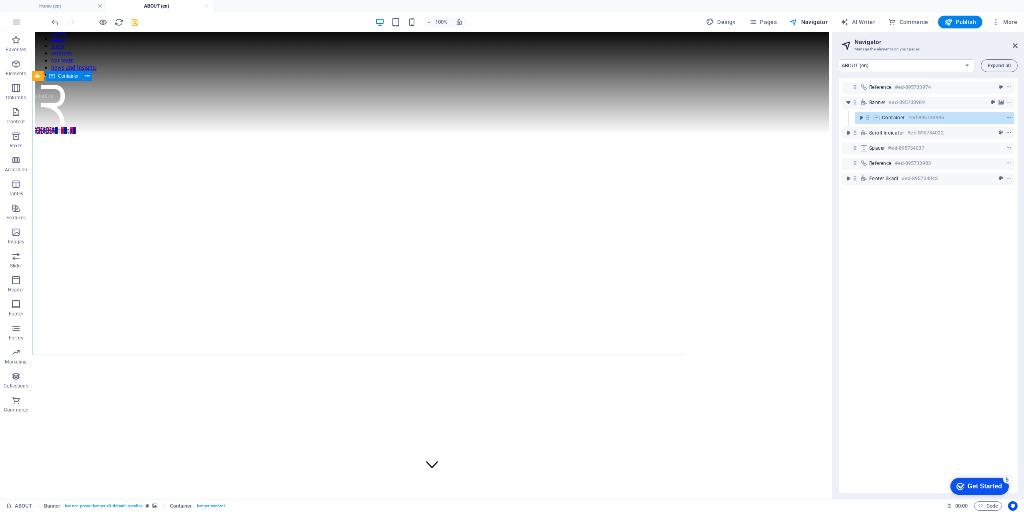
scroll to position [27, 0]
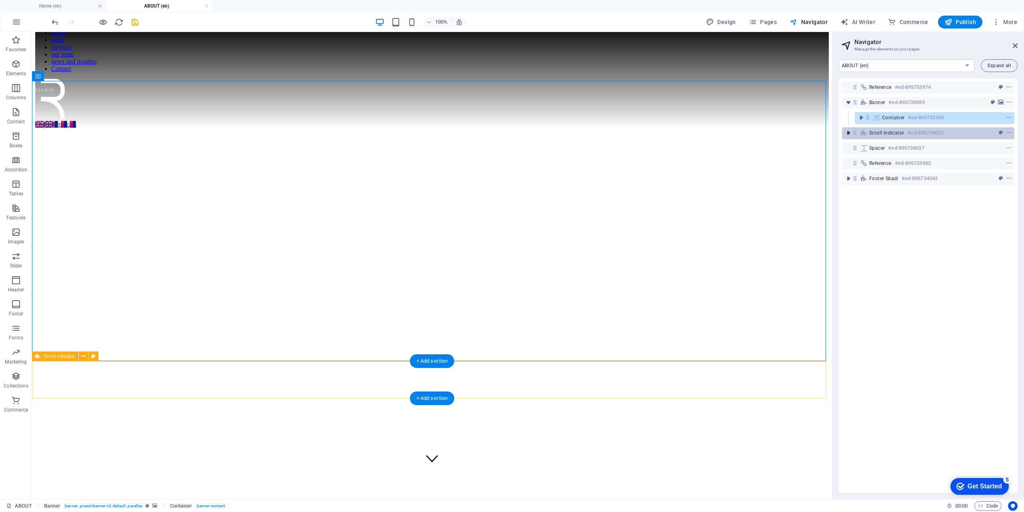
click at [850, 133] on icon "toggle-expand" at bounding box center [848, 133] width 8 height 8
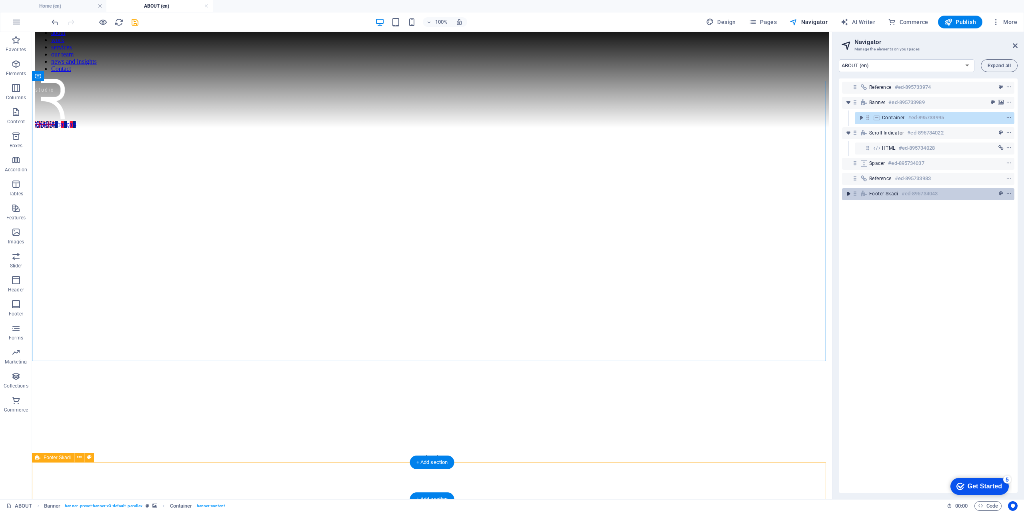
click at [852, 194] on icon "toggle-expand" at bounding box center [848, 194] width 8 height 8
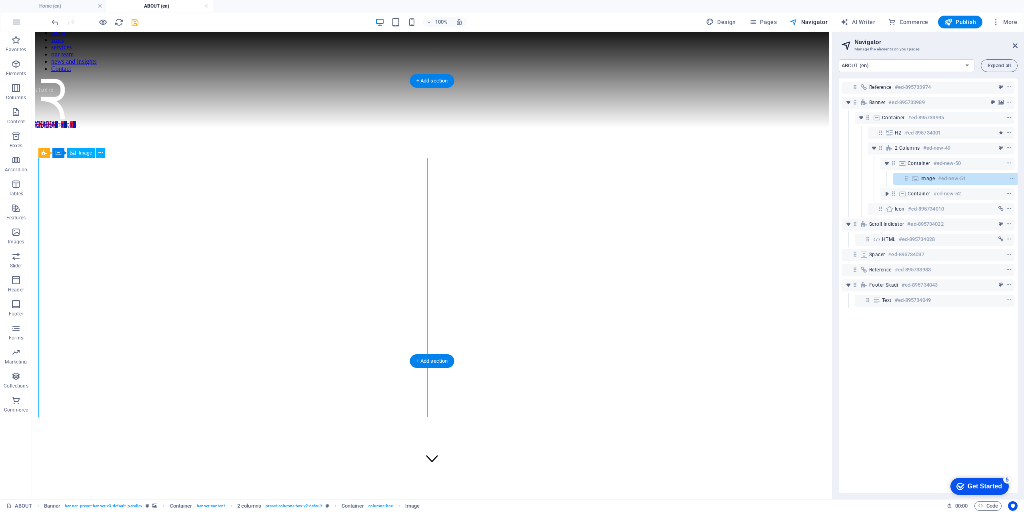
scroll to position [0, 2]
click at [44, 152] on icon at bounding box center [44, 153] width 5 height 10
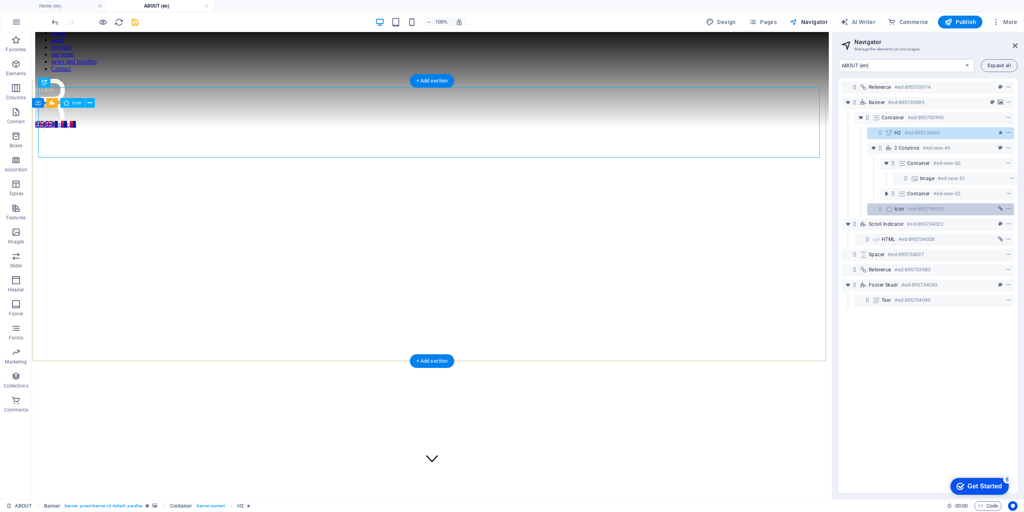
drag, startPoint x: 910, startPoint y: 147, endPoint x: 891, endPoint y: 180, distance: 38.4
click at [903, 210] on div "Reference #ed-895733974 Banner #ed-895733989 Container #ed-895733995 H2 #ed-895…" at bounding box center [928, 285] width 179 height 414
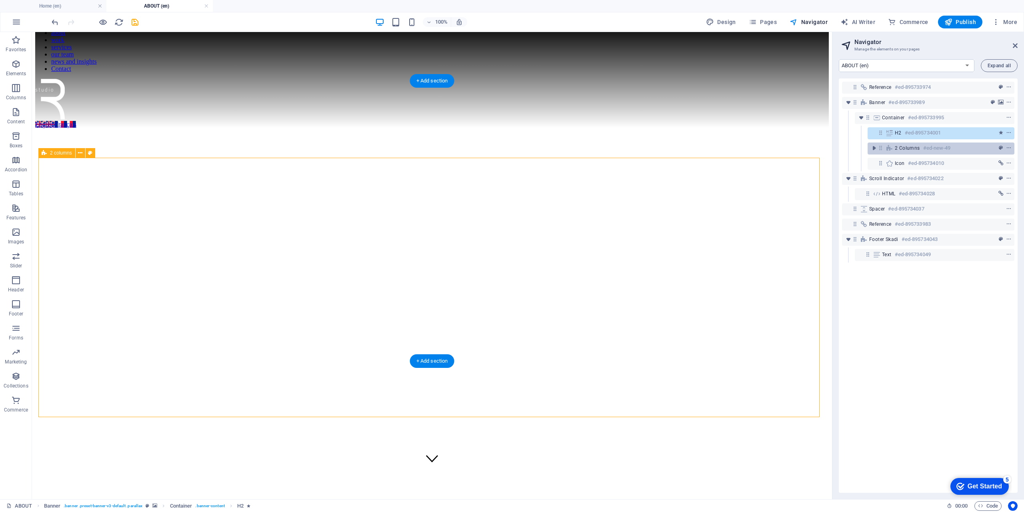
scroll to position [0, 0]
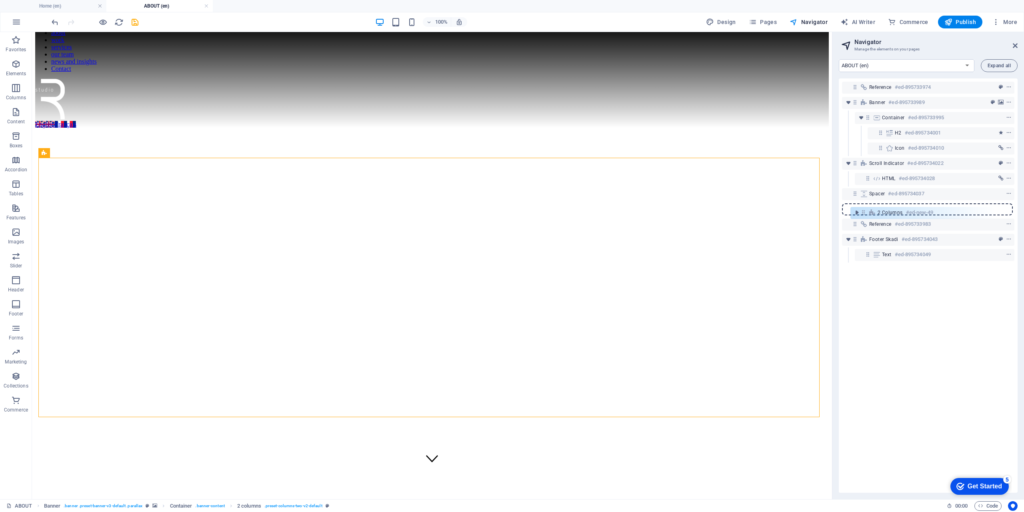
drag, startPoint x: 878, startPoint y: 149, endPoint x: 862, endPoint y: 217, distance: 70.0
click at [862, 217] on div "Reference #ed-895733974 Banner #ed-895733989 Container #ed-895733995 H2 #ed-895…" at bounding box center [928, 285] width 179 height 414
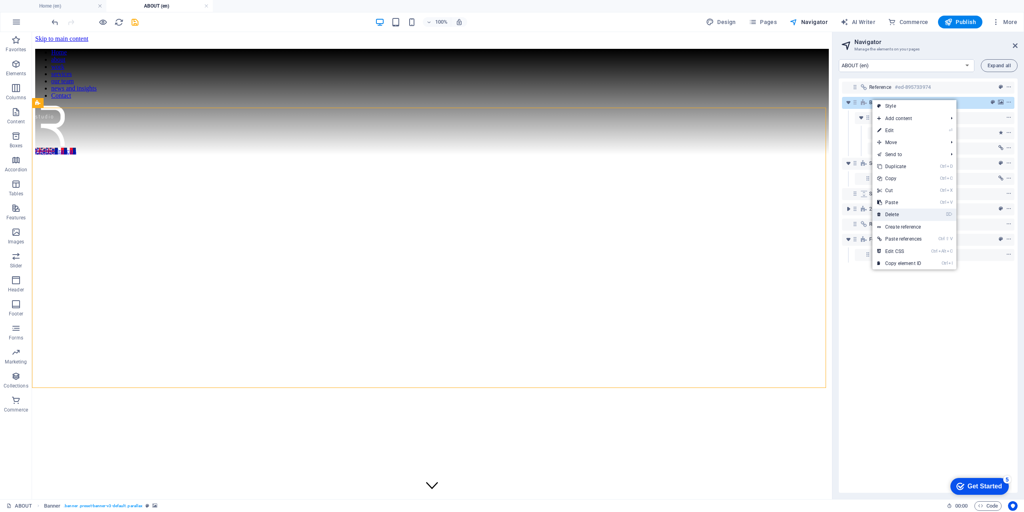
click at [902, 216] on link "⌦ Delete" at bounding box center [899, 214] width 54 height 12
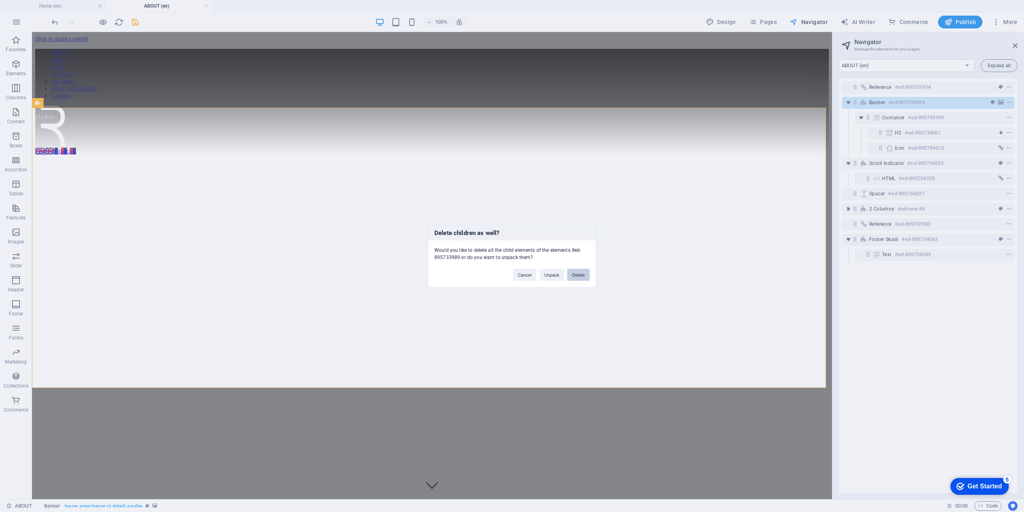
click at [579, 274] on button "Delete" at bounding box center [578, 274] width 22 height 12
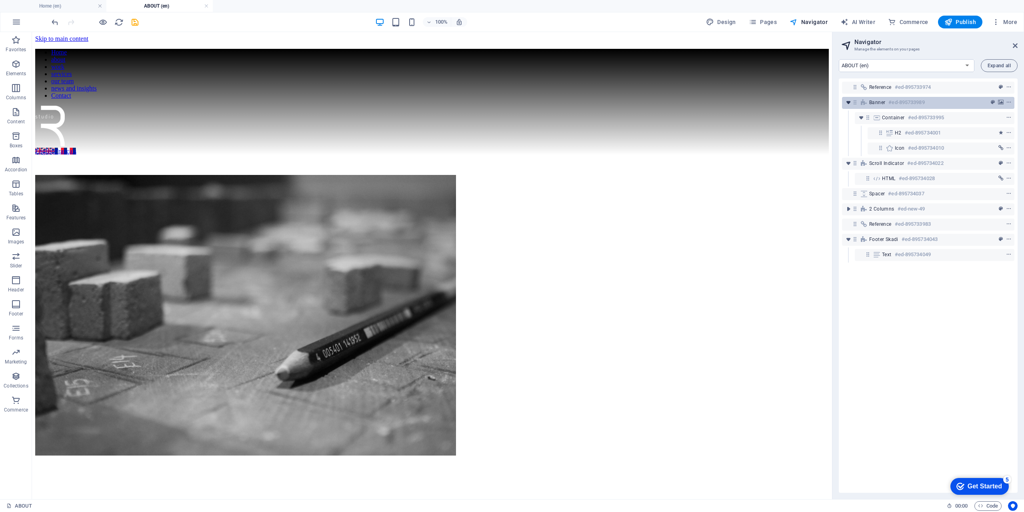
click at [846, 102] on icon "toggle-expand" at bounding box center [848, 102] width 8 height 8
click at [847, 102] on icon "toggle-expand" at bounding box center [848, 102] width 8 height 8
click at [897, 100] on h6 "#ed-895733989" at bounding box center [906, 103] width 36 height 10
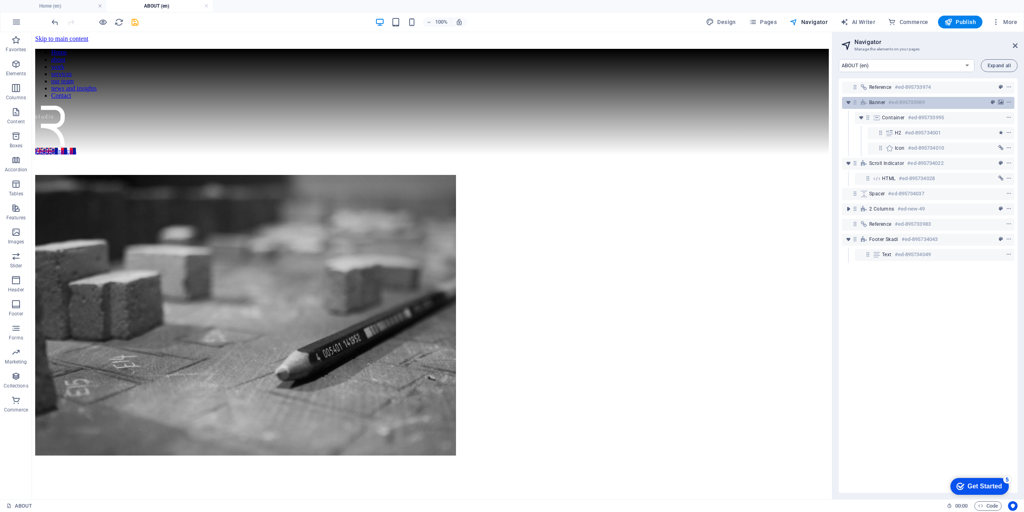
click at [882, 103] on span "Banner" at bounding box center [877, 102] width 16 height 6
click at [880, 118] on icon at bounding box center [876, 117] width 9 height 6
click at [874, 103] on span "Banner" at bounding box center [877, 102] width 16 height 6
click at [136, 22] on icon "save" at bounding box center [134, 22] width 9 height 9
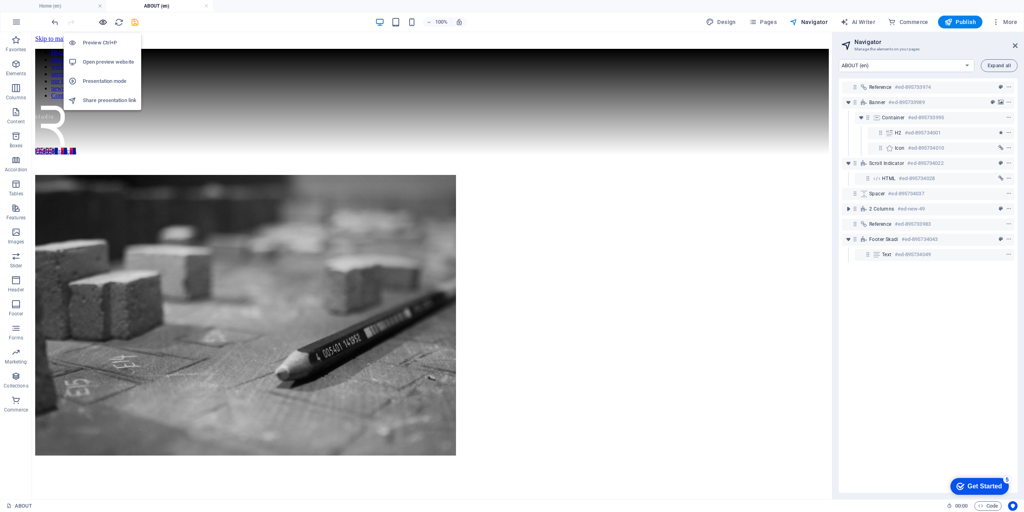
click at [106, 22] on icon "button" at bounding box center [102, 22] width 9 height 9
click at [97, 41] on h6 "Preview Ctrl+P" at bounding box center [110, 43] width 54 height 10
click at [135, 24] on icon "save" at bounding box center [134, 22] width 9 height 9
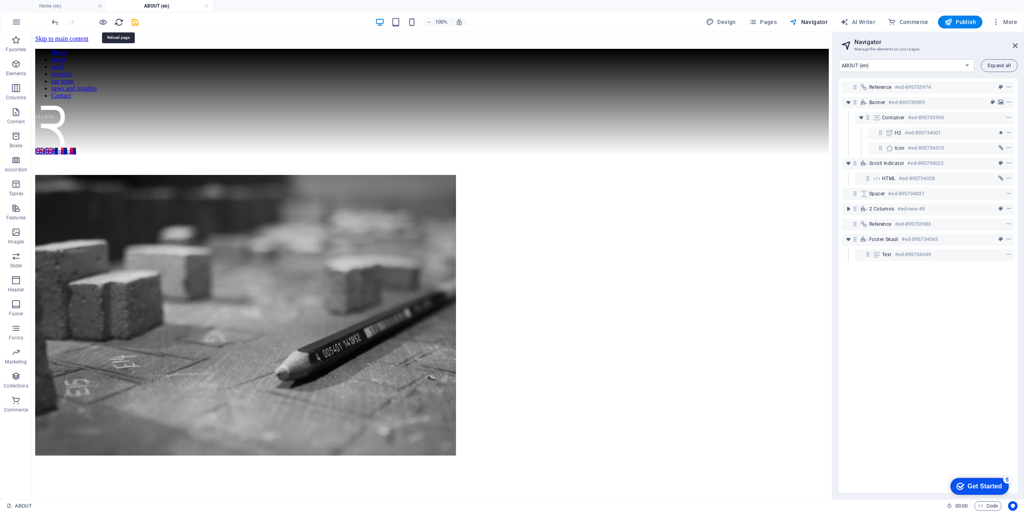
click at [117, 22] on icon "reload" at bounding box center [118, 22] width 9 height 9
click at [118, 22] on icon "reload" at bounding box center [118, 22] width 9 height 9
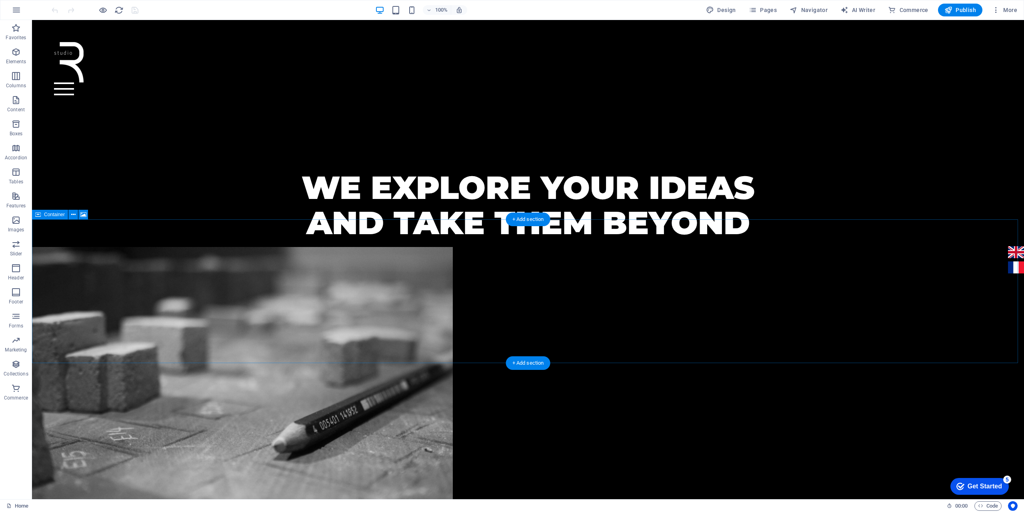
scroll to position [360, 0]
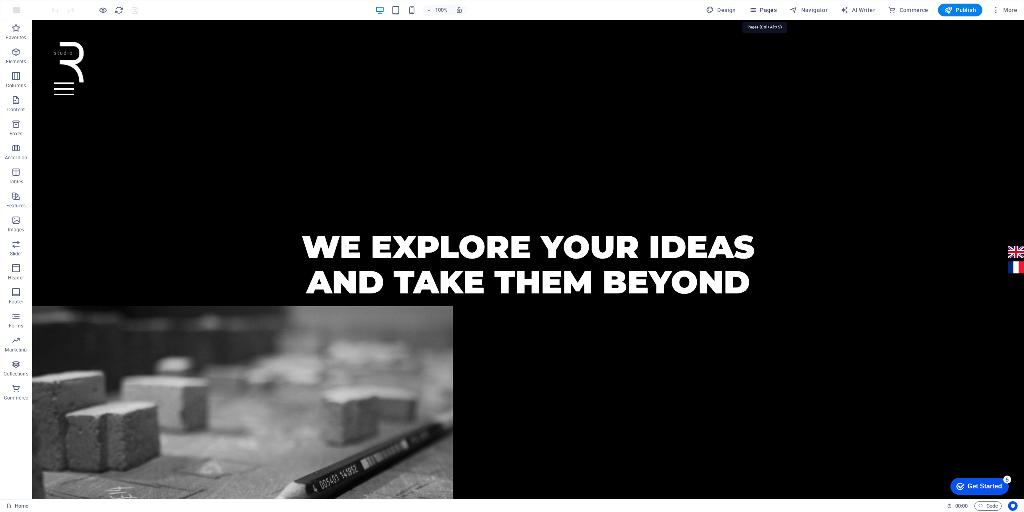
click at [769, 12] on span "Pages" at bounding box center [763, 10] width 28 height 8
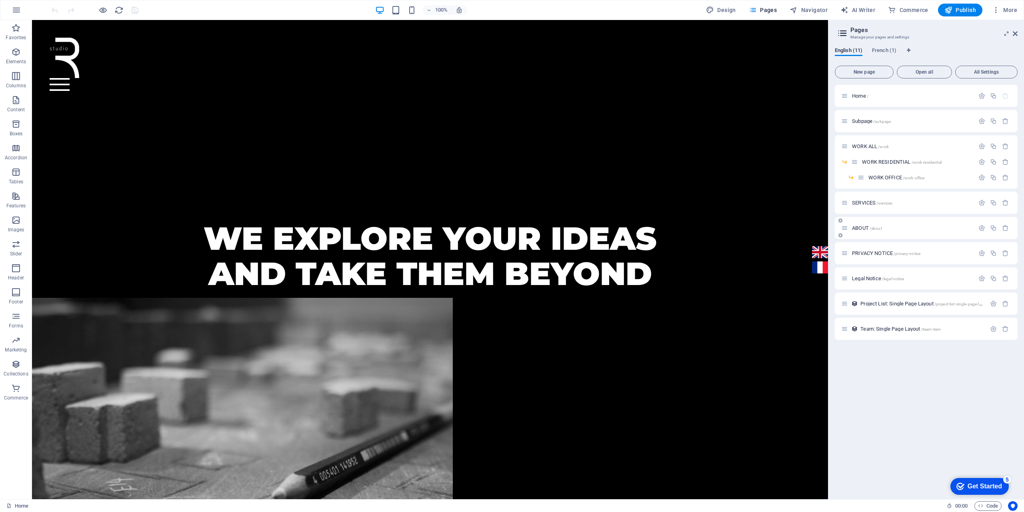
click at [859, 227] on span "ABOUT /about" at bounding box center [867, 228] width 30 height 6
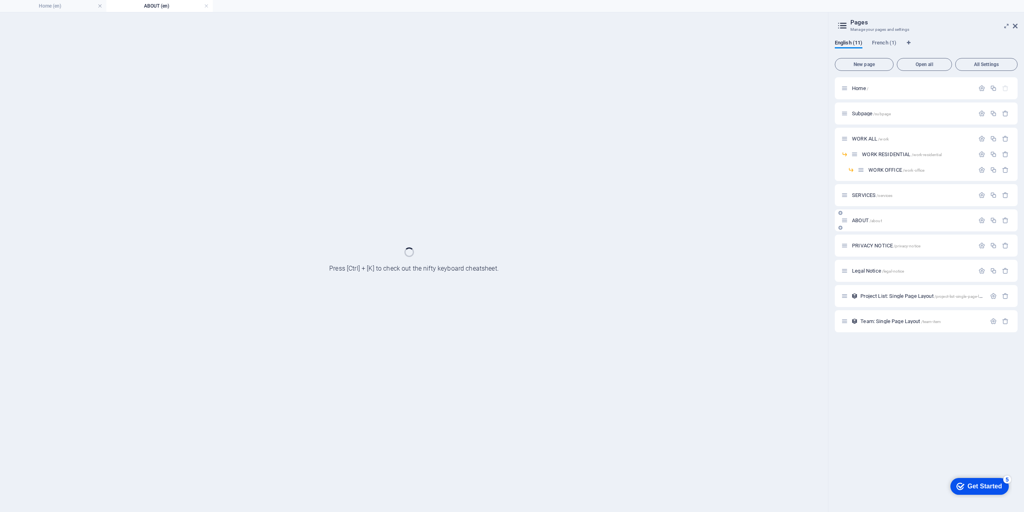
click at [858, 228] on div "ABOUT /about" at bounding box center [926, 220] width 183 height 22
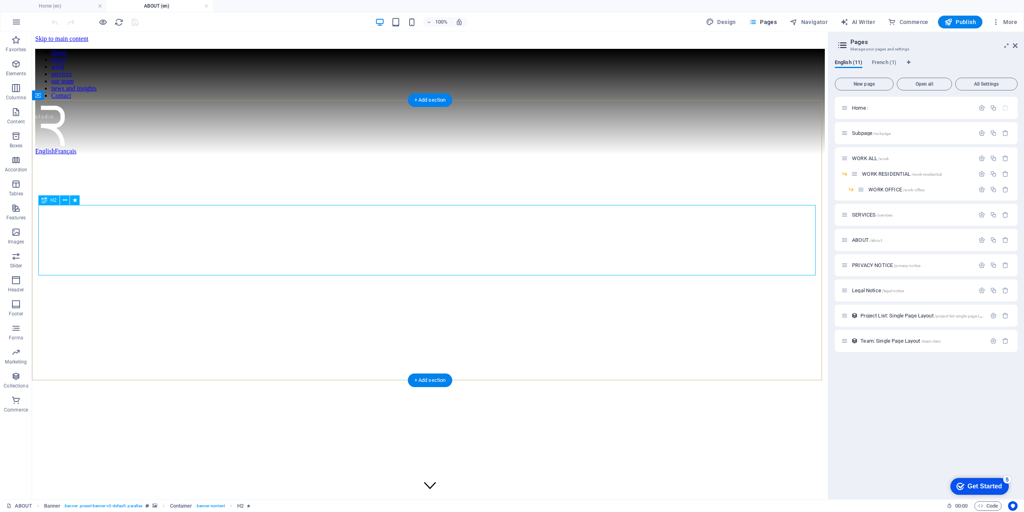
scroll to position [27, 0]
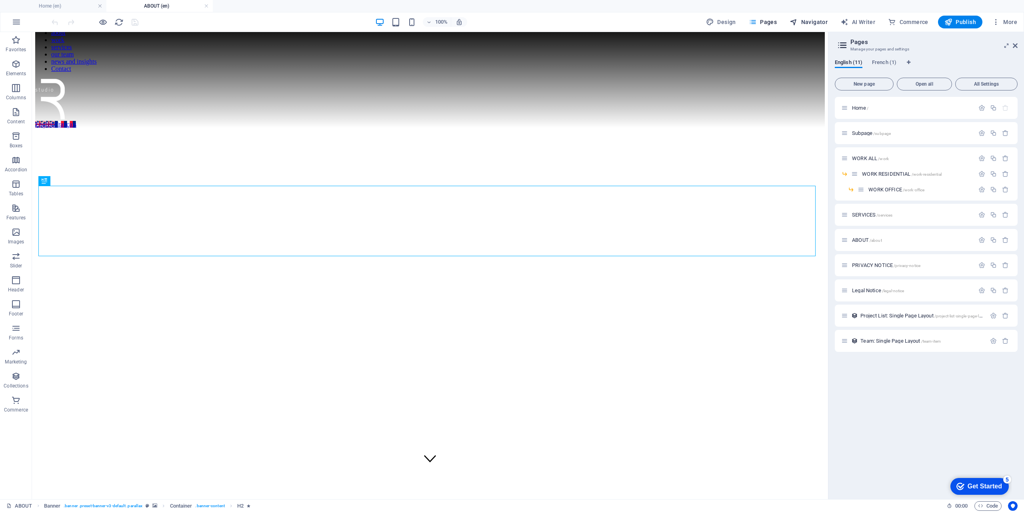
click at [802, 26] on span "Navigator" at bounding box center [809, 22] width 38 height 8
select select "16867966-en"
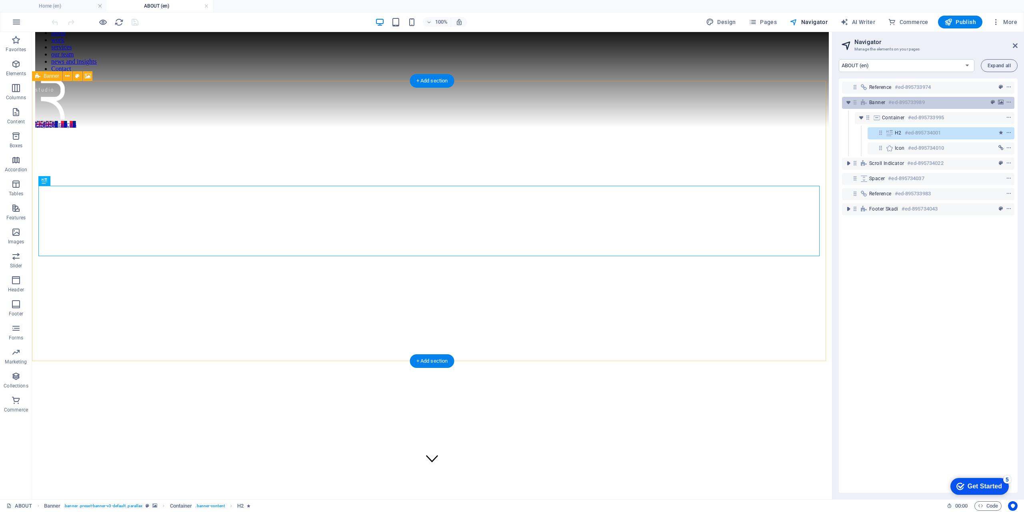
click at [872, 101] on span "Banner" at bounding box center [877, 102] width 16 height 6
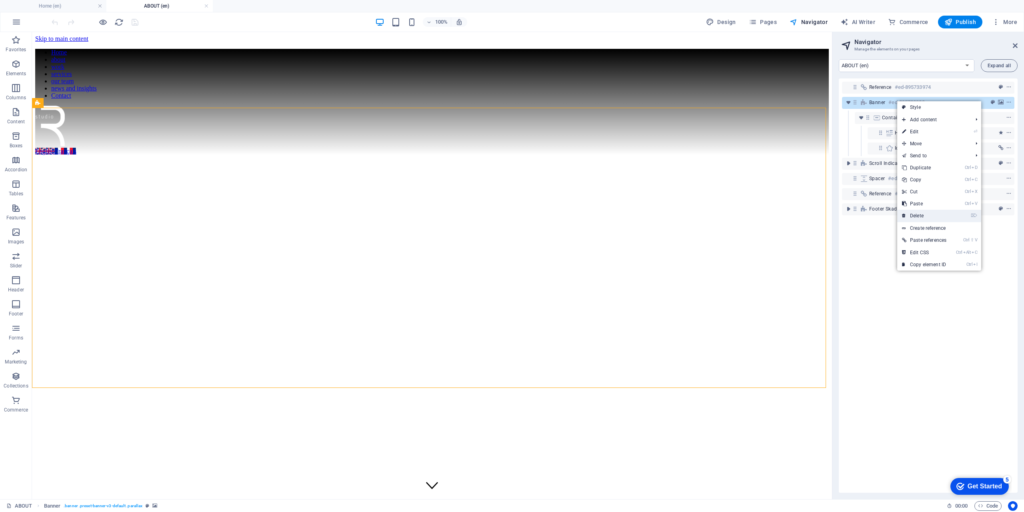
click at [922, 214] on link "⌦ Delete" at bounding box center [924, 216] width 54 height 12
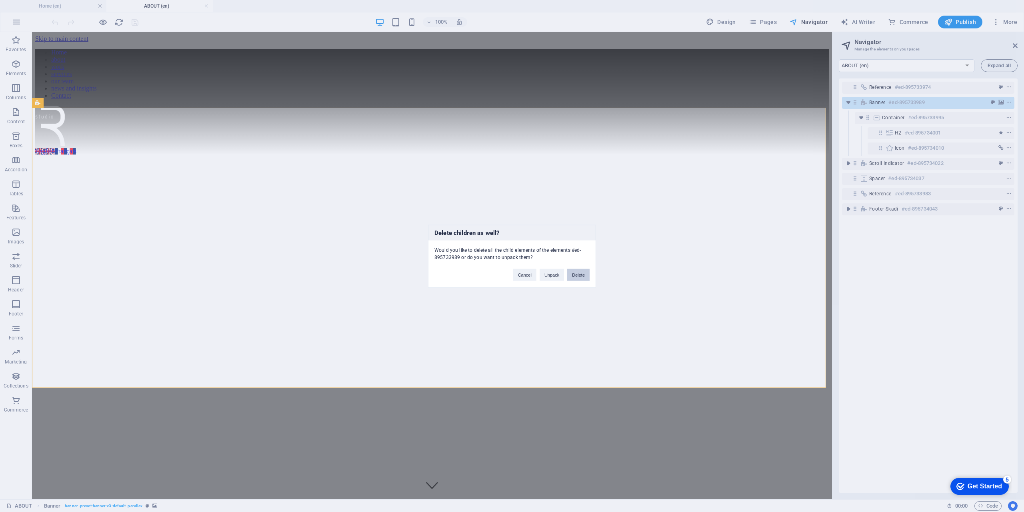
click at [574, 275] on button "Delete" at bounding box center [578, 274] width 22 height 12
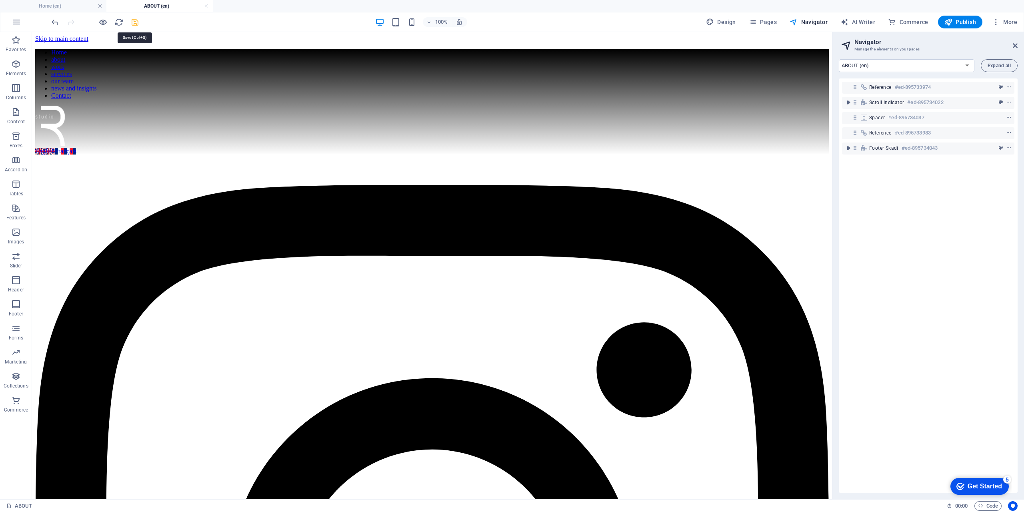
click at [139, 20] on icon "save" at bounding box center [134, 22] width 9 height 9
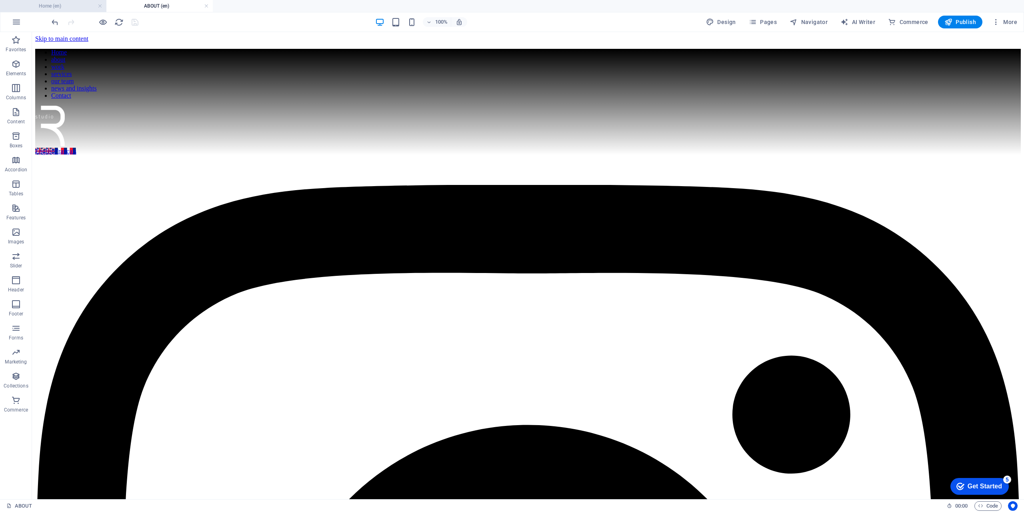
click at [61, 7] on h4 "Home (en)" at bounding box center [53, 6] width 106 height 9
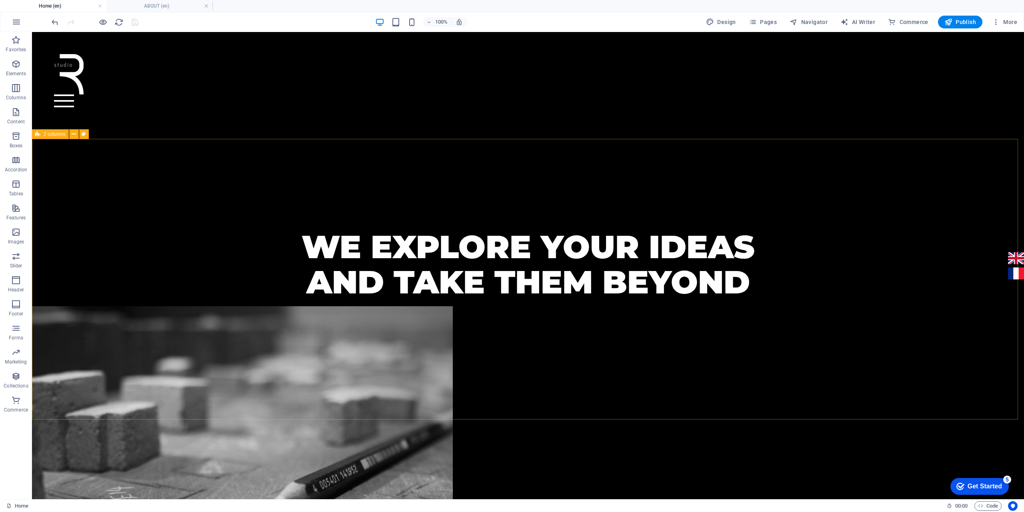
click at [39, 134] on icon at bounding box center [37, 134] width 5 height 10
click at [773, 24] on span "Pages" at bounding box center [763, 22] width 28 height 8
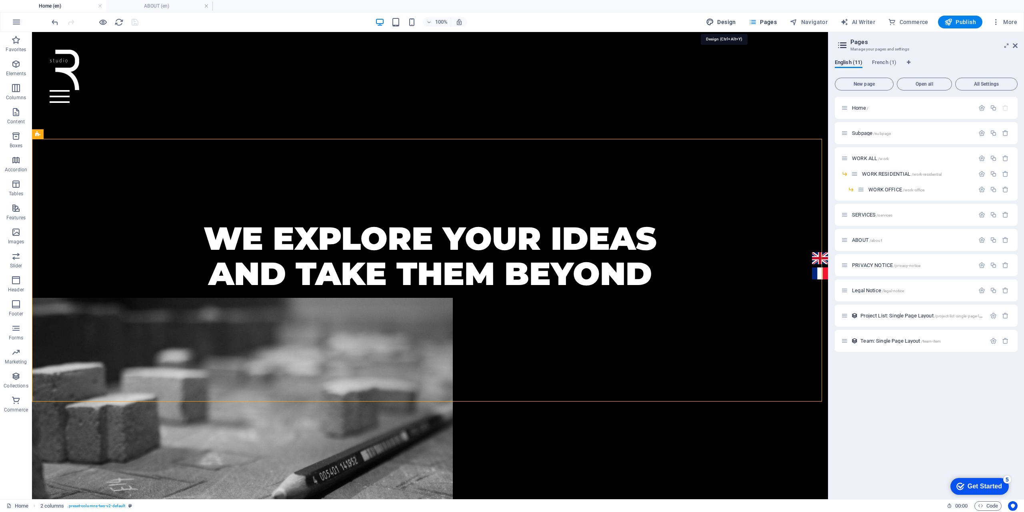
click at [729, 25] on span "Design" at bounding box center [721, 22] width 30 height 8
click at [770, 22] on span "Pages" at bounding box center [763, 22] width 28 height 8
click at [817, 21] on span "Navigator" at bounding box center [809, 22] width 38 height 8
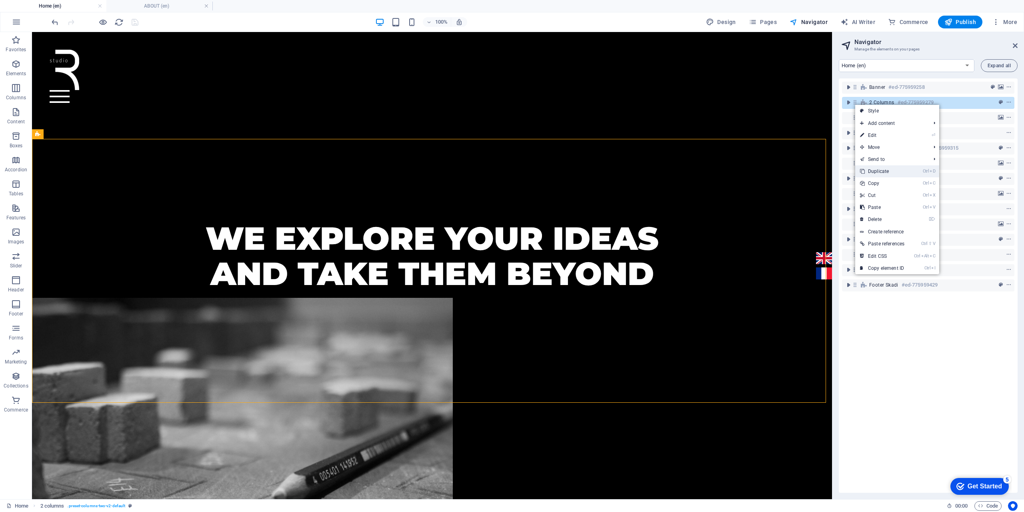
click at [876, 172] on link "Ctrl D Duplicate" at bounding box center [882, 171] width 54 height 12
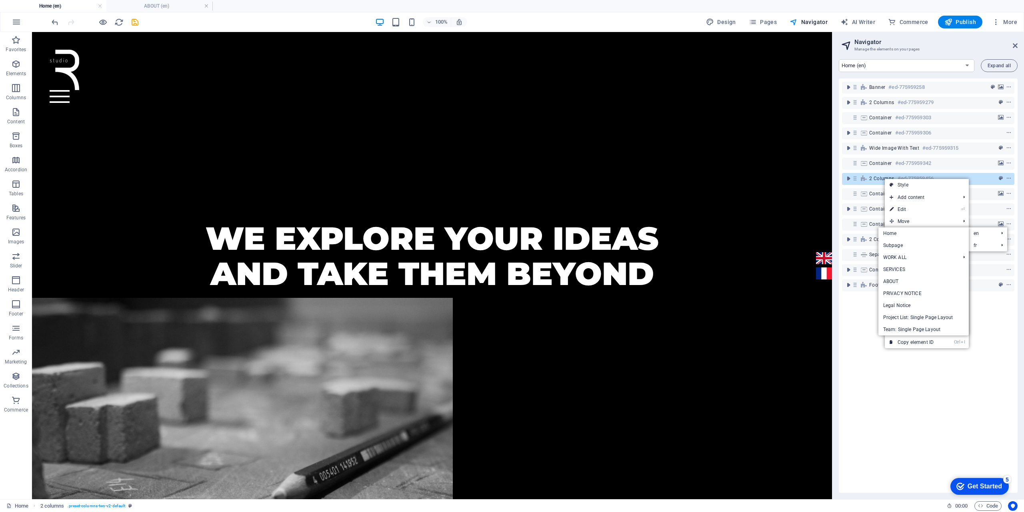
click at [903, 282] on link "ABOUT" at bounding box center [923, 281] width 90 height 12
select select "16867966-en"
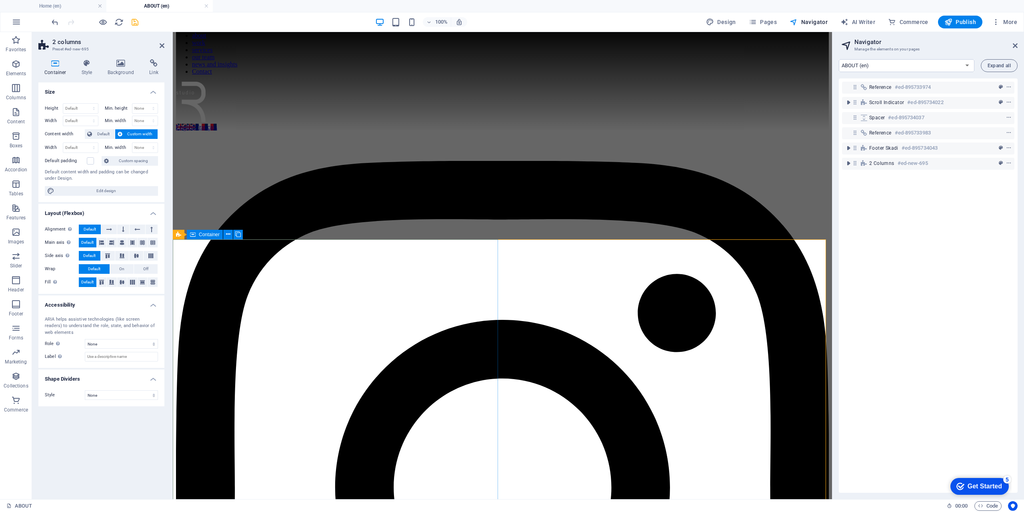
scroll to position [0, 0]
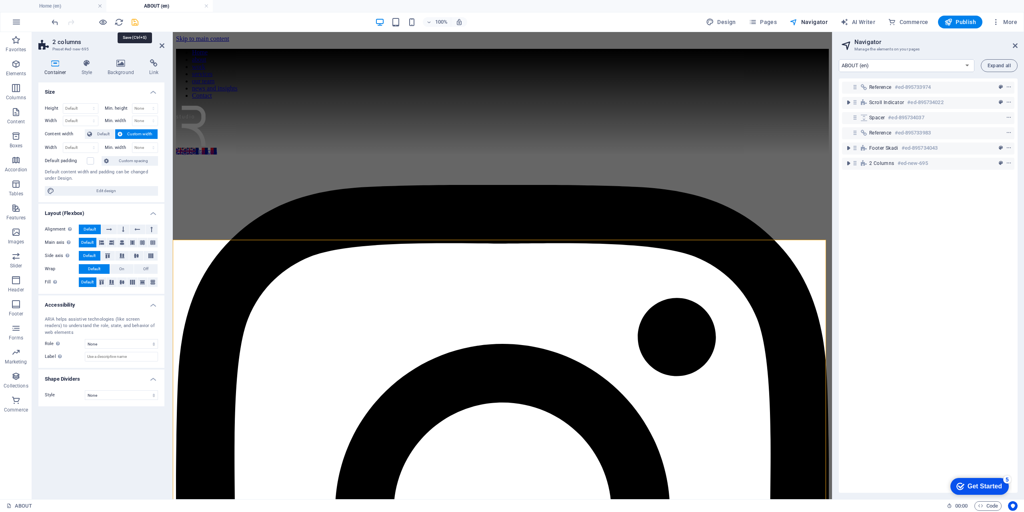
click at [138, 23] on icon "save" at bounding box center [134, 22] width 9 height 9
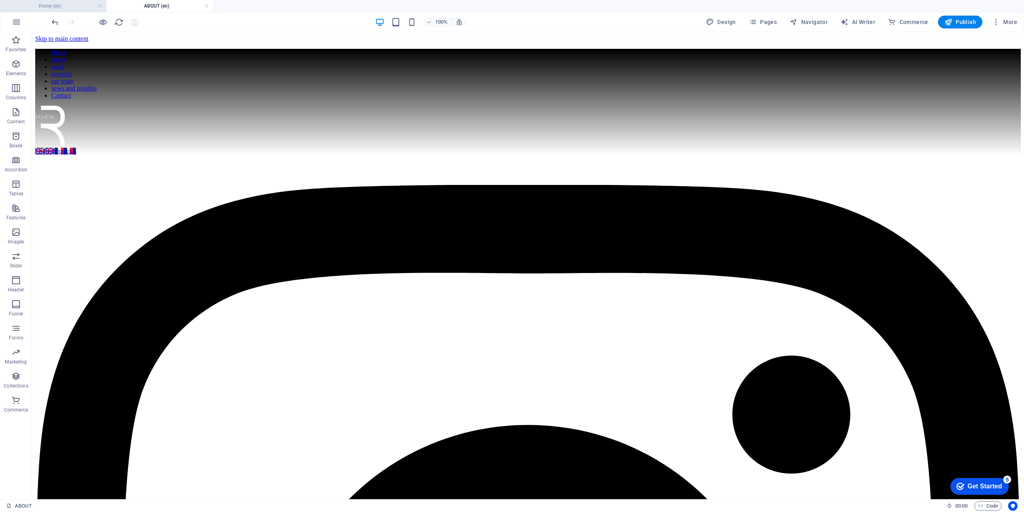
click at [60, 7] on h4 "Home (en)" at bounding box center [53, 6] width 106 height 9
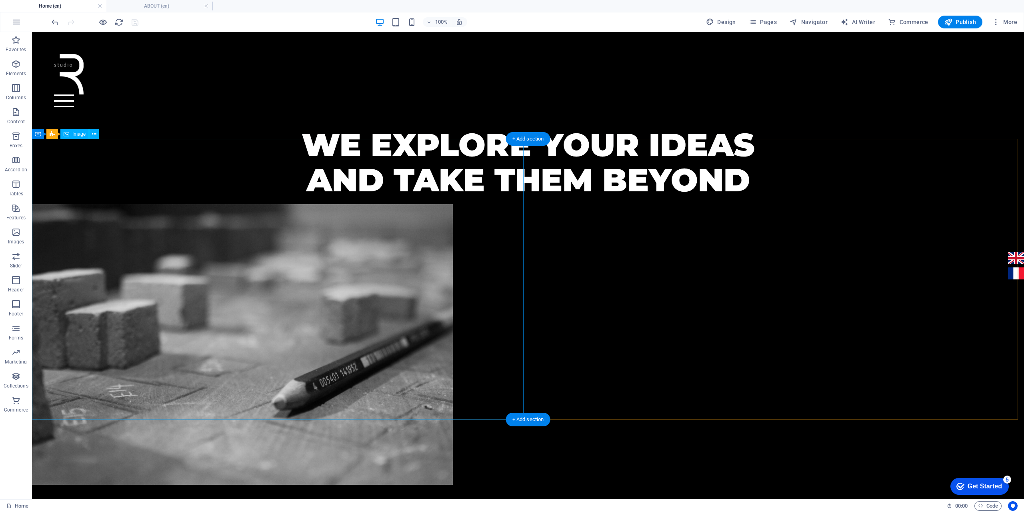
scroll to position [520, 0]
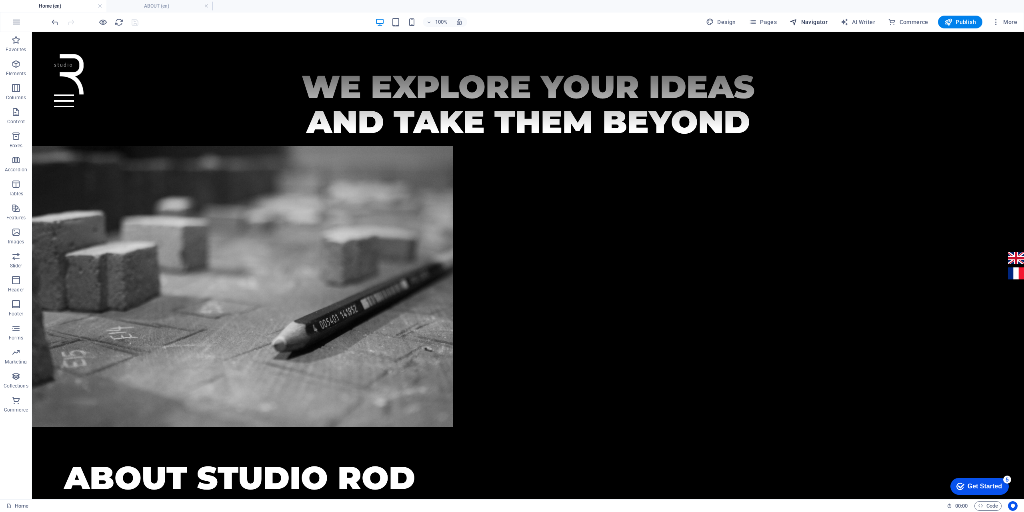
click at [815, 22] on span "Navigator" at bounding box center [809, 22] width 38 height 8
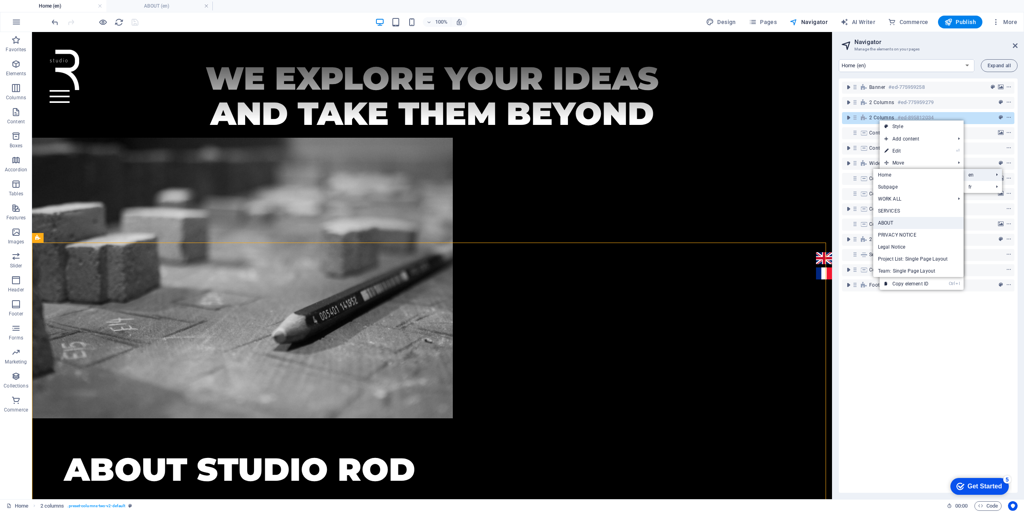
click at [886, 220] on link "ABOUT" at bounding box center [918, 223] width 90 height 12
select select "16867966-en"
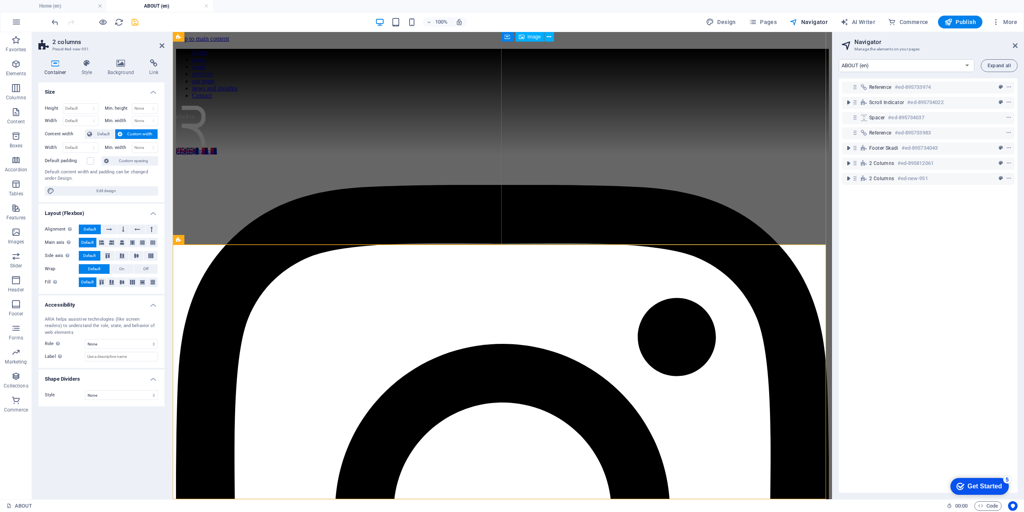
scroll to position [394, 0]
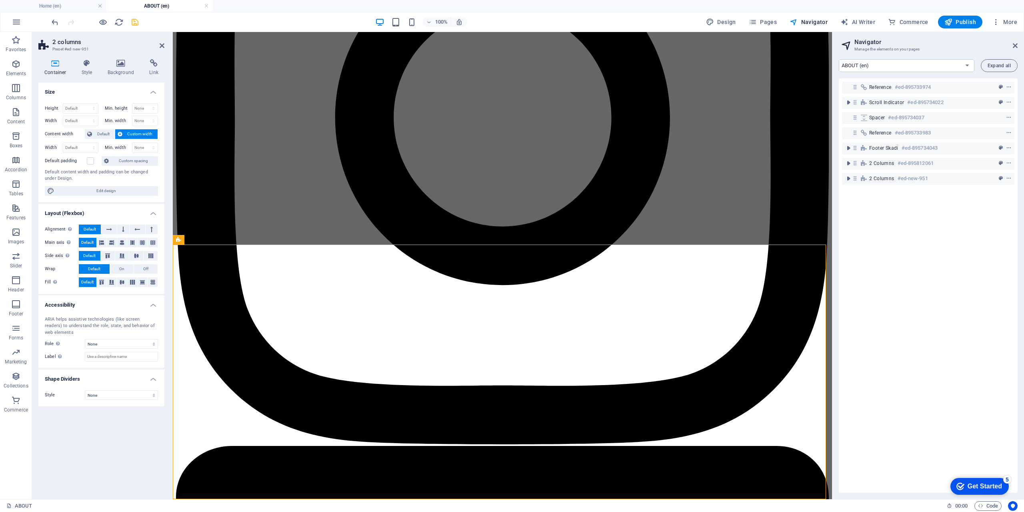
click at [158, 47] on header "2 columns Preset #ed-new-951" at bounding box center [101, 42] width 126 height 21
click at [159, 46] on header "2 columns Preset #ed-new-951" at bounding box center [101, 42] width 126 height 21
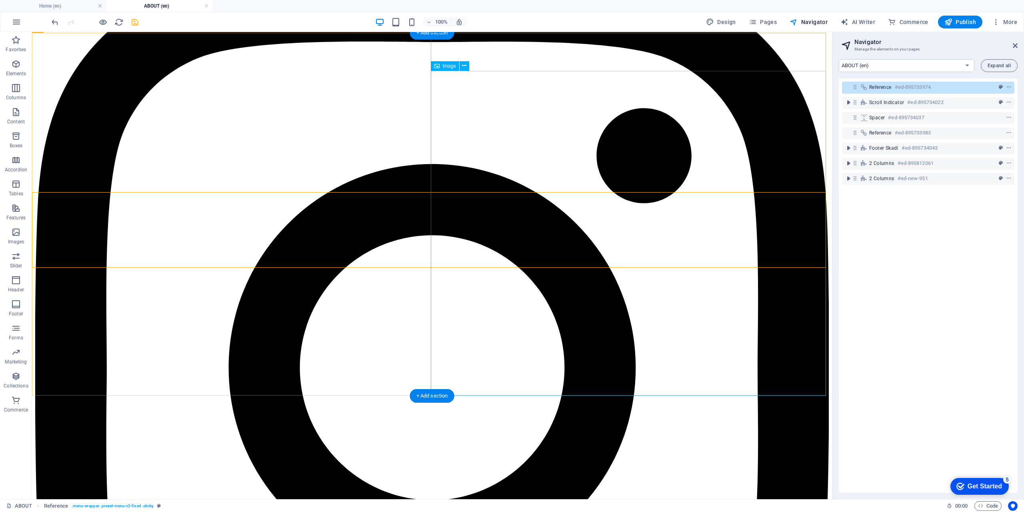
scroll to position [213, 0]
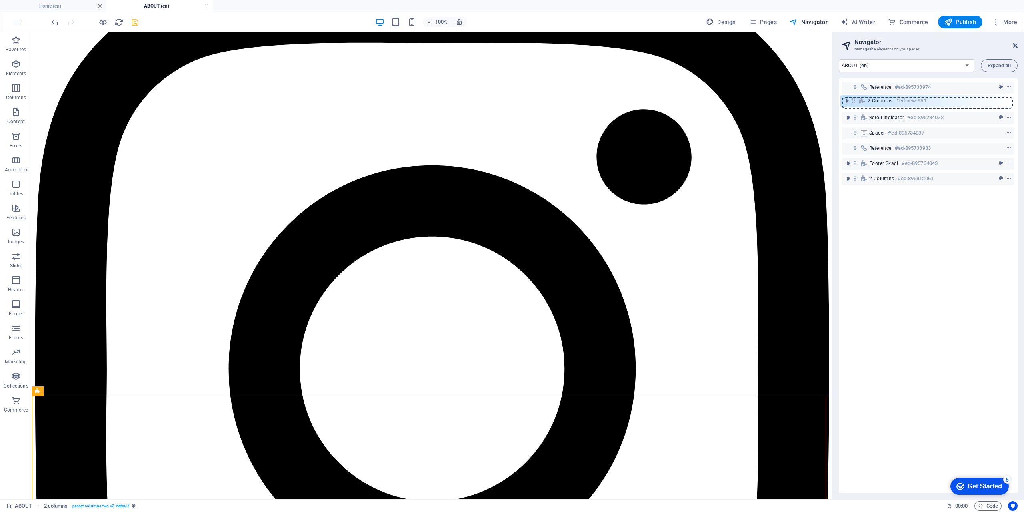
drag, startPoint x: 856, startPoint y: 180, endPoint x: 855, endPoint y: 100, distance: 80.4
click at [855, 100] on div "Reference #ed-895733974 Scroll indicator #ed-895734022 Spacer #ed-895734037 Ref…" at bounding box center [928, 285] width 179 height 414
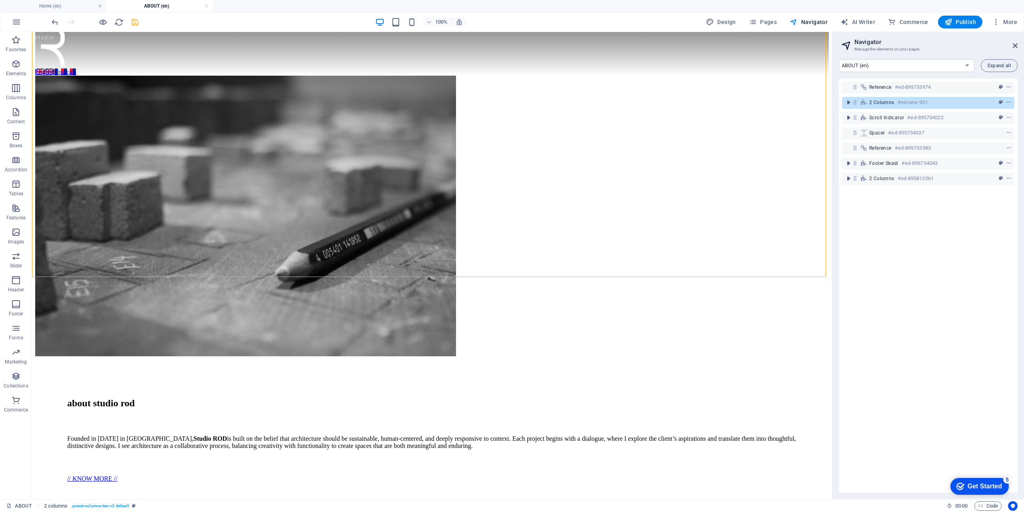
scroll to position [0, 0]
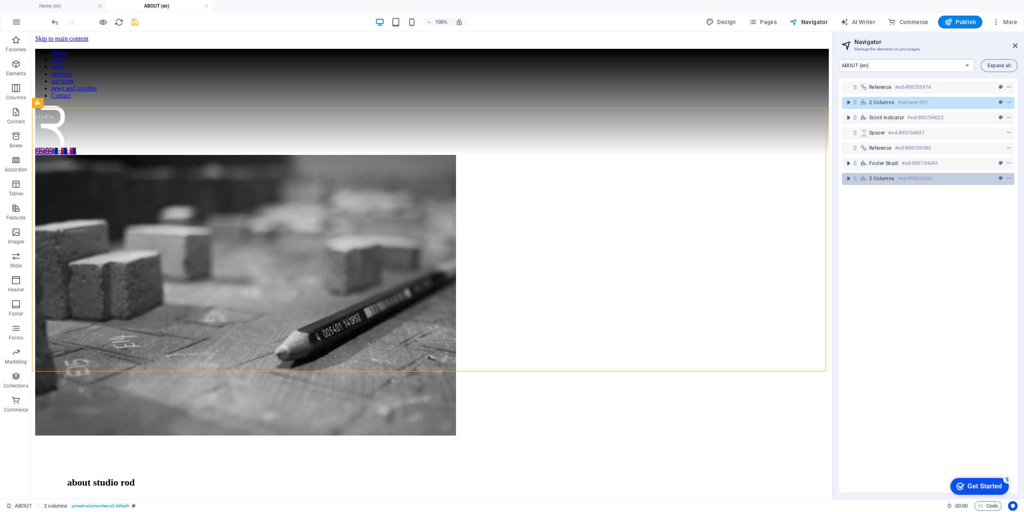
click at [856, 180] on icon at bounding box center [855, 178] width 7 height 7
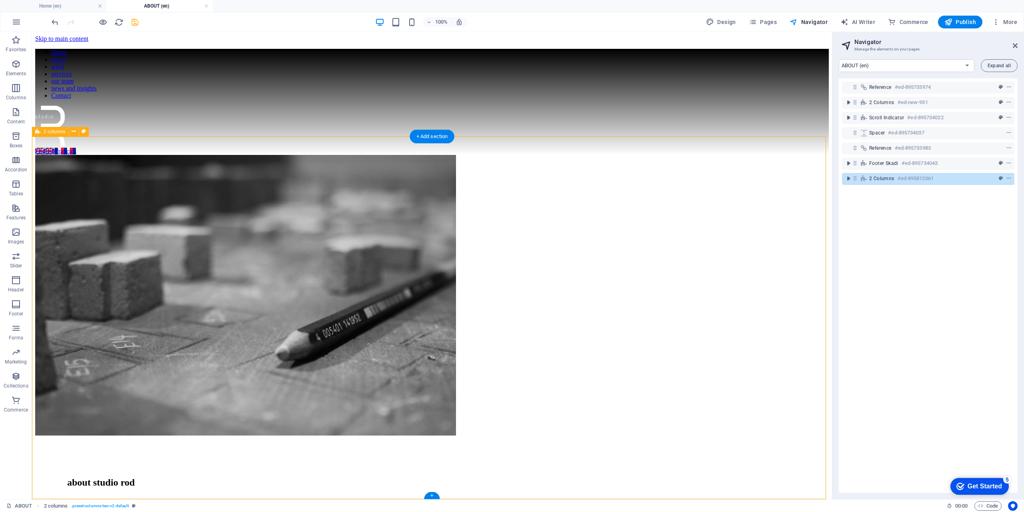
scroll to position [373, 0]
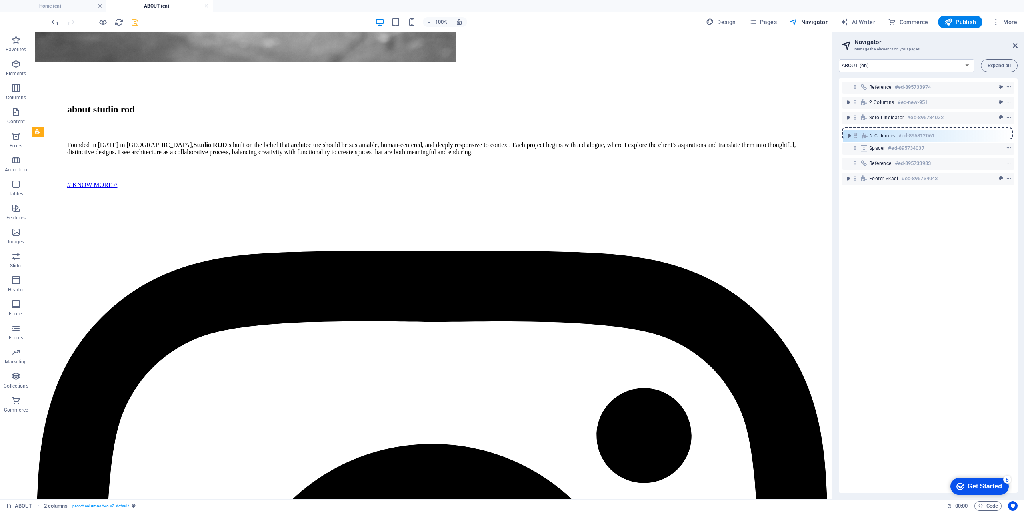
drag, startPoint x: 855, startPoint y: 178, endPoint x: 856, endPoint y: 133, distance: 45.2
click at [856, 133] on div "Reference #ed-895733974 2 columns #ed-new-951 Scroll indicator #ed-895734022 Sp…" at bounding box center [928, 285] width 179 height 414
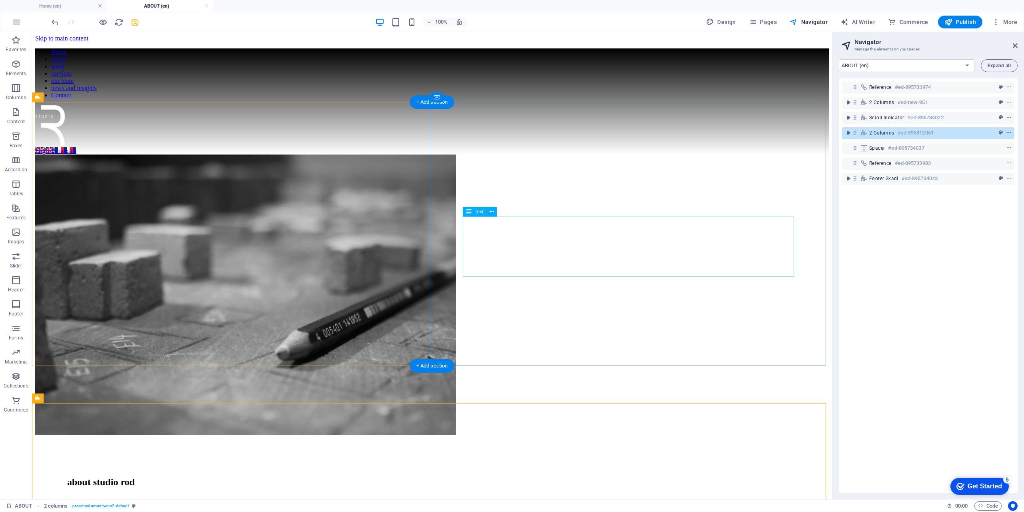
scroll to position [0, 0]
click at [565, 106] on div at bounding box center [432, 127] width 794 height 42
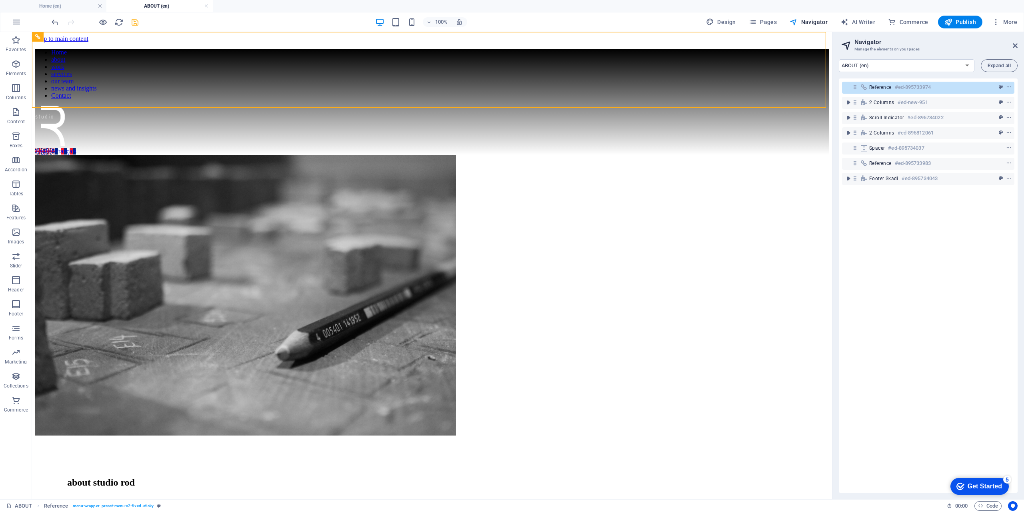
click at [131, 22] on icon "save" at bounding box center [134, 22] width 9 height 9
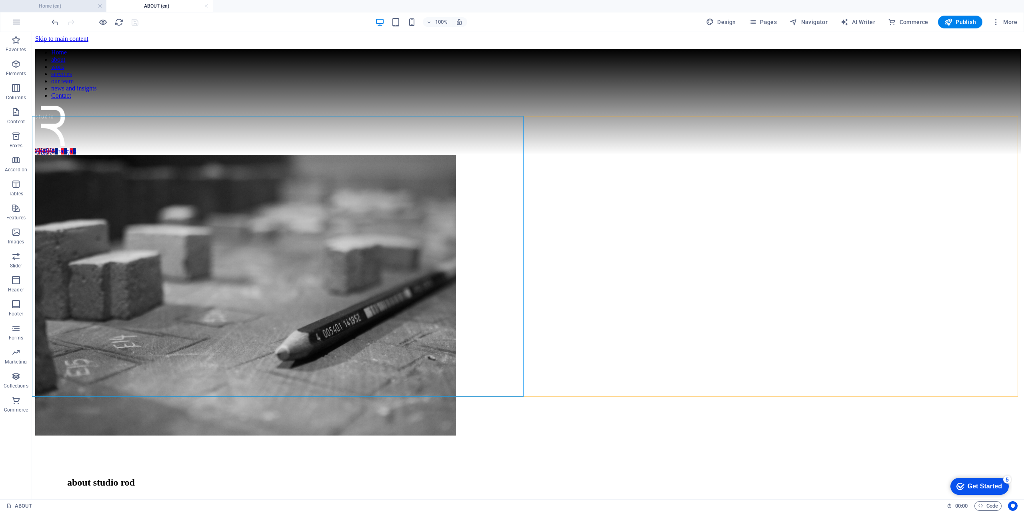
click at [39, 2] on h4 "Home (en)" at bounding box center [53, 6] width 106 height 9
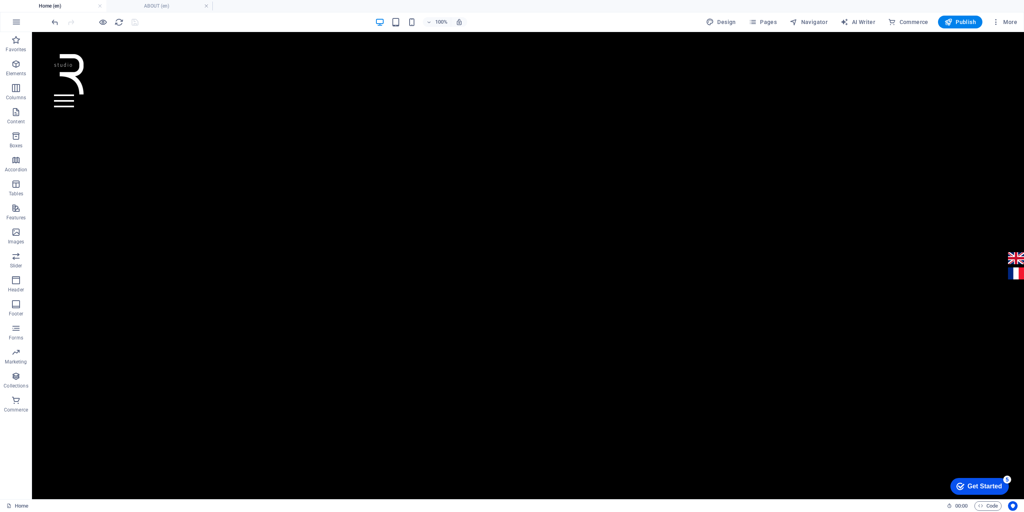
click at [39, 2] on h4 "Home (en)" at bounding box center [53, 6] width 106 height 9
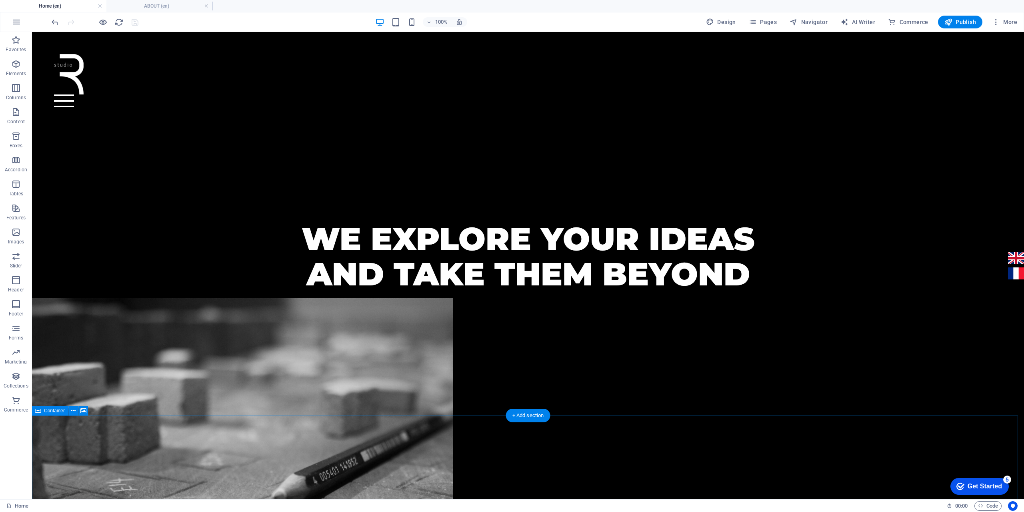
scroll to position [360, 0]
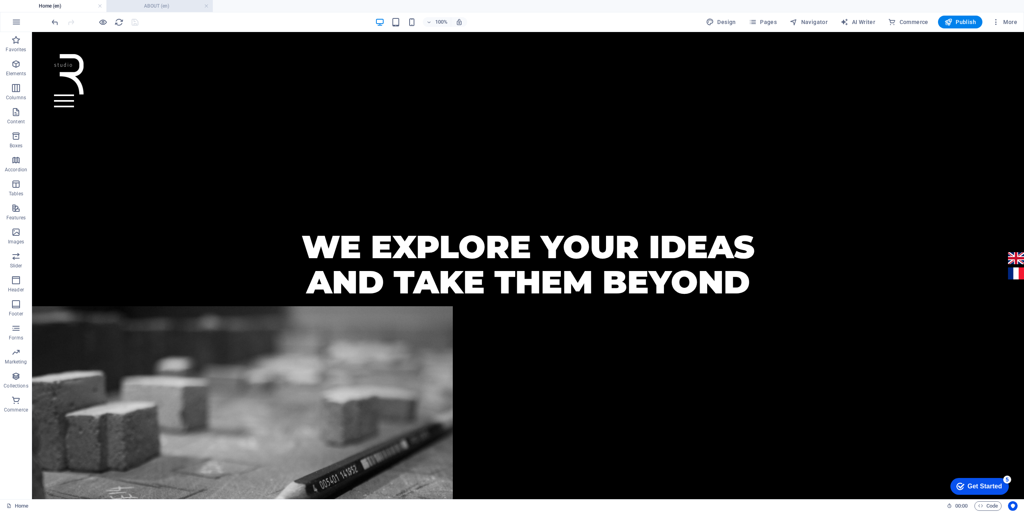
click at [160, 4] on h4 "ABOUT (en)" at bounding box center [159, 6] width 106 height 9
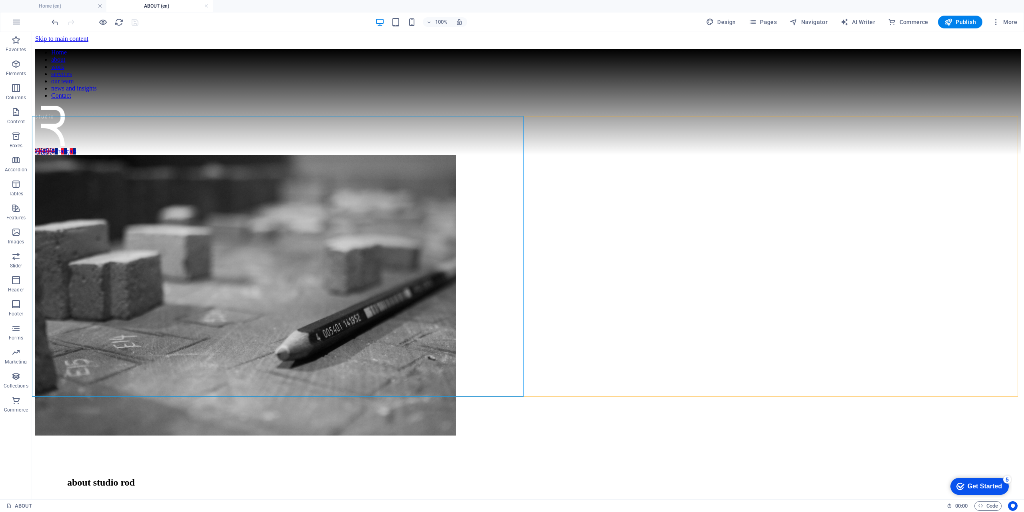
scroll to position [0, 0]
click at [822, 21] on span "Navigator" at bounding box center [809, 22] width 38 height 8
select select "16867966-en"
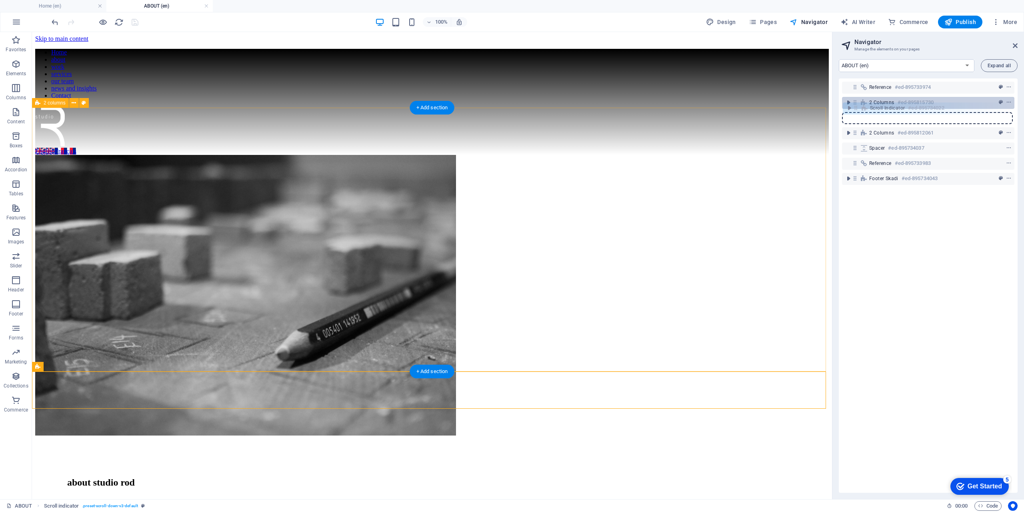
drag, startPoint x: 854, startPoint y: 117, endPoint x: 855, endPoint y: 105, distance: 12.0
click at [855, 105] on div "Reference #ed-895733974 2 columns #ed-895815730 Scroll indicator #ed-895734022 …" at bounding box center [928, 285] width 179 height 414
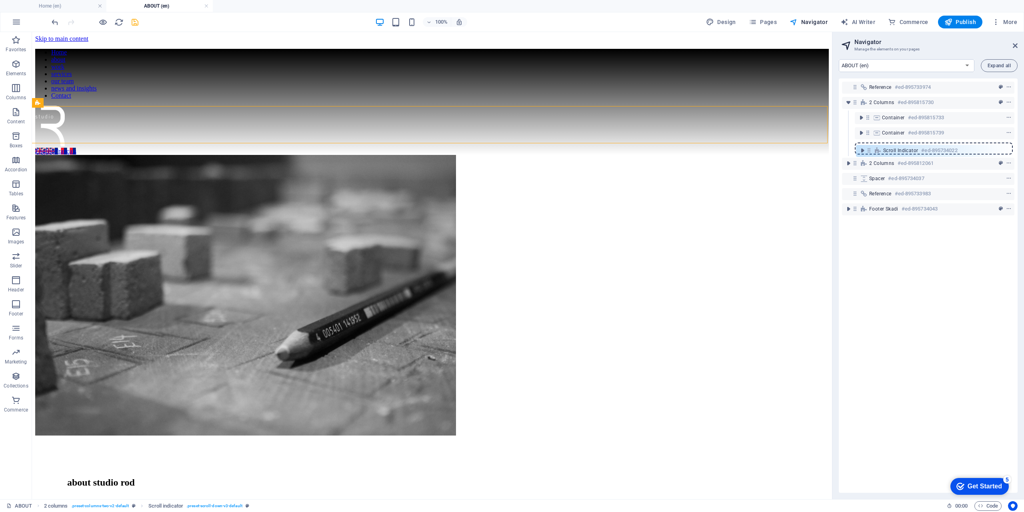
drag, startPoint x: 869, startPoint y: 117, endPoint x: 870, endPoint y: 152, distance: 35.2
click at [870, 152] on div "Reference #ed-895733974 2 columns #ed-895815730 Scroll indicator #ed-895734022 …" at bounding box center [928, 285] width 179 height 414
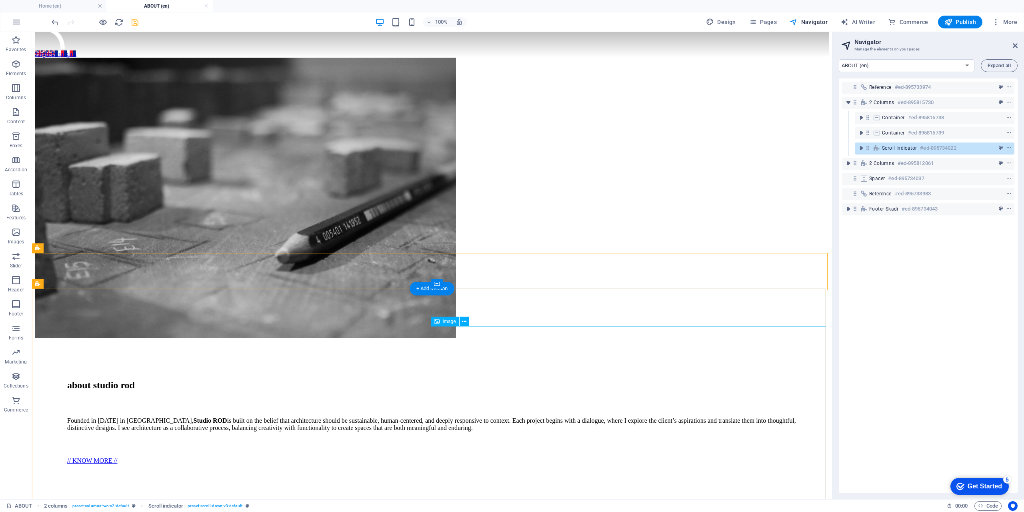
scroll to position [120, 0]
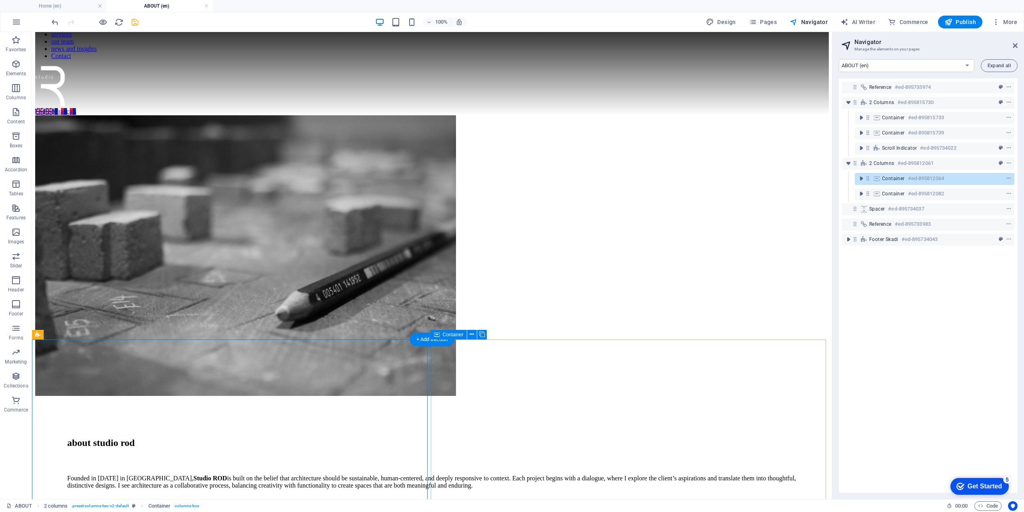
scroll to position [0, 0]
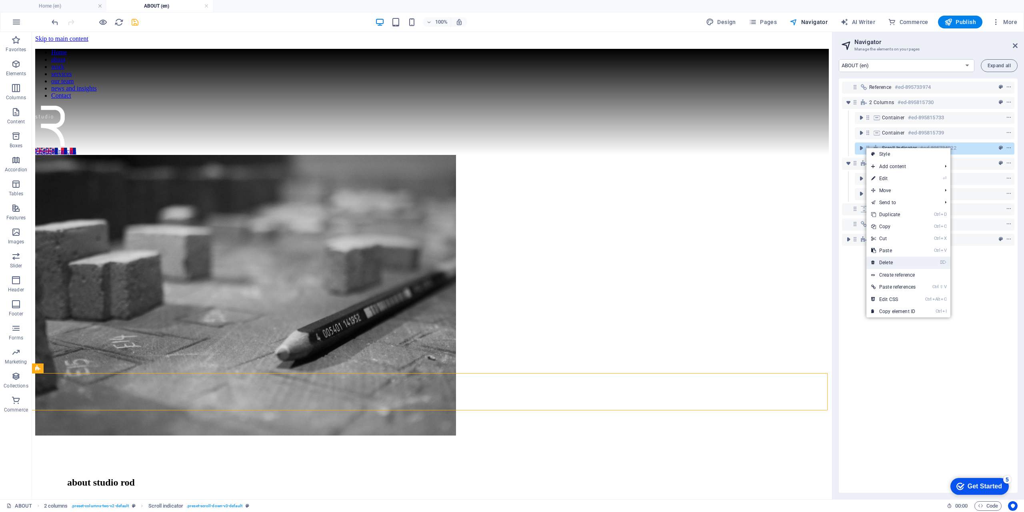
click at [891, 260] on link "⌦ Delete" at bounding box center [893, 262] width 54 height 12
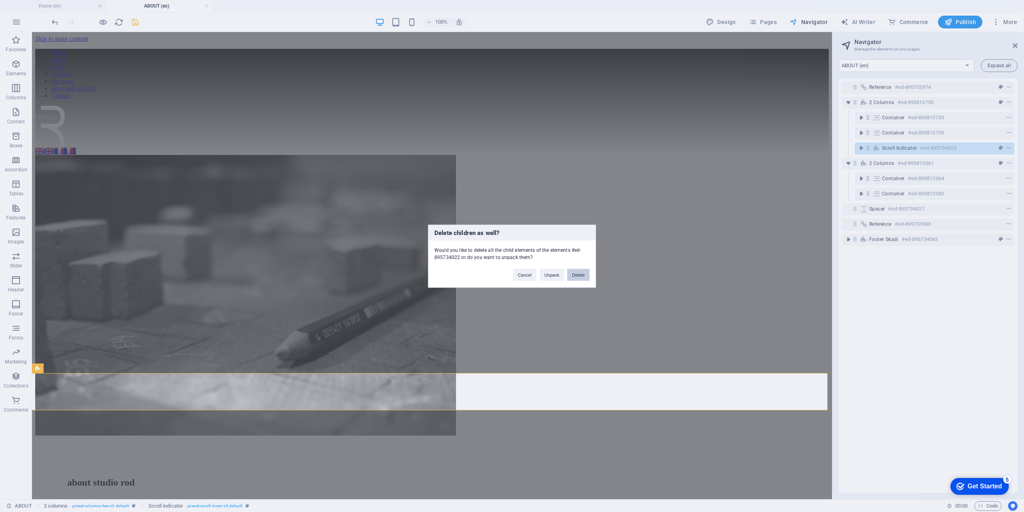
click at [580, 278] on button "Delete" at bounding box center [578, 274] width 22 height 12
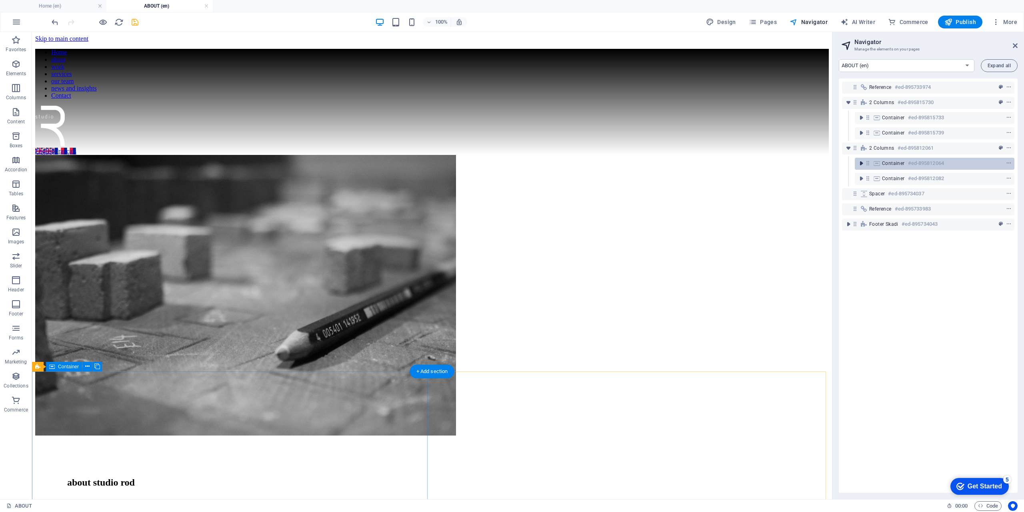
click at [860, 164] on icon "toggle-expand" at bounding box center [861, 163] width 8 height 8
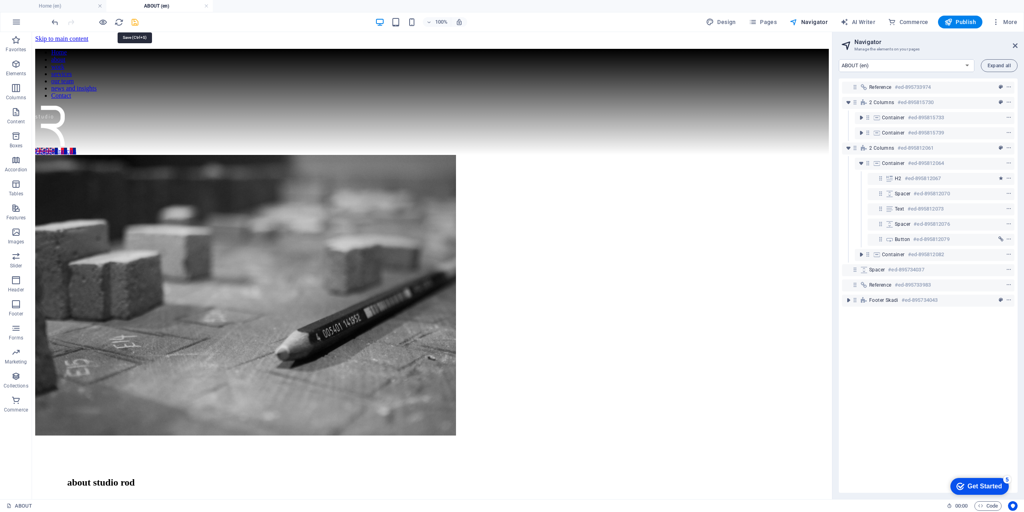
click at [139, 21] on icon "save" at bounding box center [134, 22] width 9 height 9
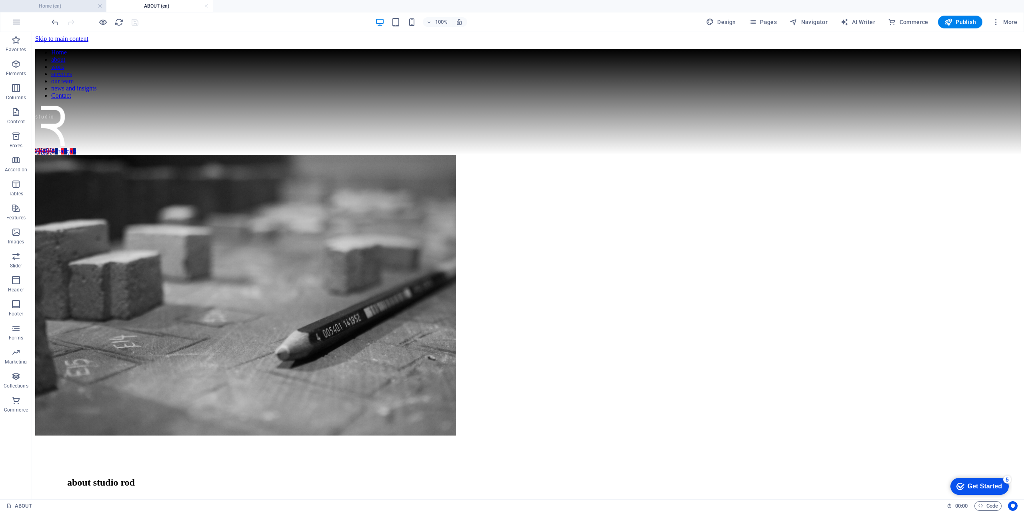
click at [77, 9] on h4 "Home (en)" at bounding box center [53, 6] width 106 height 9
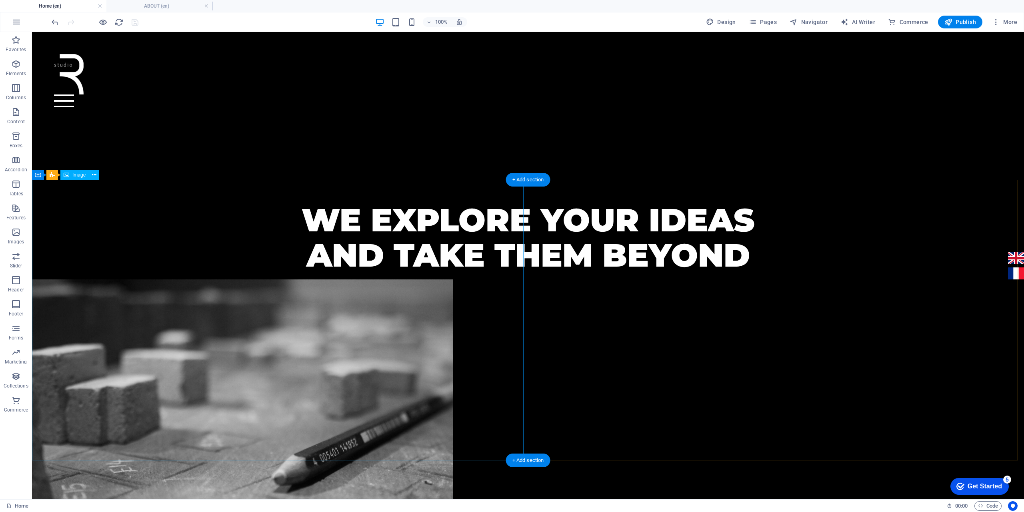
scroll to position [440, 0]
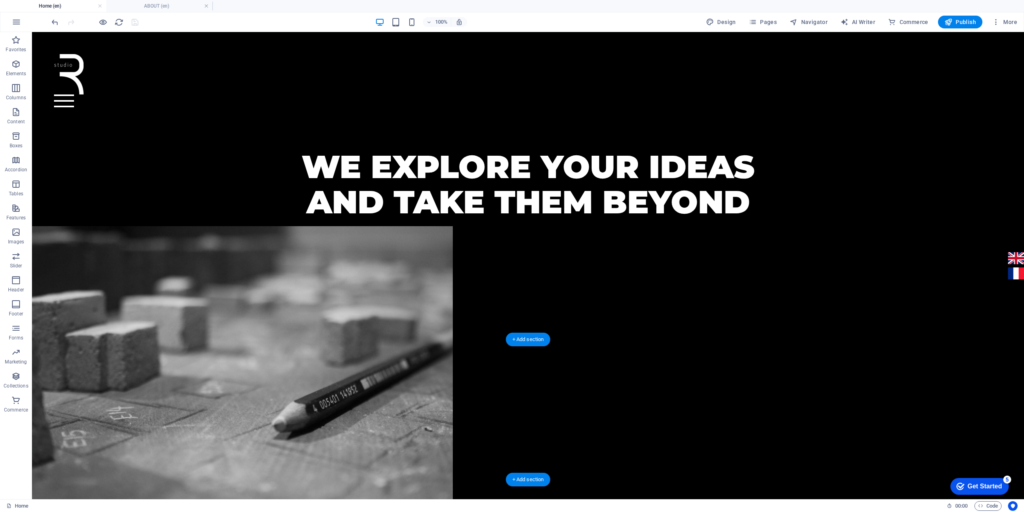
click at [58, 337] on figure at bounding box center [528, 366] width 992 height 280
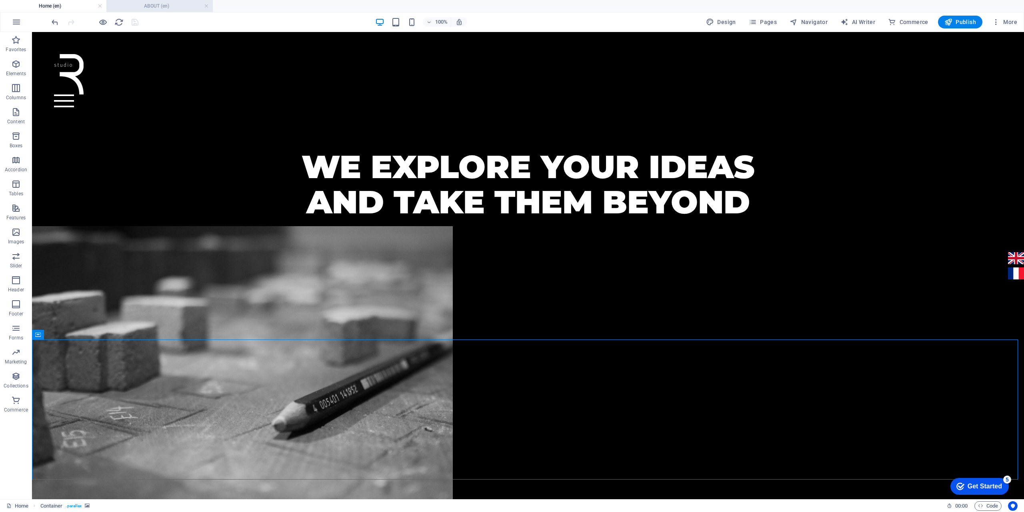
click at [140, 5] on h4 "ABOUT (en)" at bounding box center [159, 6] width 106 height 9
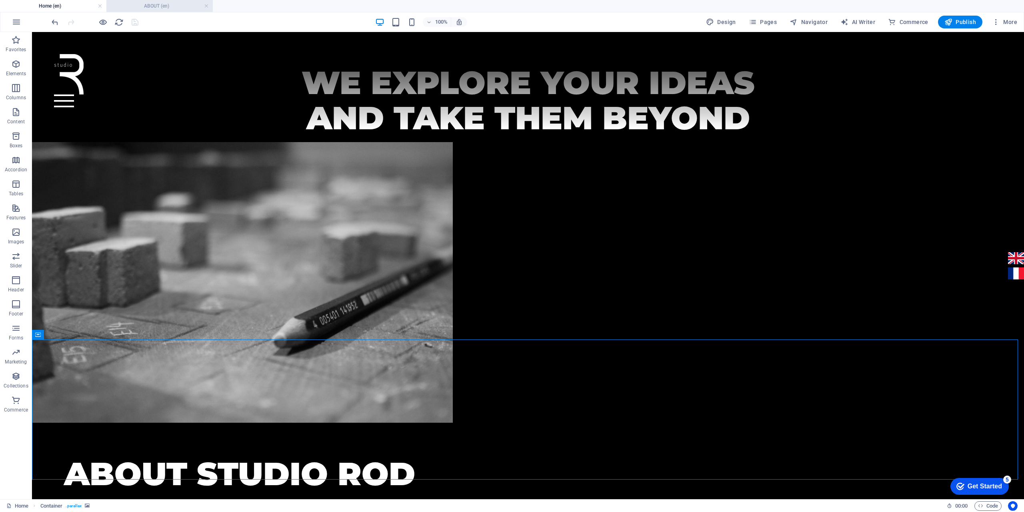
scroll to position [0, 0]
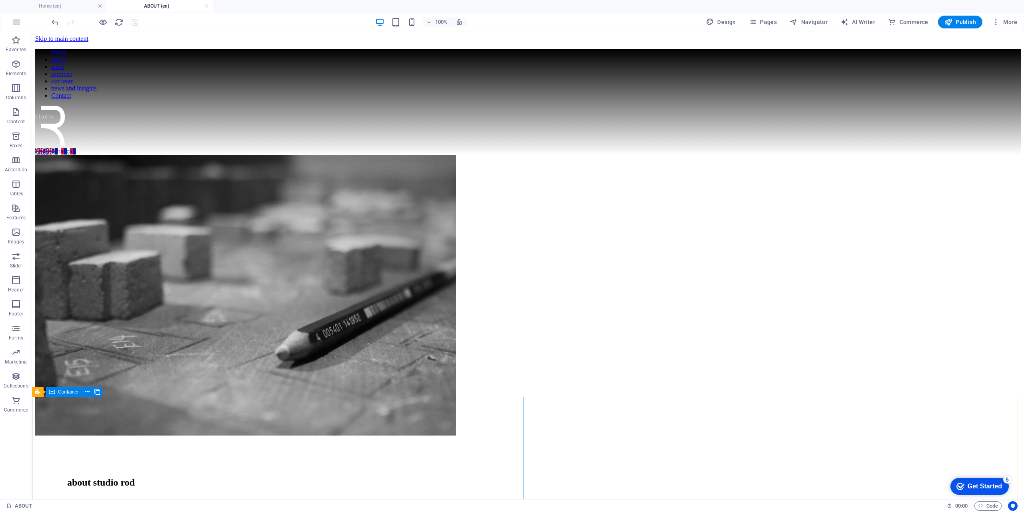
click at [73, 393] on span "Container" at bounding box center [68, 391] width 21 height 5
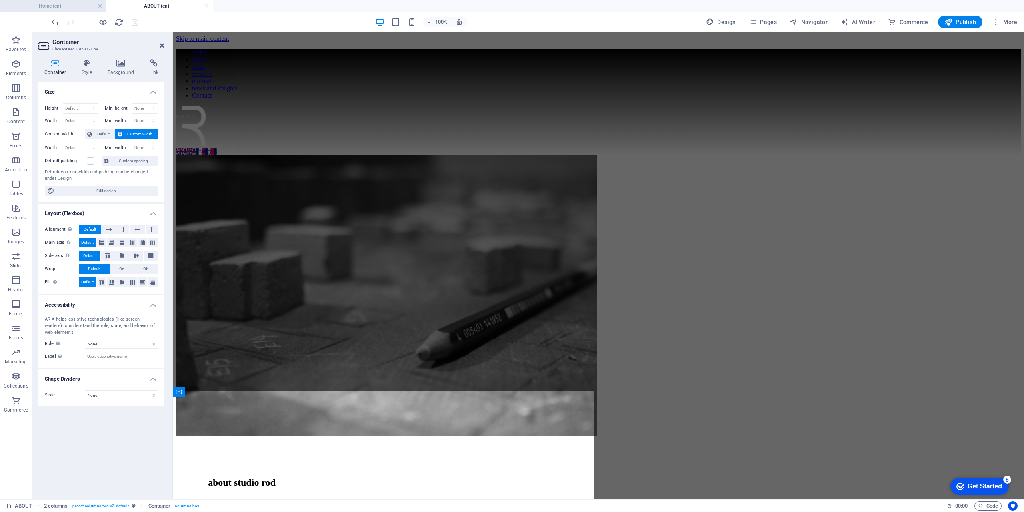
click at [70, 6] on h4 "Home (en)" at bounding box center [53, 6] width 106 height 9
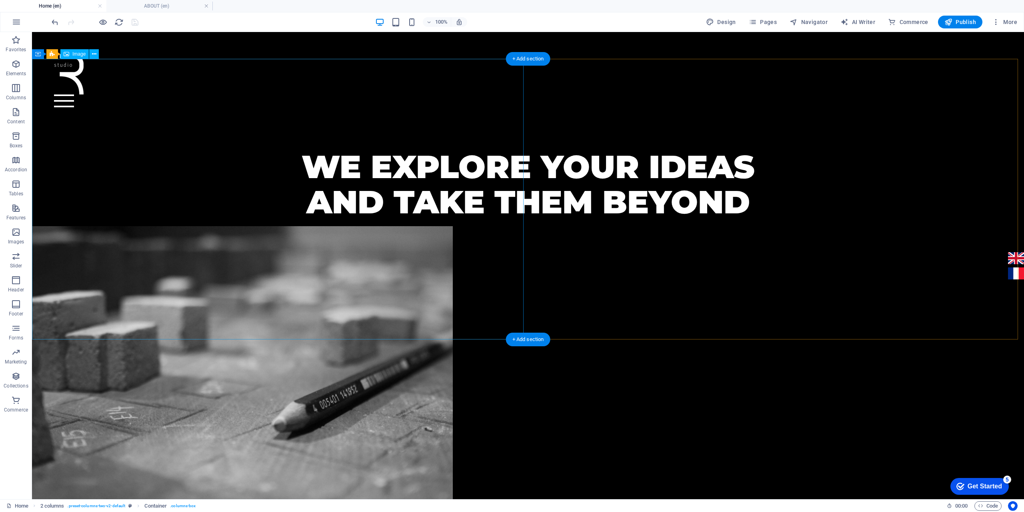
scroll to position [320, 0]
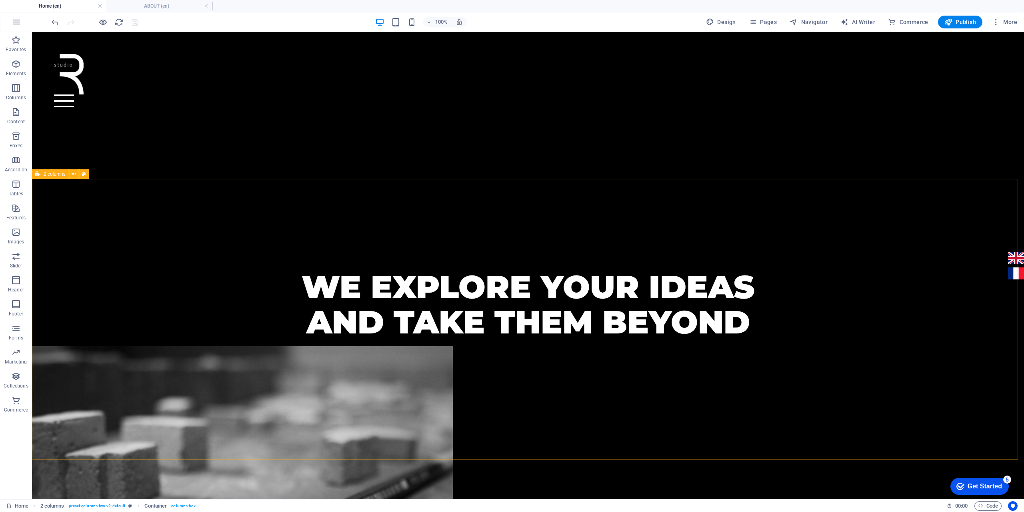
click at [46, 174] on span "2 columns" at bounding box center [55, 174] width 22 height 5
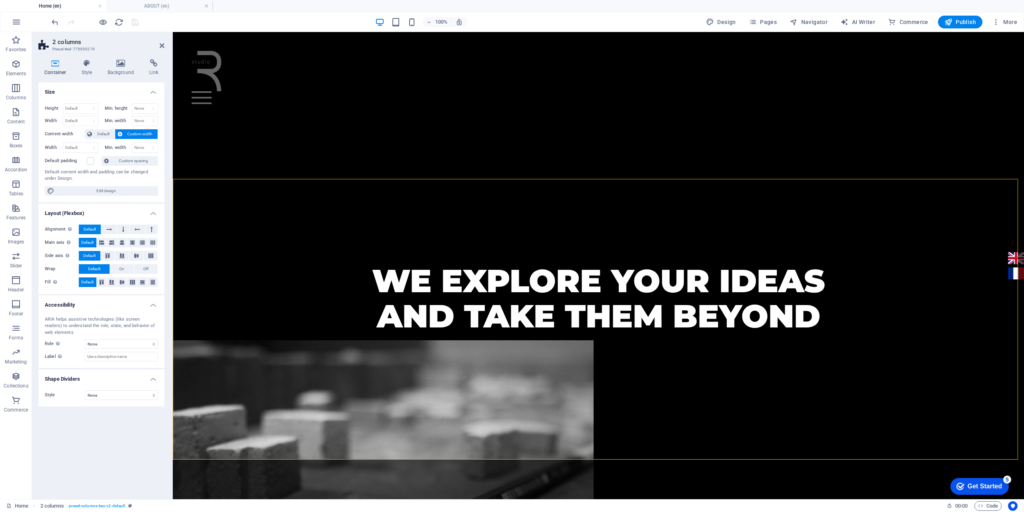
click at [136, 132] on span "Custom width" at bounding box center [140, 134] width 31 height 10
click at [108, 189] on span "Edit design" at bounding box center [106, 191] width 99 height 10
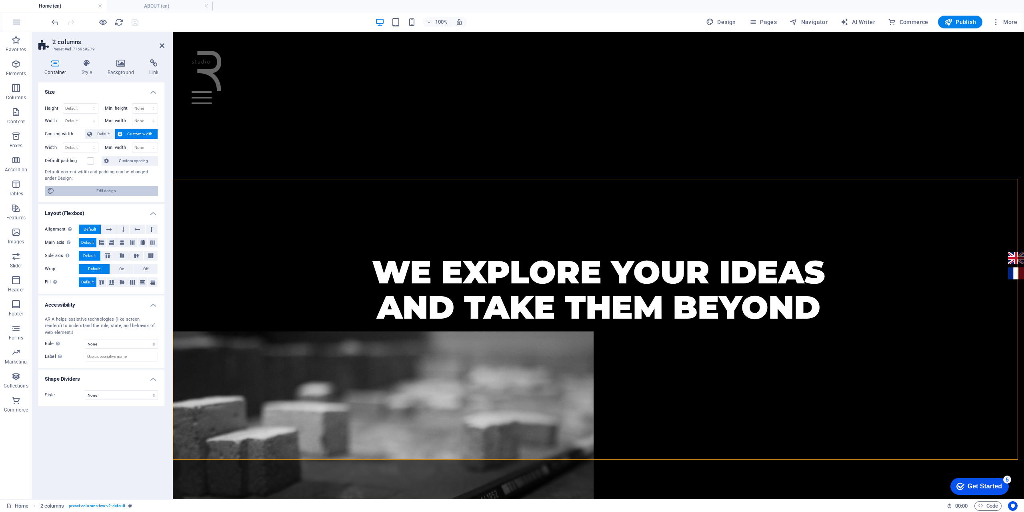
select select "px"
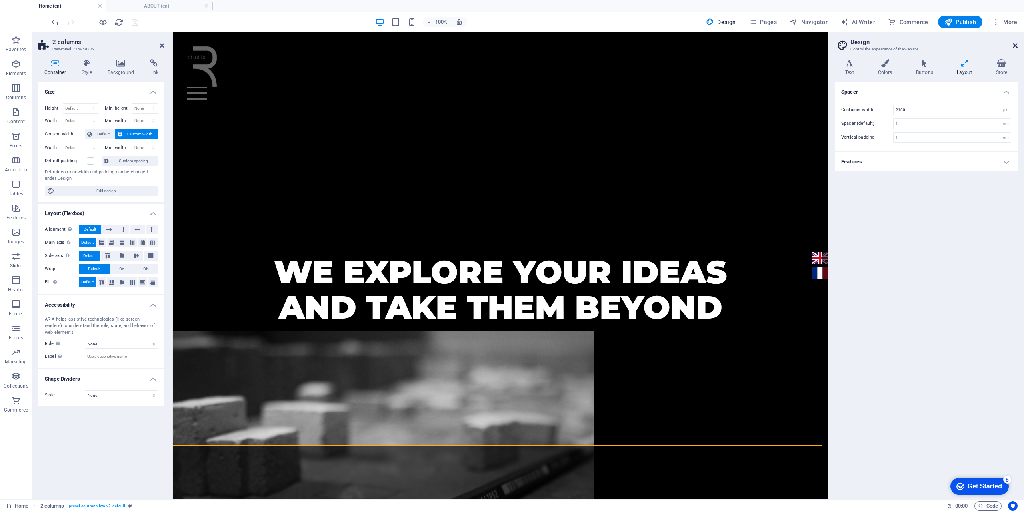
drag, startPoint x: 842, startPoint y: 14, endPoint x: 1015, endPoint y: 45, distance: 175.6
click at [1015, 45] on icon at bounding box center [1015, 45] width 5 height 6
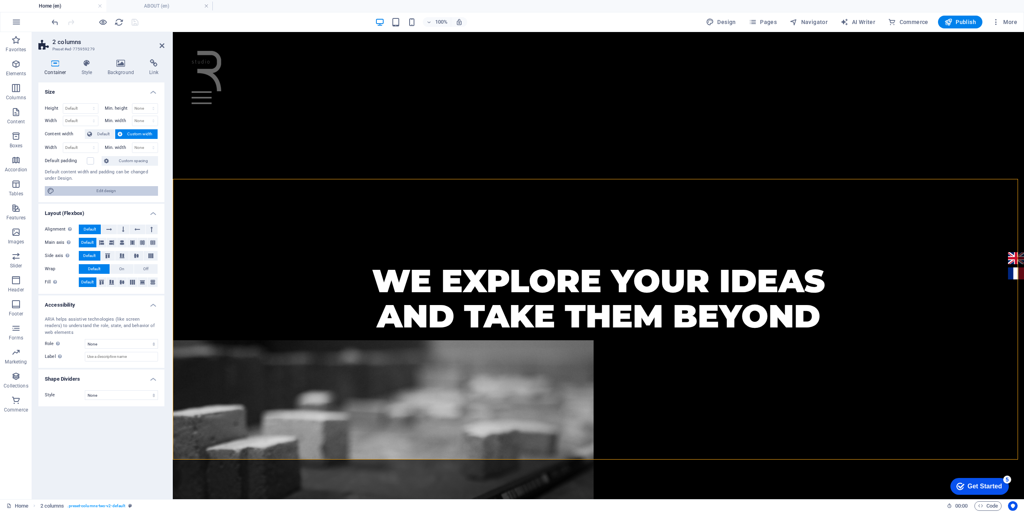
click at [115, 192] on span "Edit design" at bounding box center [106, 191] width 99 height 10
select select "px"
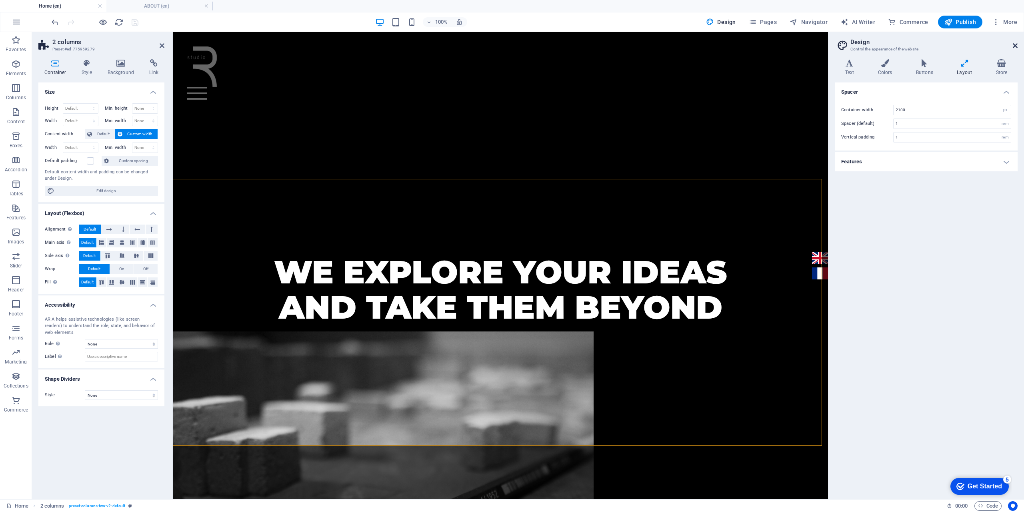
click at [1014, 44] on icon at bounding box center [1015, 45] width 5 height 6
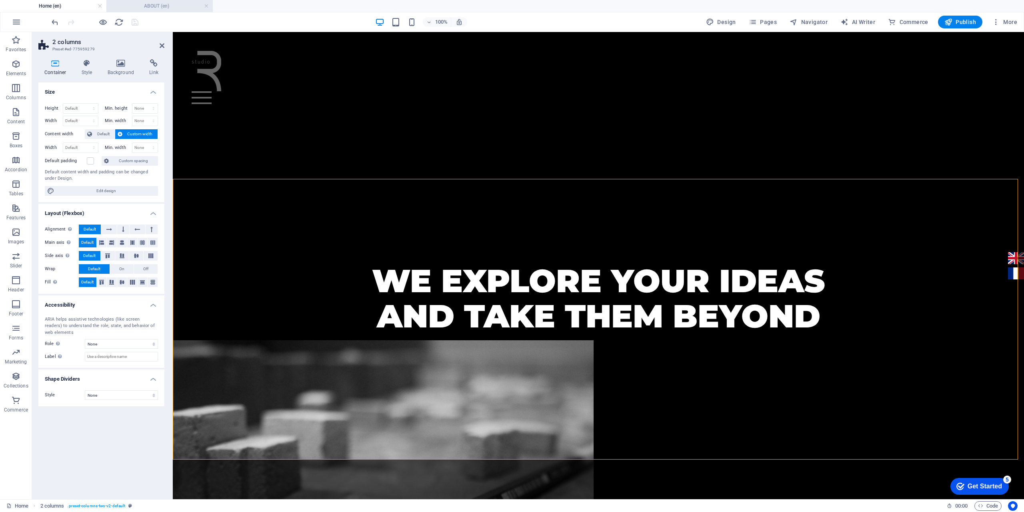
click at [158, 6] on h4 "ABOUT (en)" at bounding box center [159, 6] width 106 height 9
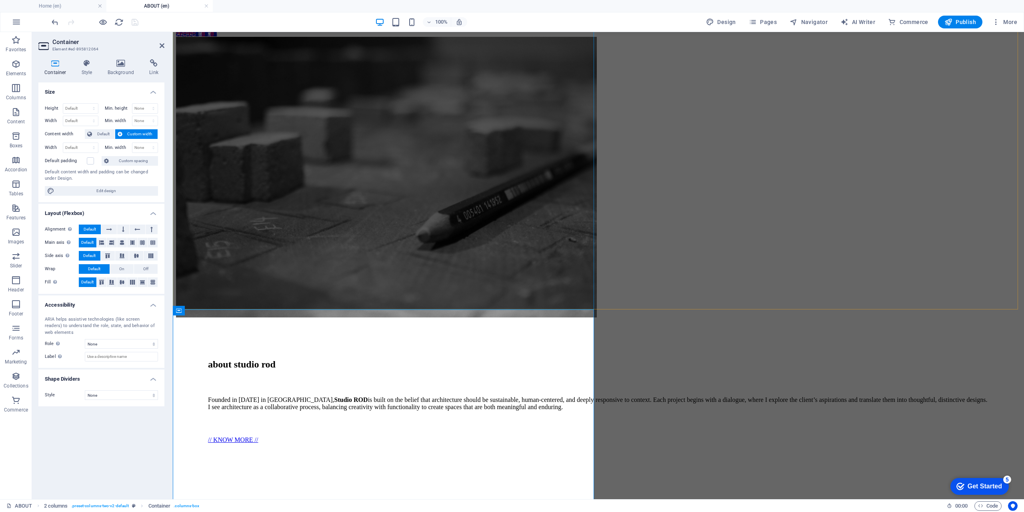
scroll to position [120, 0]
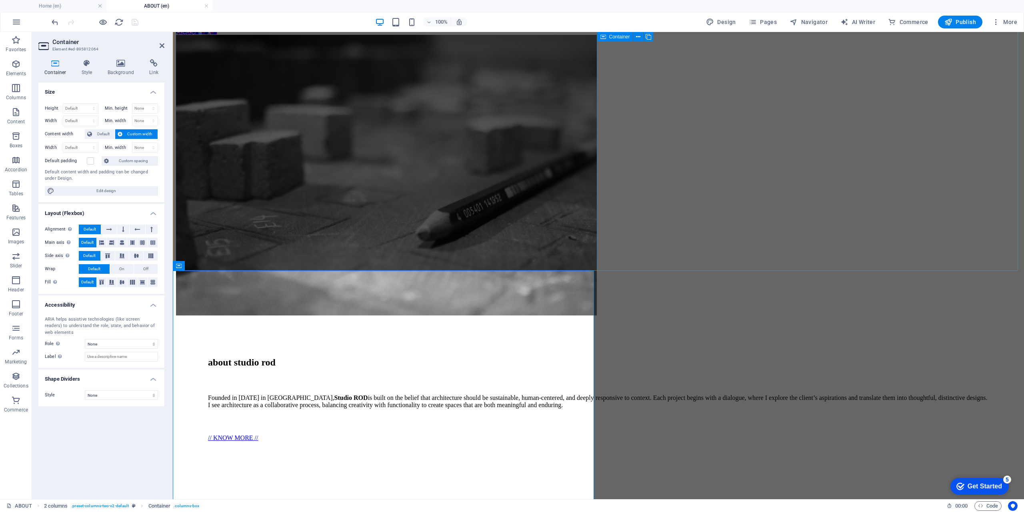
click at [662, 317] on div "about studio rod Founded in [DATE] in [GEOGRAPHIC_DATA], Studio ROD is built on…" at bounding box center [598, 395] width 845 height 156
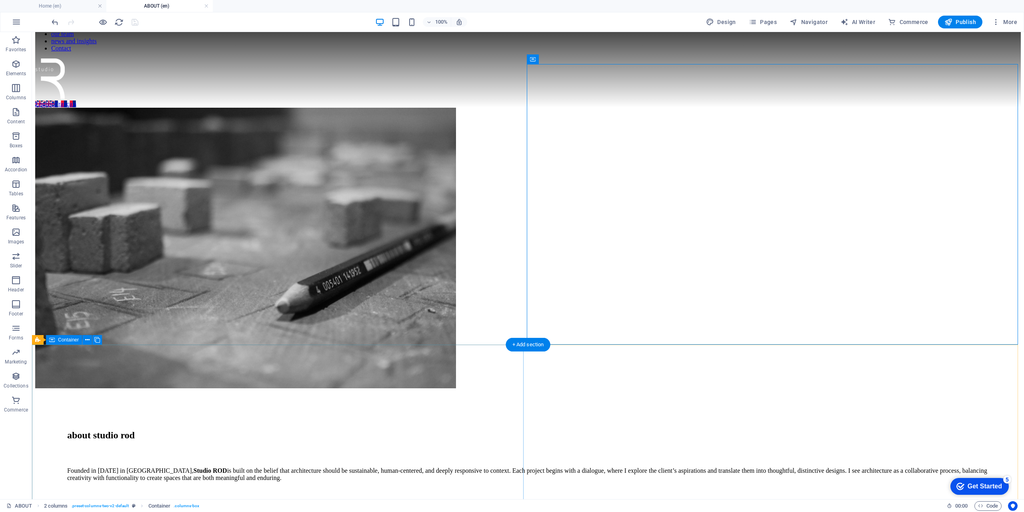
scroll to position [40, 0]
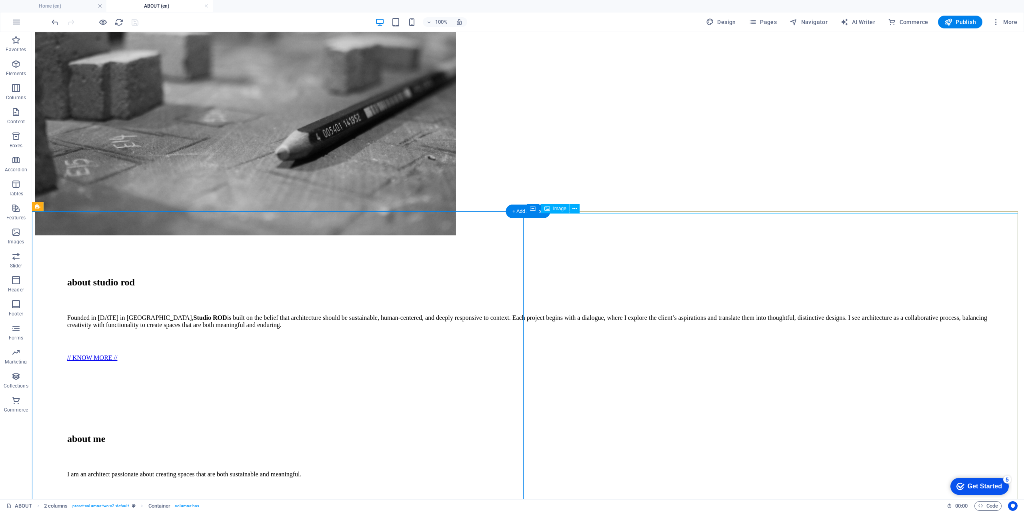
scroll to position [0, 0]
